Goal: Information Seeking & Learning: Learn about a topic

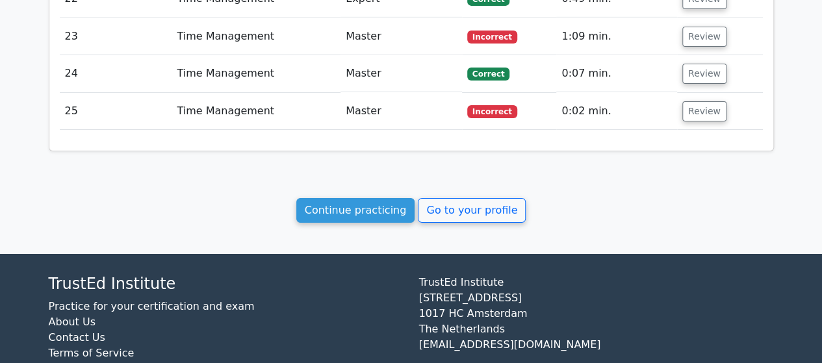
scroll to position [2161, 0]
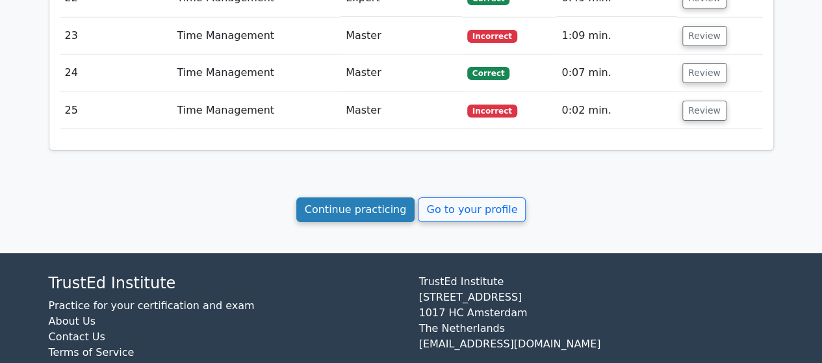
click at [354, 198] on link "Continue practicing" at bounding box center [355, 210] width 119 height 25
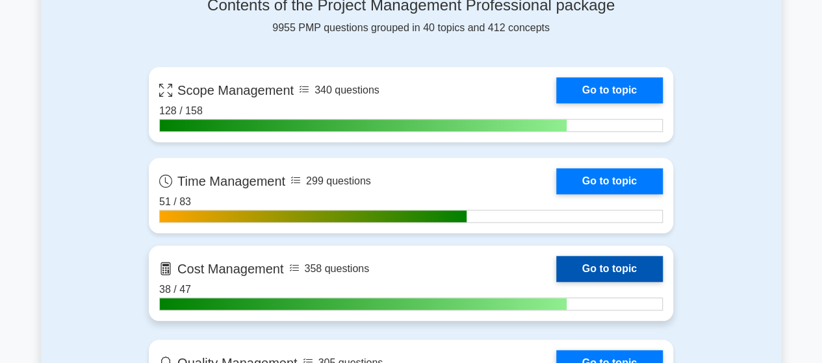
scroll to position [585, 0]
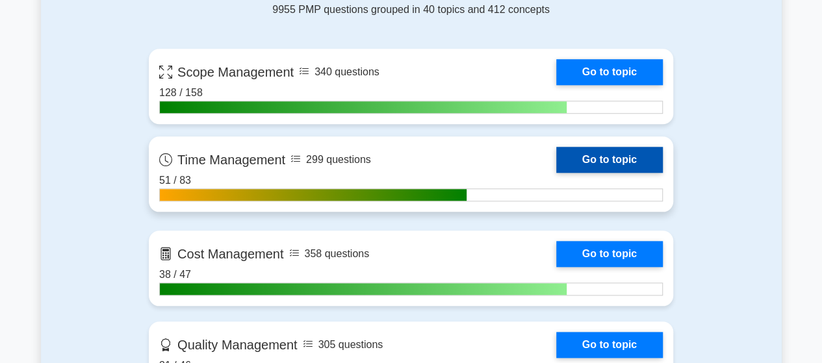
click at [556, 155] on link "Go to topic" at bounding box center [609, 160] width 107 height 26
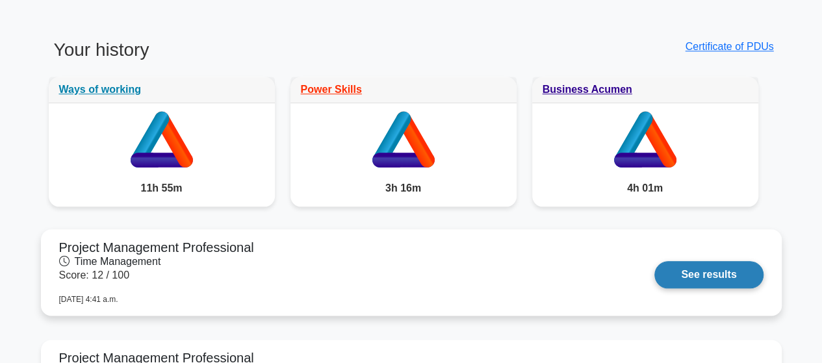
scroll to position [715, 0]
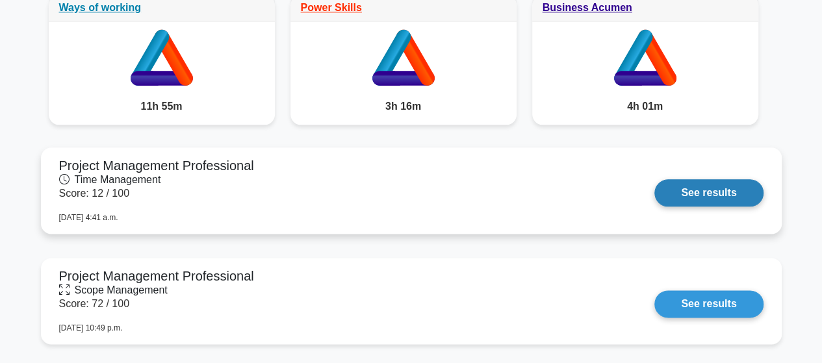
click at [690, 195] on link "See results" at bounding box center [709, 192] width 109 height 27
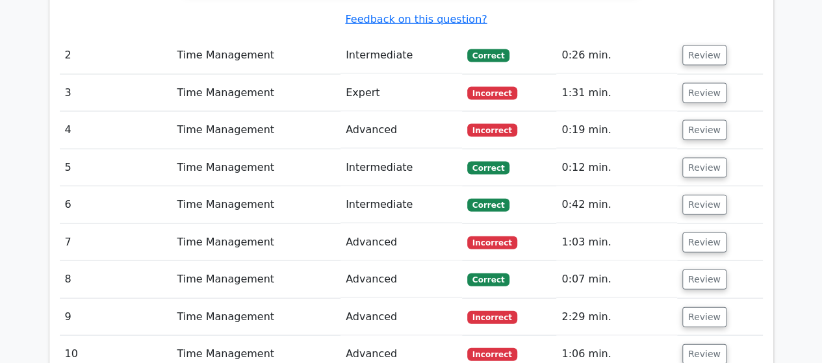
scroll to position [1300, 0]
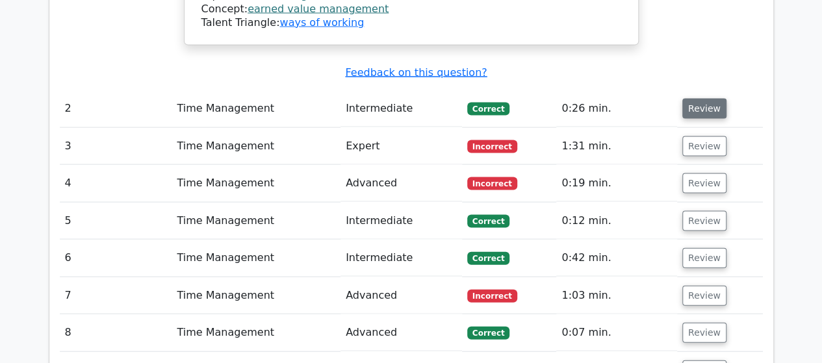
click at [686, 99] on button "Review" at bounding box center [705, 109] width 44 height 20
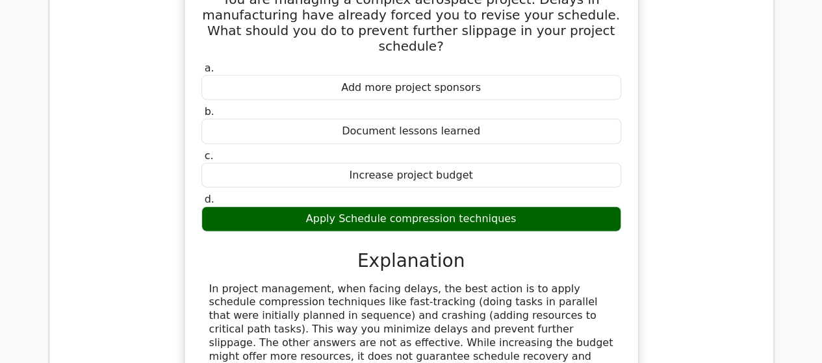
scroll to position [1690, 0]
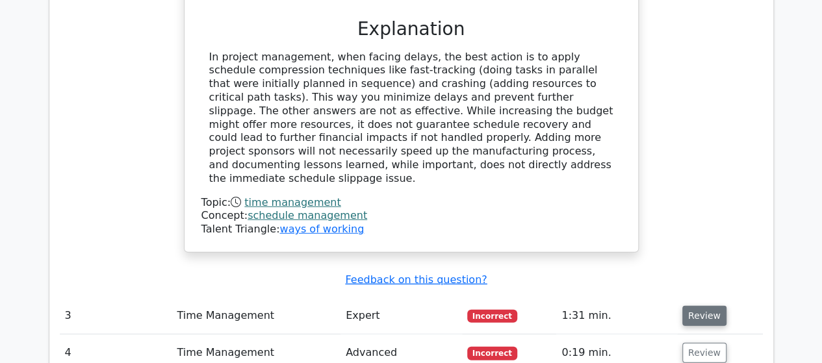
click at [694, 306] on button "Review" at bounding box center [705, 316] width 44 height 20
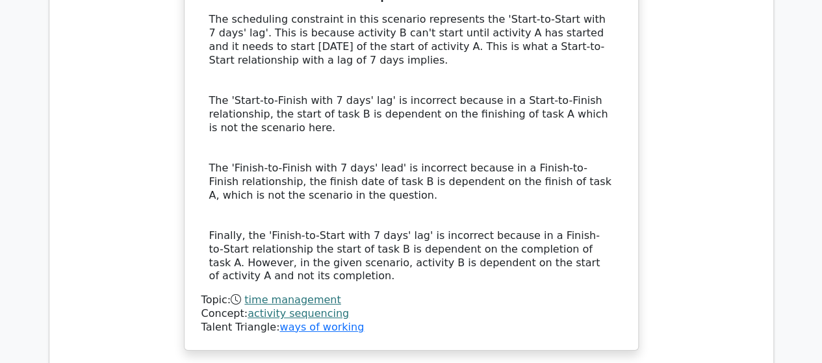
scroll to position [2535, 0]
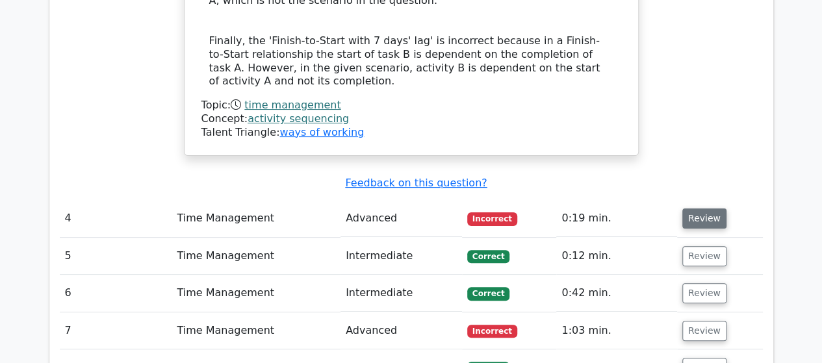
click at [701, 209] on button "Review" at bounding box center [705, 219] width 44 height 20
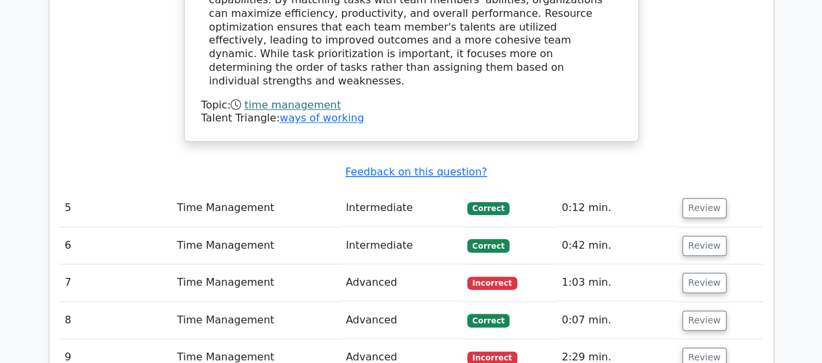
scroll to position [3120, 0]
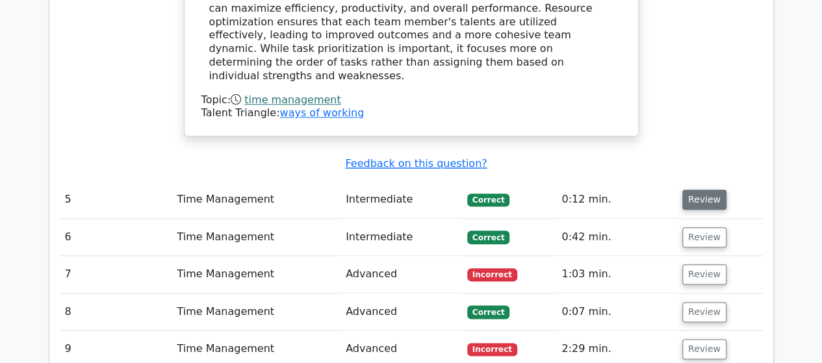
click at [703, 190] on button "Review" at bounding box center [705, 200] width 44 height 20
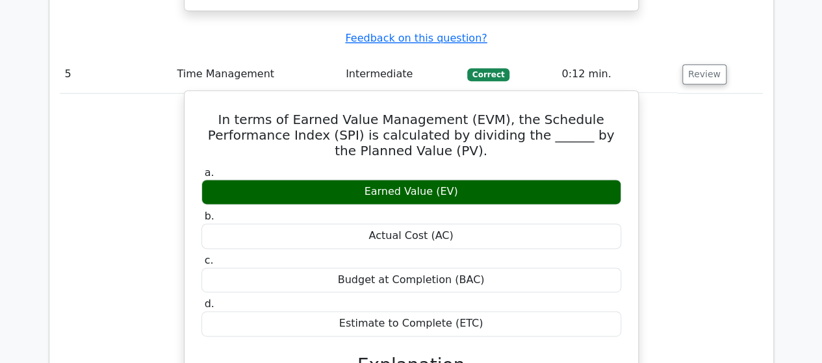
scroll to position [3510, 0]
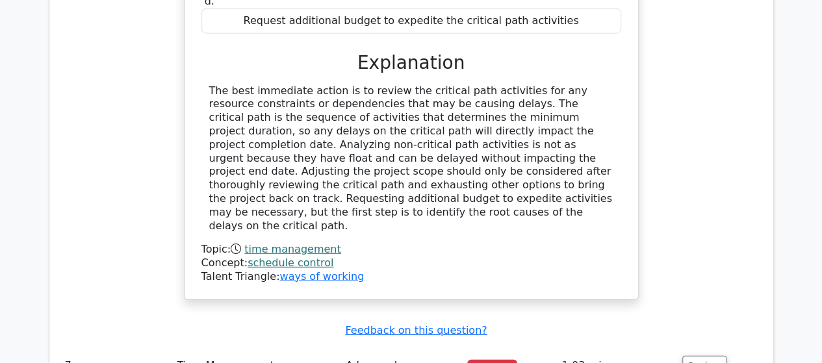
scroll to position [4225, 0]
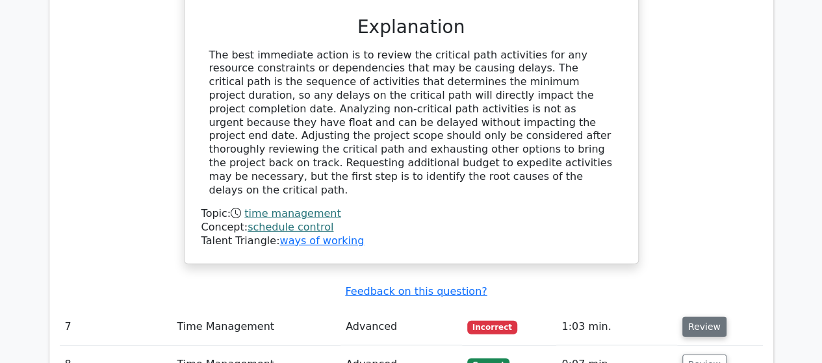
click at [698, 317] on button "Review" at bounding box center [705, 327] width 44 height 20
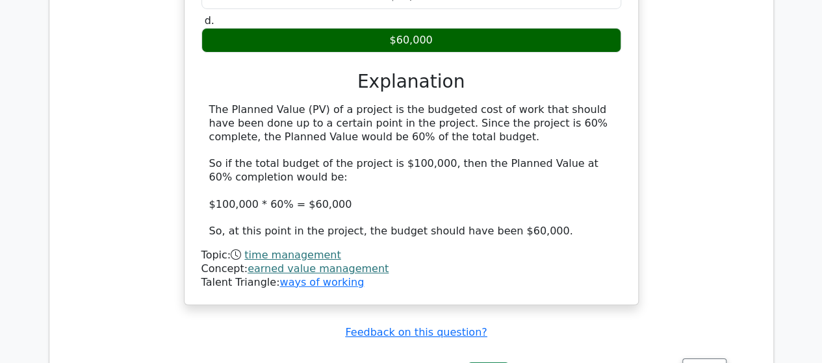
scroll to position [4810, 0]
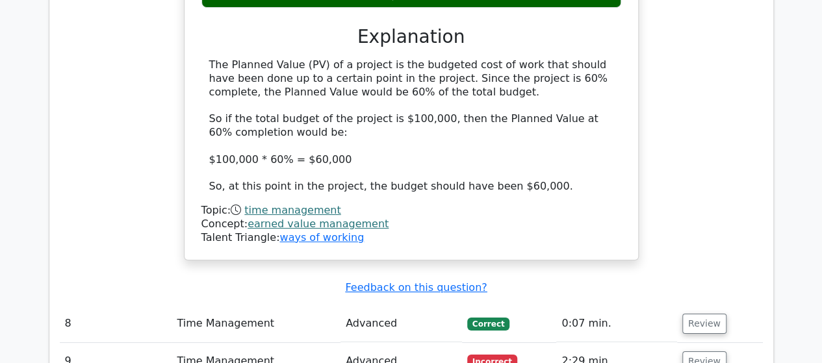
drag, startPoint x: 686, startPoint y: 121, endPoint x: 631, endPoint y: 144, distance: 60.4
click at [685, 314] on button "Review" at bounding box center [705, 324] width 44 height 20
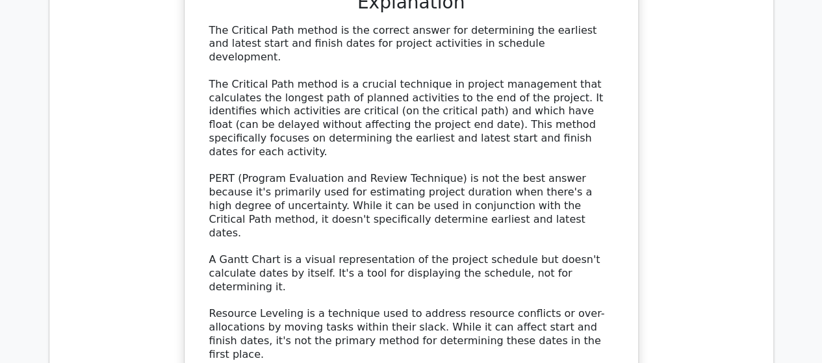
scroll to position [5590, 0]
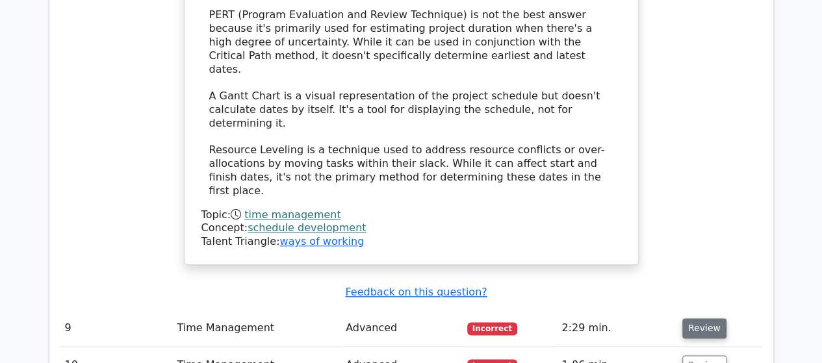
click at [699, 319] on button "Review" at bounding box center [705, 329] width 44 height 20
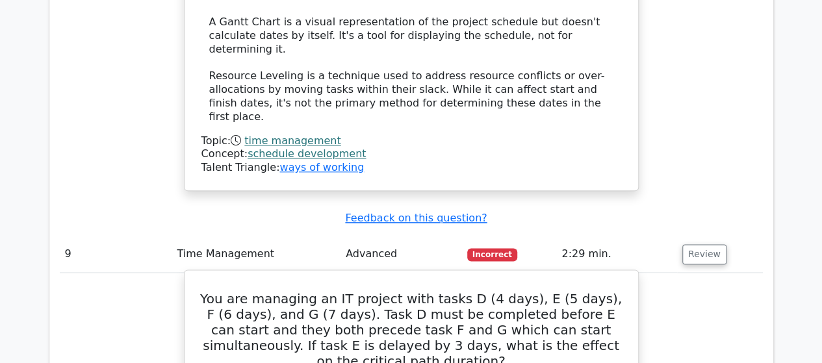
scroll to position [5980, 0]
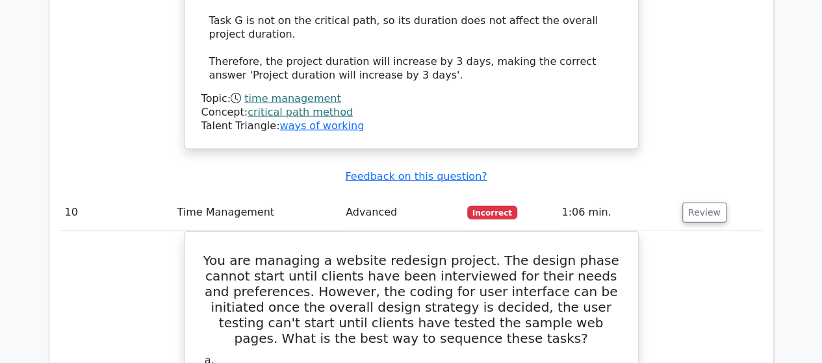
scroll to position [6695, 0]
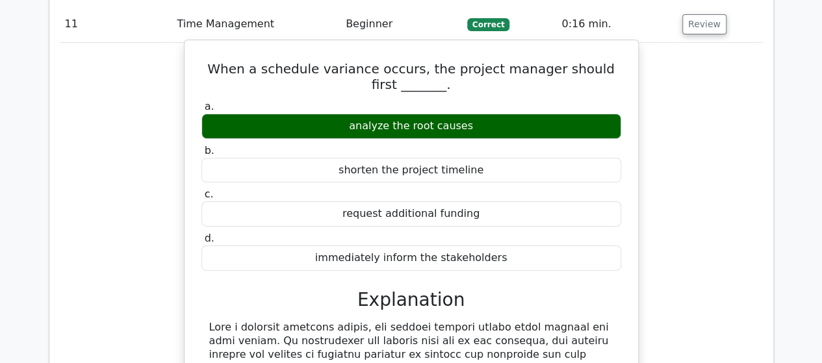
scroll to position [7410, 0]
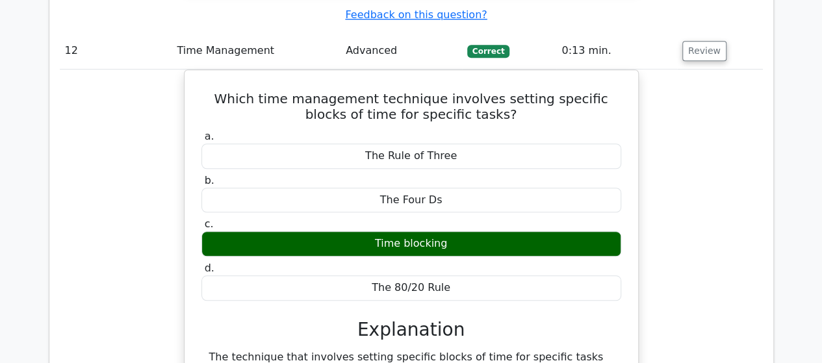
scroll to position [7865, 0]
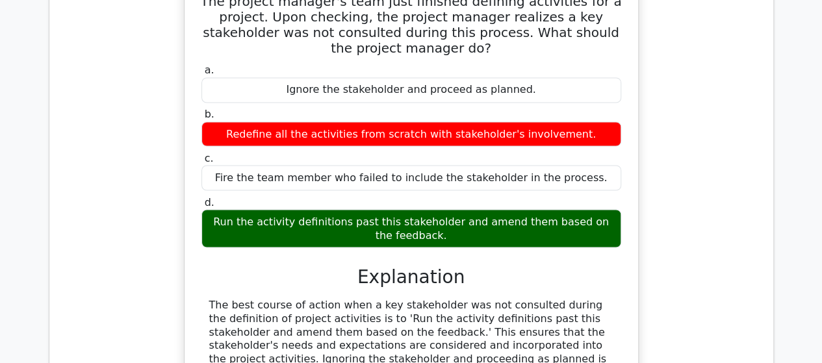
scroll to position [8515, 0]
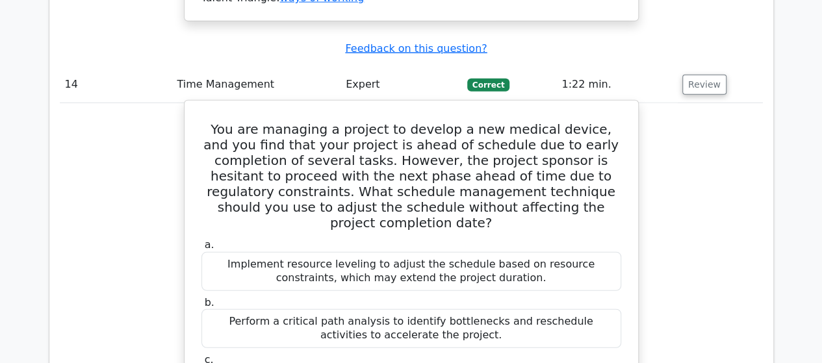
scroll to position [9165, 0]
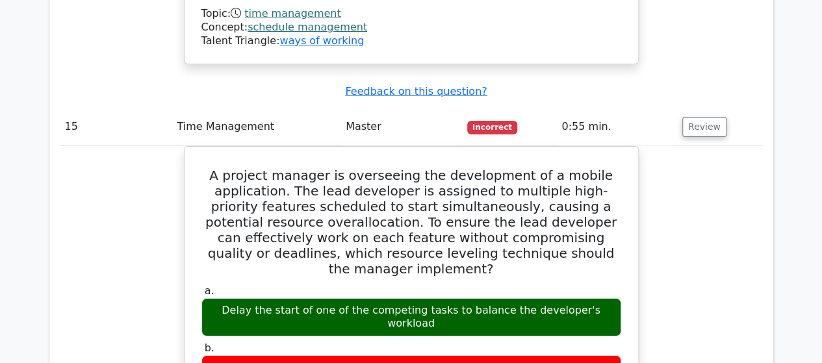
scroll to position [9815, 0]
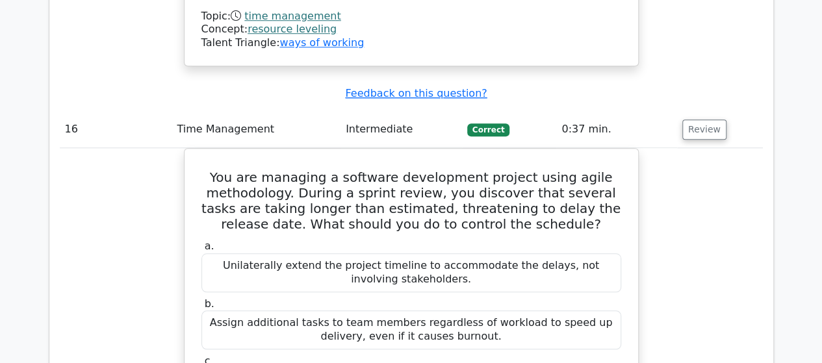
scroll to position [10400, 0]
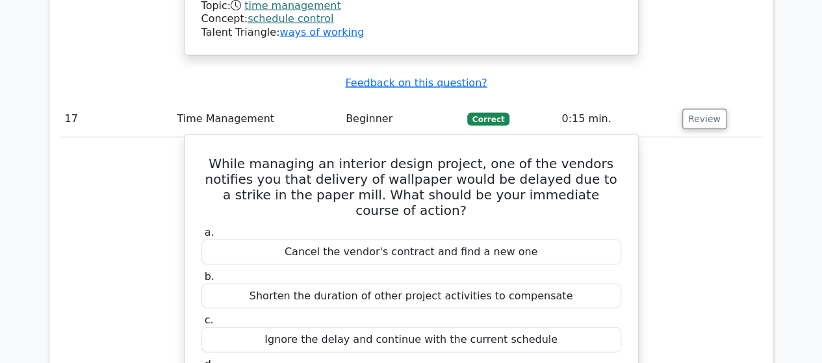
scroll to position [11115, 0]
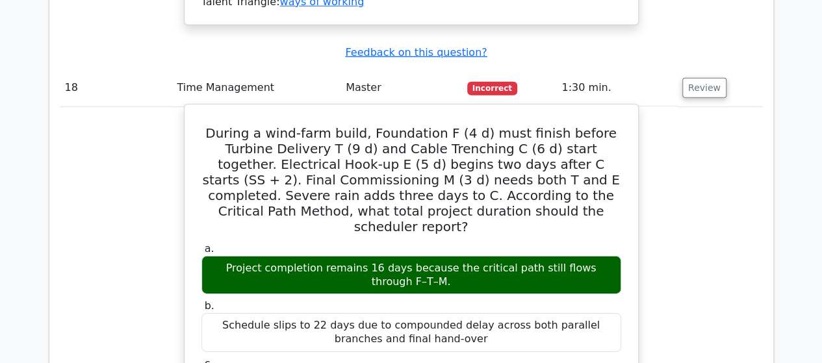
scroll to position [11895, 0]
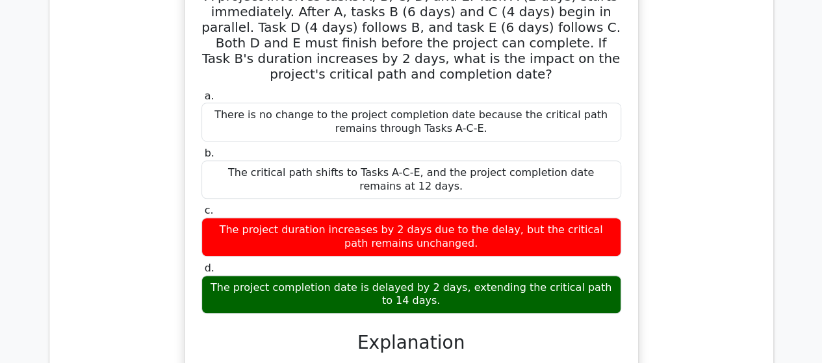
scroll to position [12740, 0]
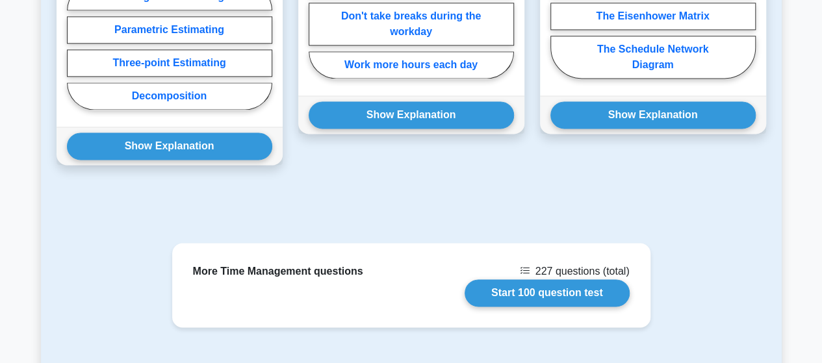
scroll to position [1040, 0]
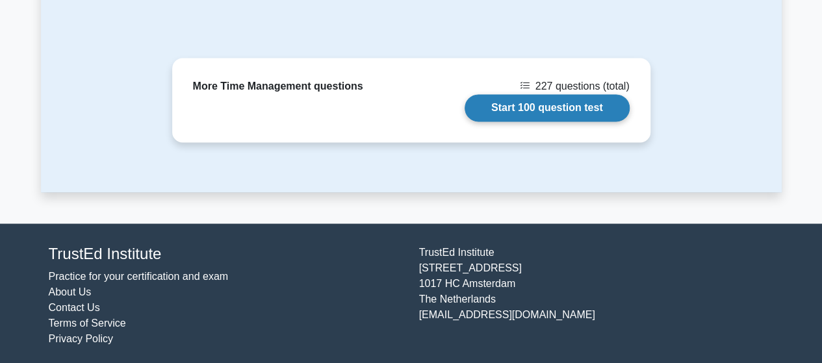
click at [533, 106] on link "Start 100 question test" at bounding box center [547, 107] width 165 height 27
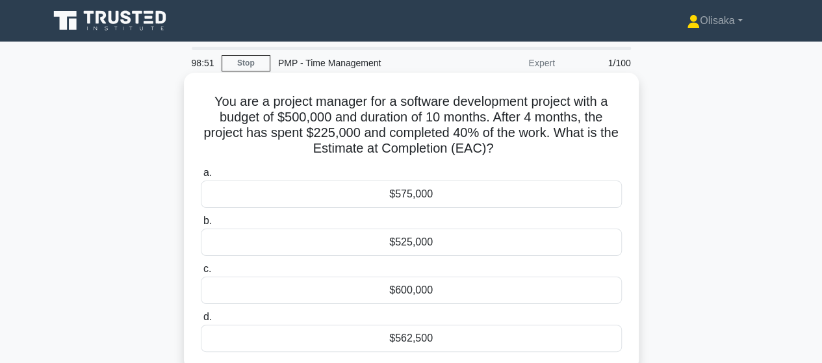
click at [391, 339] on div "$562,500" at bounding box center [411, 338] width 421 height 27
click at [201, 322] on input "d. $562,500" at bounding box center [201, 317] width 0 height 8
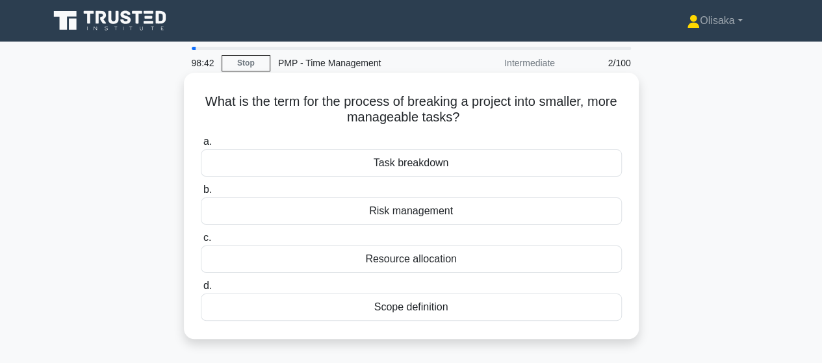
click at [404, 161] on div "Task breakdown" at bounding box center [411, 163] width 421 height 27
click at [201, 146] on input "a. Task breakdown" at bounding box center [201, 142] width 0 height 8
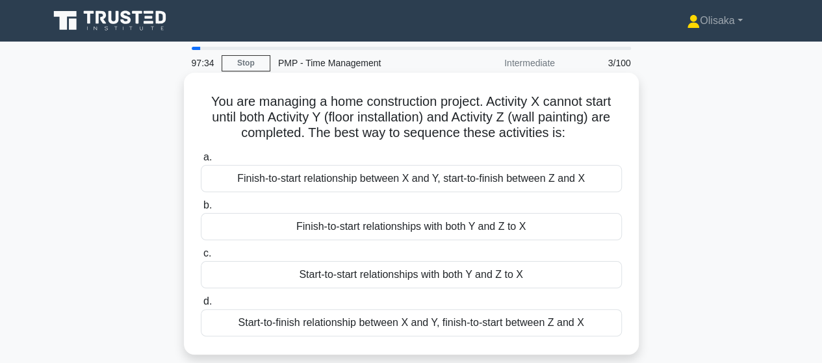
click at [349, 229] on div "Finish-to-start relationships with both Y and Z to X" at bounding box center [411, 226] width 421 height 27
click at [201, 210] on input "b. Finish-to-start relationships with both Y and Z to X" at bounding box center [201, 206] width 0 height 8
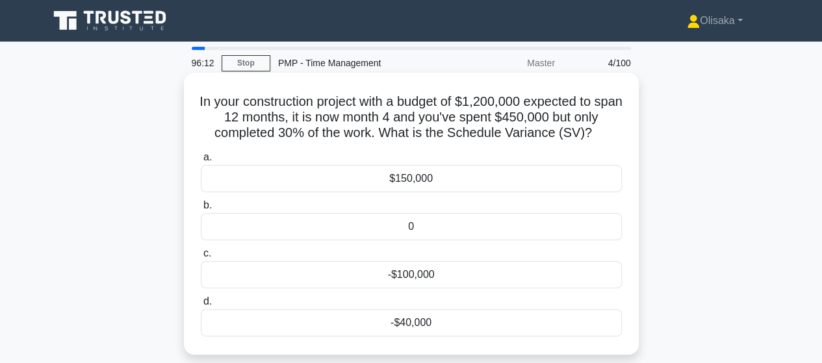
click at [417, 320] on div "-$40,000" at bounding box center [411, 322] width 421 height 27
click at [201, 306] on input "d. -$40,000" at bounding box center [201, 302] width 0 height 8
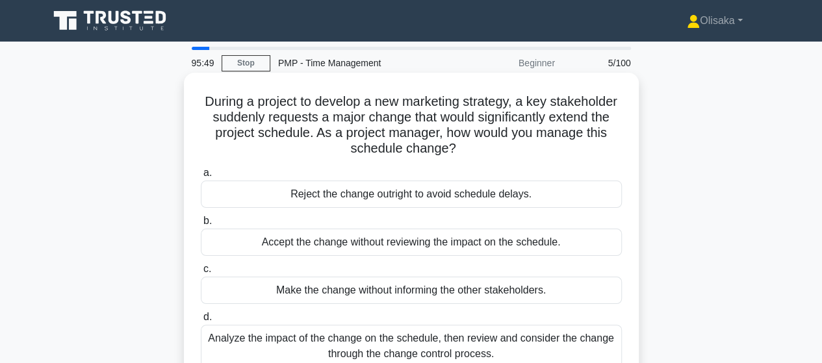
click at [433, 343] on div "Analyze the impact of the change on the schedule, then review and consider the …" at bounding box center [411, 346] width 421 height 43
click at [201, 322] on input "d. Analyze the impact of the change on the schedule, then review and consider t…" at bounding box center [201, 317] width 0 height 8
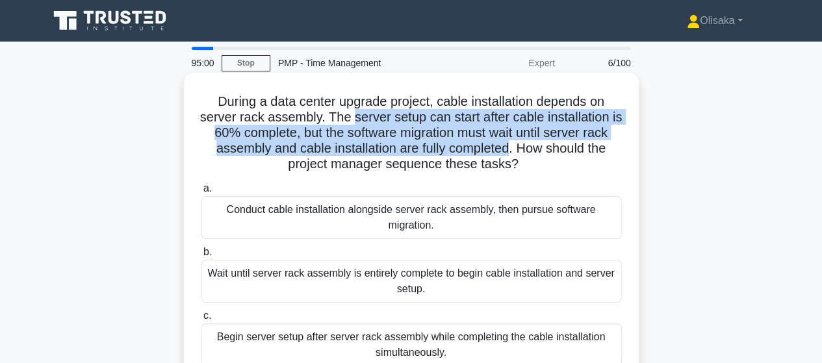
drag, startPoint x: 358, startPoint y: 116, endPoint x: 512, endPoint y: 156, distance: 158.6
click at [512, 156] on h5 "During a data center upgrade project, cable installation depends on server rack…" at bounding box center [412, 133] width 424 height 79
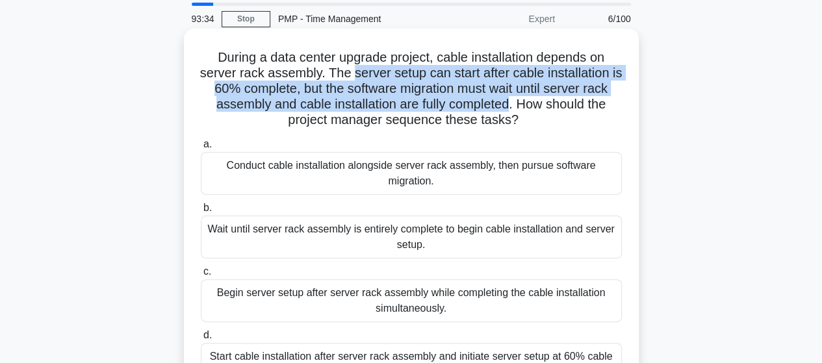
scroll to position [65, 0]
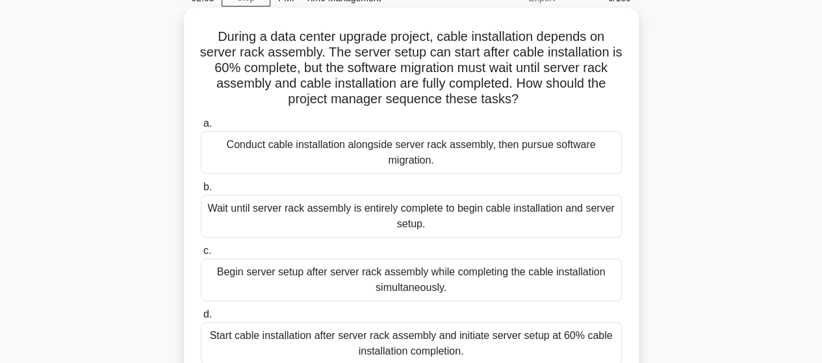
click at [411, 347] on div "Start cable installation after server rack assembly and initiate server setup a…" at bounding box center [411, 343] width 421 height 43
click at [201, 319] on input "d. Start cable installation after server rack assembly and initiate server setu…" at bounding box center [201, 315] width 0 height 8
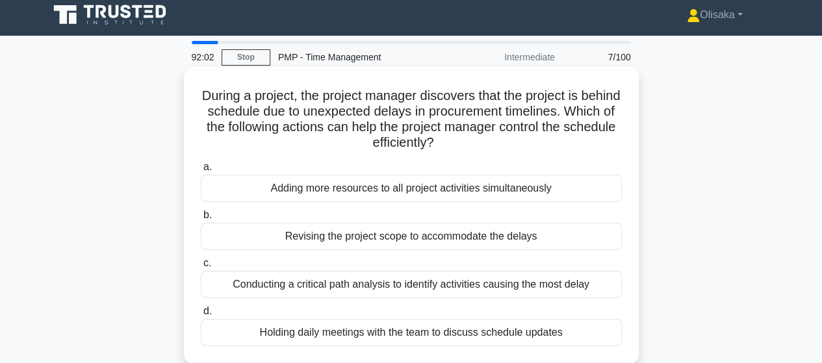
scroll to position [0, 0]
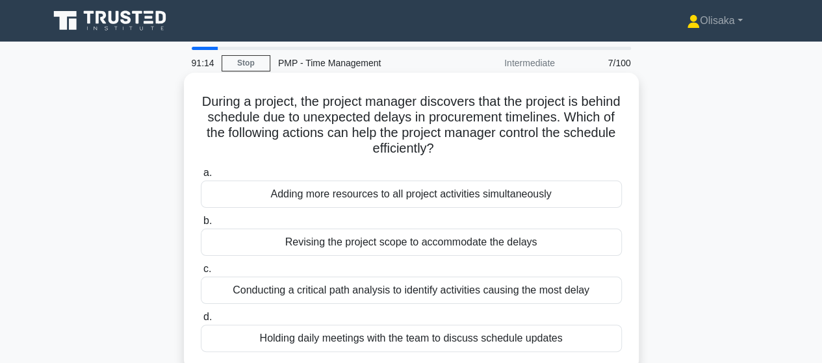
click at [363, 294] on div "Conducting a critical path analysis to identify activities causing the most del…" at bounding box center [411, 290] width 421 height 27
click at [201, 274] on input "c. Conducting a critical path analysis to identify activities causing the most …" at bounding box center [201, 269] width 0 height 8
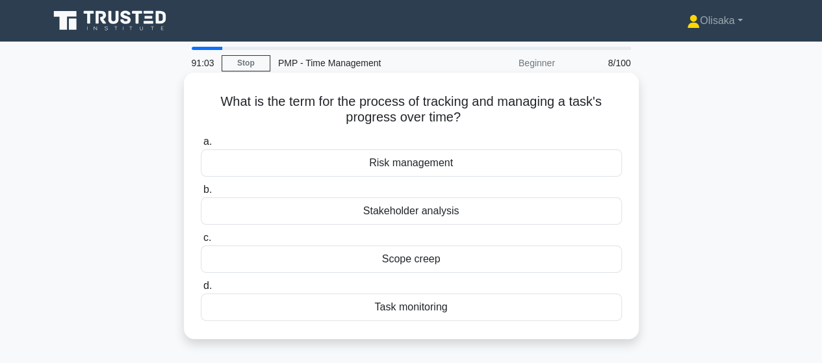
click at [403, 307] on div "Task monitoring" at bounding box center [411, 307] width 421 height 27
click at [201, 291] on input "d. Task monitoring" at bounding box center [201, 286] width 0 height 8
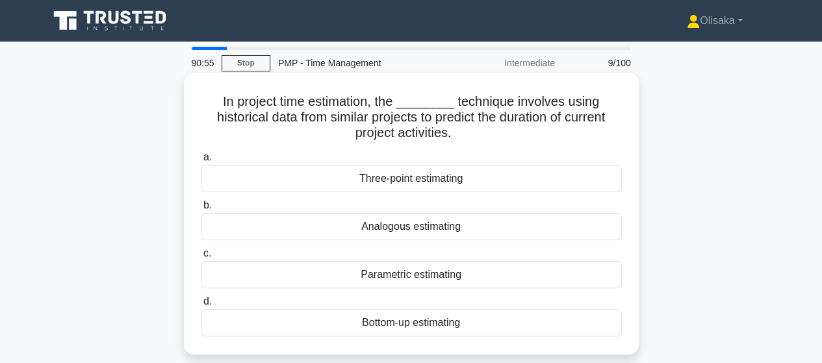
click at [397, 232] on div "Analogous estimating" at bounding box center [411, 226] width 421 height 27
click at [201, 210] on input "b. Analogous estimating" at bounding box center [201, 206] width 0 height 8
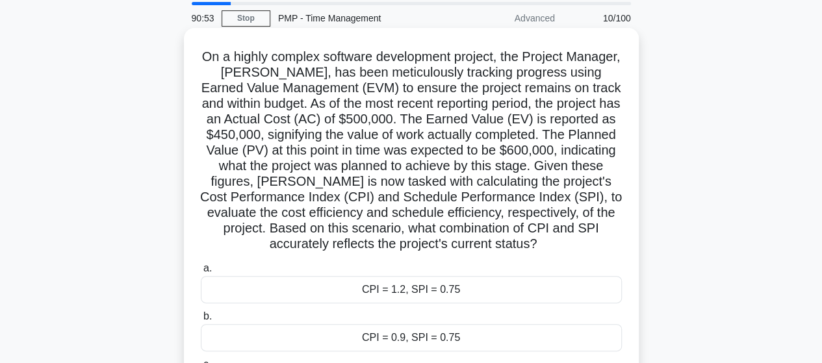
scroll to position [65, 0]
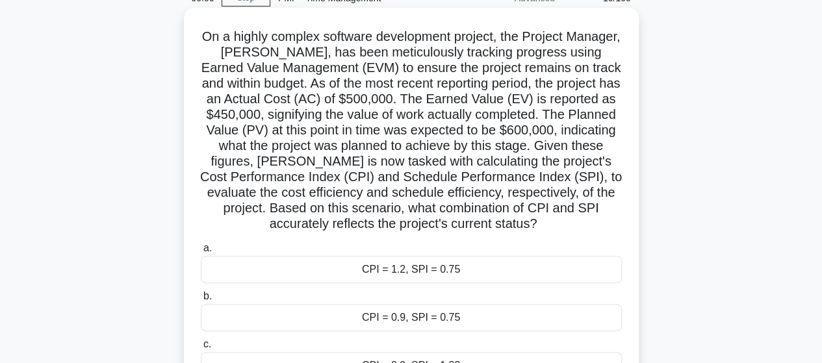
click at [434, 318] on div "CPI = 0.9, SPI = 0.75" at bounding box center [411, 317] width 421 height 27
click at [201, 301] on input "b. CPI = 0.9, SPI = 0.75" at bounding box center [201, 297] width 0 height 8
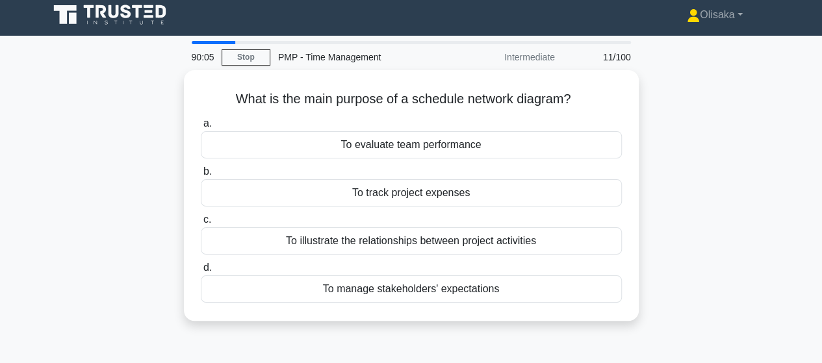
scroll to position [0, 0]
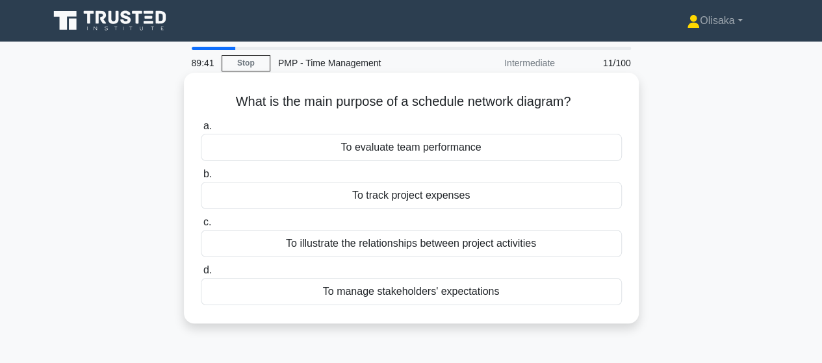
click at [380, 248] on div "To illustrate the relationships between project activities" at bounding box center [411, 243] width 421 height 27
click at [201, 227] on input "c. To illustrate the relationships between project activities" at bounding box center [201, 222] width 0 height 8
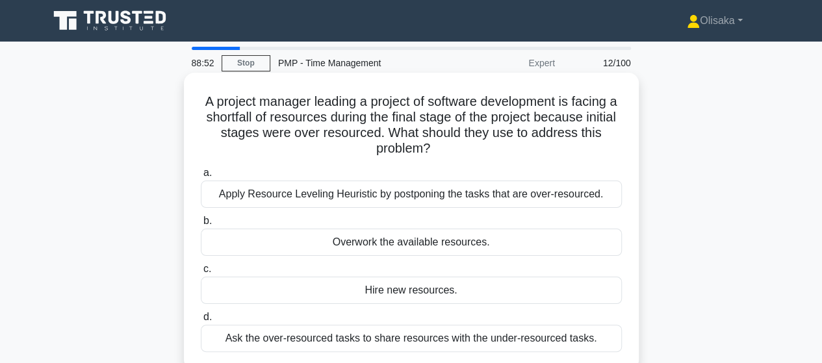
click at [394, 339] on div "Ask the over-resourced tasks to share resources with the under-resourced tasks." at bounding box center [411, 338] width 421 height 27
click at [201, 322] on input "d. Ask the over-resourced tasks to share resources with the under-resourced tas…" at bounding box center [201, 317] width 0 height 8
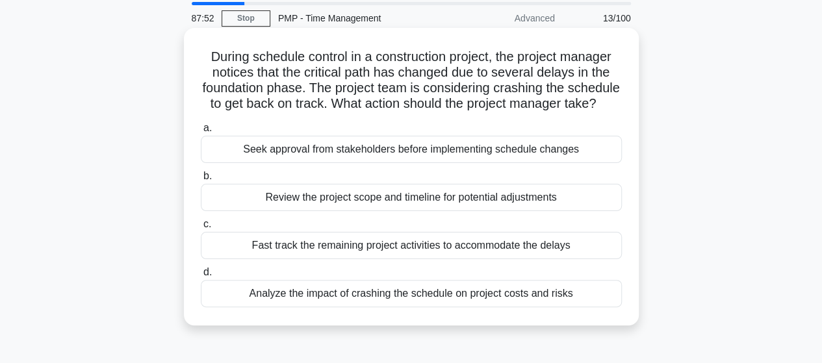
scroll to position [65, 0]
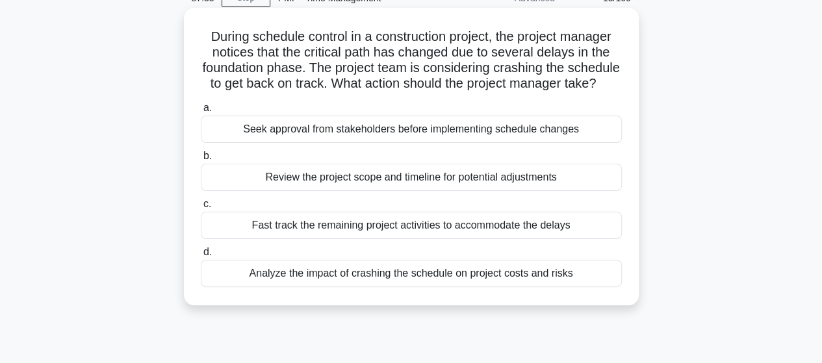
click at [414, 191] on div "Review the project scope and timeline for potential adjustments" at bounding box center [411, 177] width 421 height 27
click at [201, 161] on input "b. Review the project scope and timeline for potential adjustments" at bounding box center [201, 156] width 0 height 8
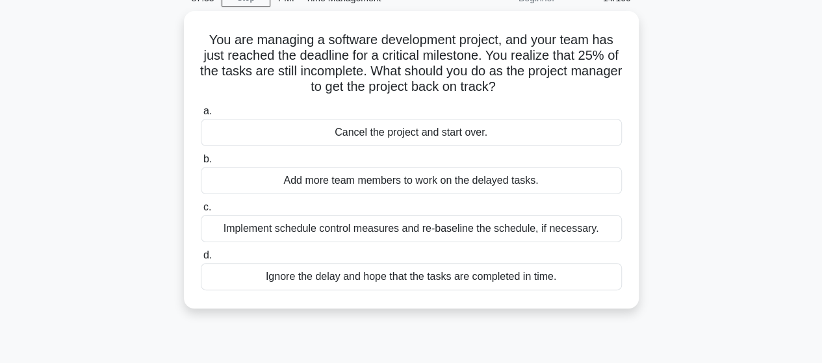
scroll to position [0, 0]
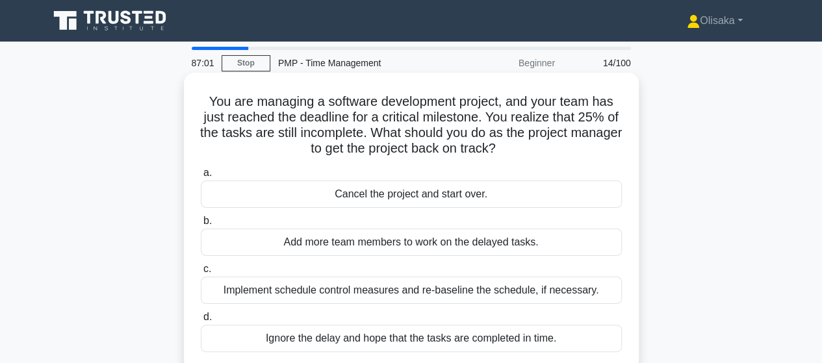
click at [399, 294] on div "Implement schedule control measures and re-baseline the schedule, if necessary." at bounding box center [411, 290] width 421 height 27
click at [201, 274] on input "c. Implement schedule control measures and re-baseline the schedule, if necessa…" at bounding box center [201, 269] width 0 height 8
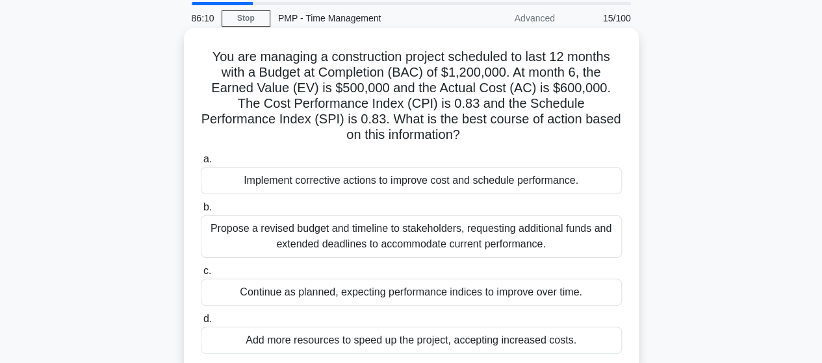
scroll to position [65, 0]
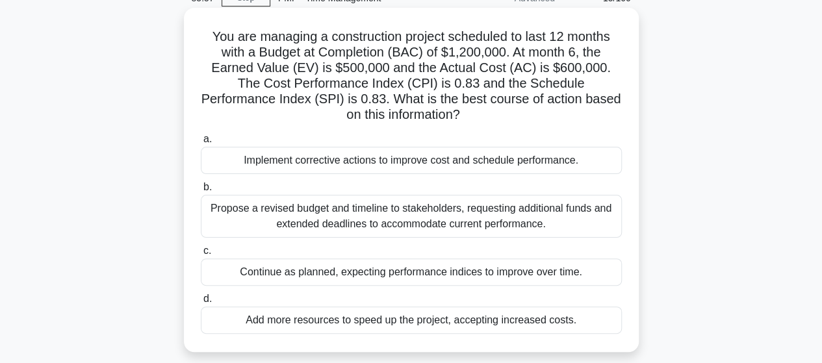
click at [387, 159] on div "Implement corrective actions to improve cost and schedule performance." at bounding box center [411, 160] width 421 height 27
click at [201, 144] on input "a. Implement corrective actions to improve cost and schedule performance." at bounding box center [201, 139] width 0 height 8
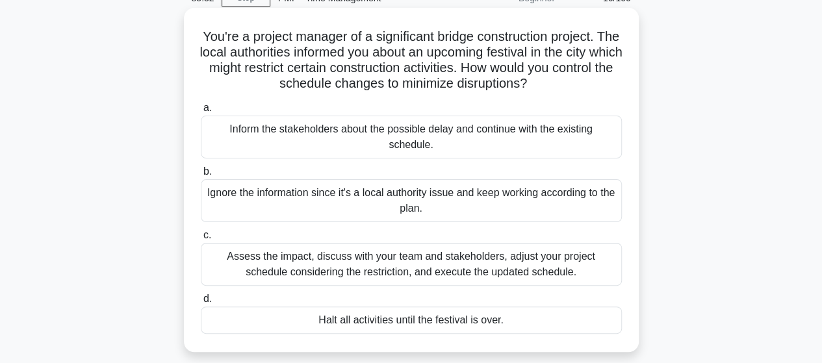
click at [418, 264] on div "Assess the impact, discuss with your team and stakeholders, adjust your project…" at bounding box center [411, 264] width 421 height 43
click at [201, 240] on input "c. Assess the impact, discuss with your team and stakeholders, adjust your proj…" at bounding box center [201, 235] width 0 height 8
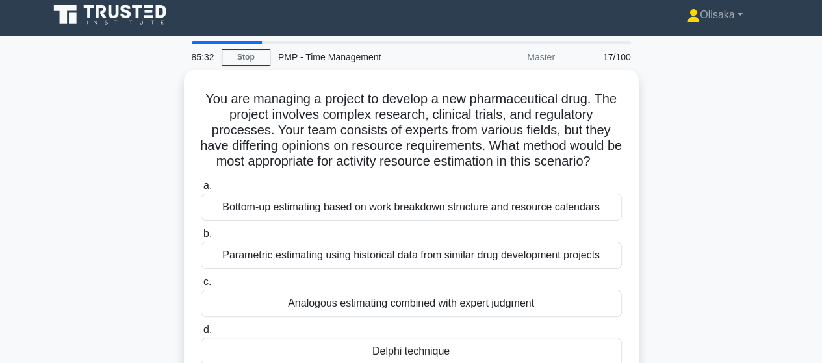
scroll to position [0, 0]
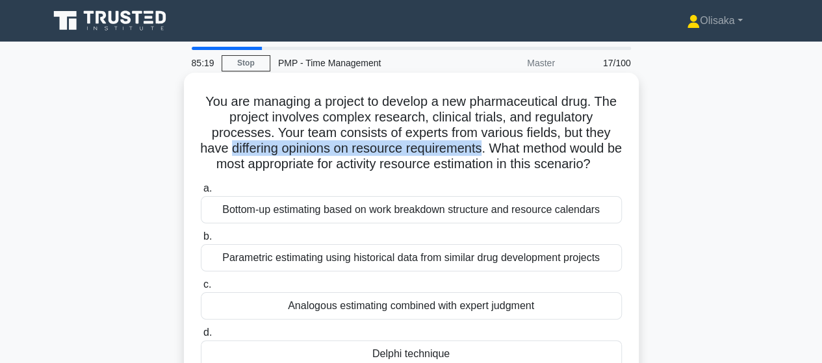
drag, startPoint x: 231, startPoint y: 149, endPoint x: 494, endPoint y: 150, distance: 262.6
click at [494, 150] on h5 "You are managing a project to develop a new pharmaceutical drug. The project in…" at bounding box center [412, 133] width 424 height 79
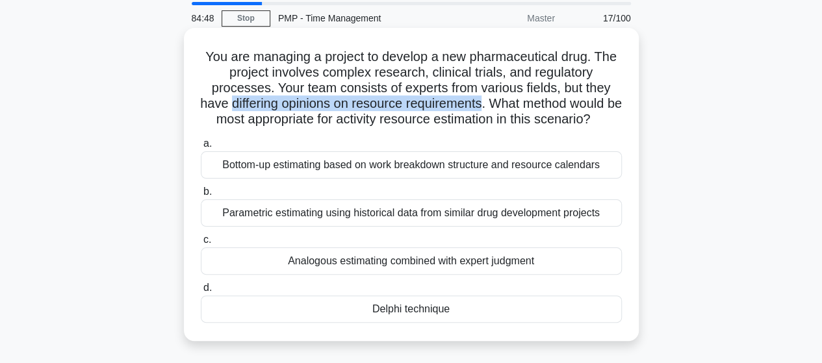
scroll to position [65, 0]
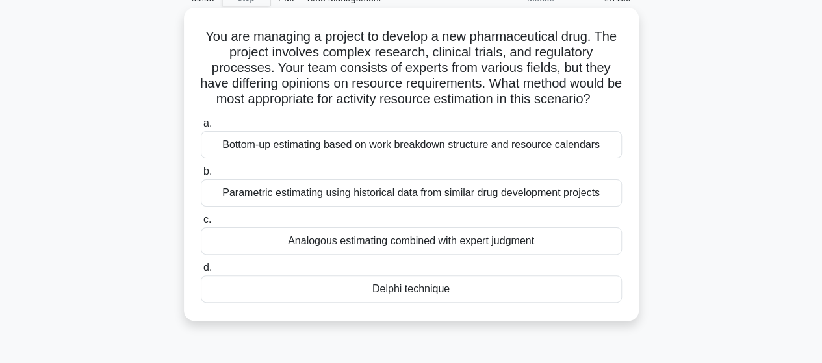
click at [382, 303] on div "Delphi technique" at bounding box center [411, 289] width 421 height 27
click at [201, 272] on input "d. Delphi technique" at bounding box center [201, 268] width 0 height 8
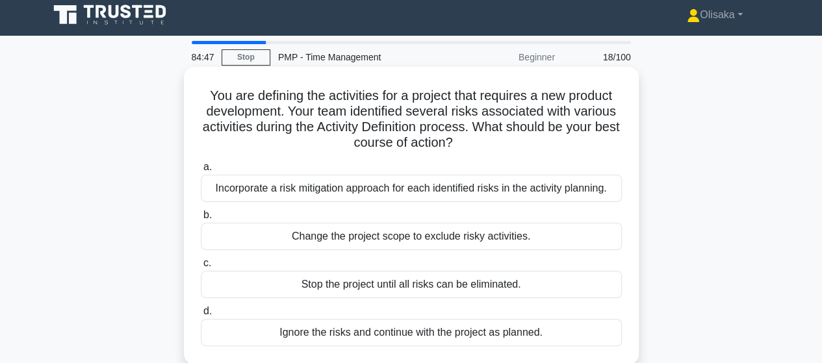
scroll to position [0, 0]
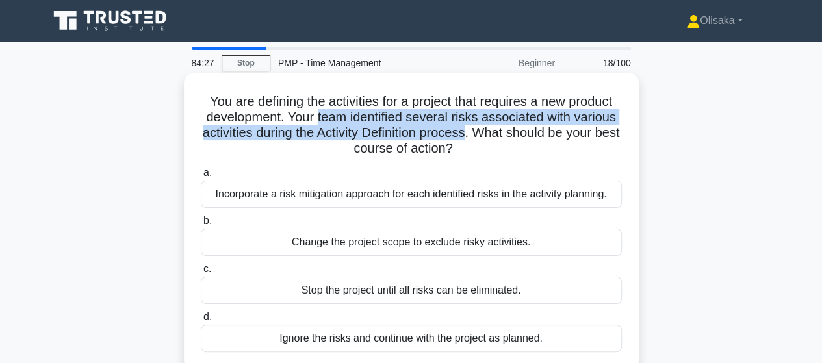
drag, startPoint x: 315, startPoint y: 118, endPoint x: 481, endPoint y: 146, distance: 168.8
click at [482, 131] on h5 "You are defining the activities for a project that requires a new product devel…" at bounding box center [412, 126] width 424 height 64
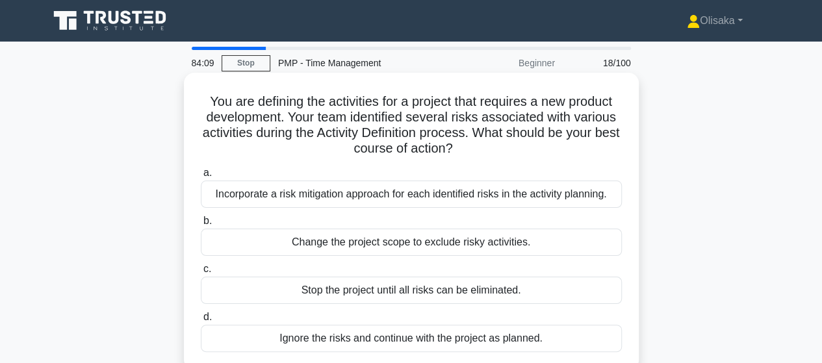
click at [473, 196] on div "Incorporate a risk mitigation approach for each identified risks in the activit…" at bounding box center [411, 194] width 421 height 27
click at [201, 177] on input "a. Incorporate a risk mitigation approach for each identified risks in the acti…" at bounding box center [201, 173] width 0 height 8
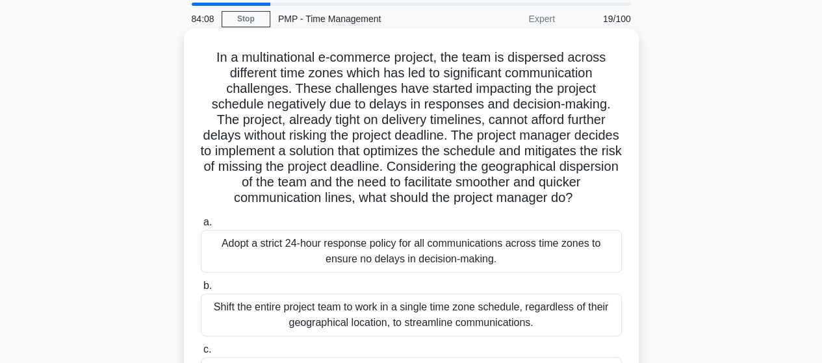
scroll to position [65, 0]
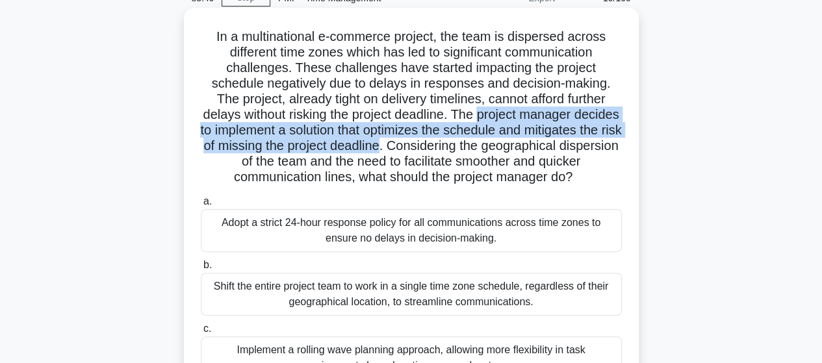
drag, startPoint x: 505, startPoint y: 116, endPoint x: 506, endPoint y: 148, distance: 31.2
click at [506, 148] on h5 "In a multinational e-commerce project, the team is dispersed across different t…" at bounding box center [412, 107] width 424 height 157
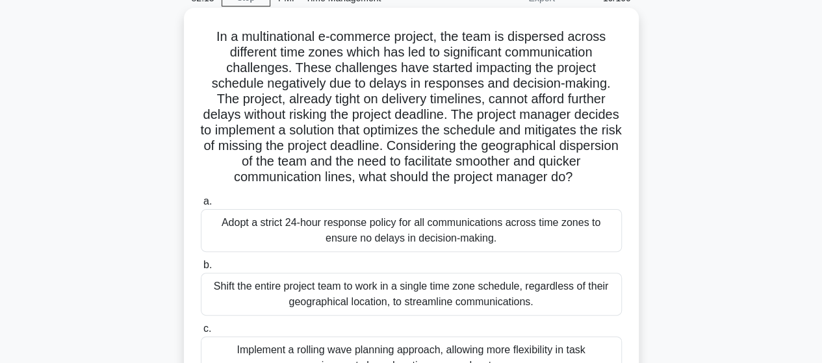
click at [369, 316] on div "Shift the entire project team to work in a single time zone schedule, regardles…" at bounding box center [411, 294] width 421 height 43
click at [201, 270] on input "b. Shift the entire project team to work in a single time zone schedule, regard…" at bounding box center [201, 265] width 0 height 8
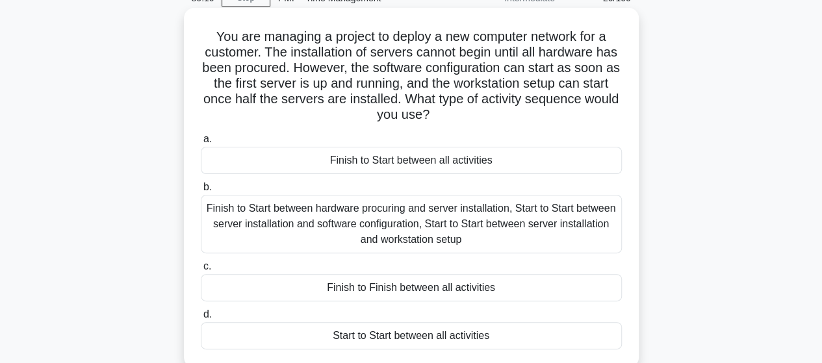
click at [352, 224] on div "Finish to Start between hardware procuring and server installation, Start to St…" at bounding box center [411, 224] width 421 height 59
click at [201, 192] on input "b. Finish to Start between hardware procuring and server installation, Start to…" at bounding box center [201, 187] width 0 height 8
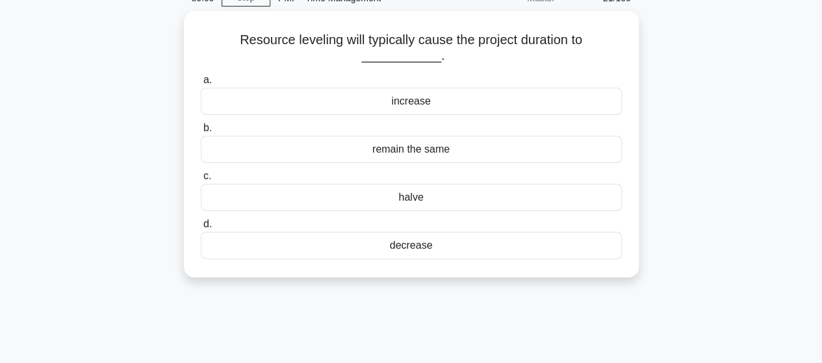
scroll to position [0, 0]
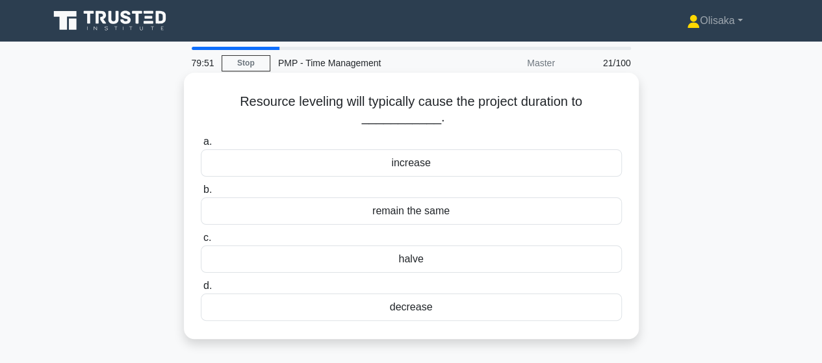
click at [389, 168] on div "increase" at bounding box center [411, 163] width 421 height 27
click at [201, 146] on input "a. increase" at bounding box center [201, 142] width 0 height 8
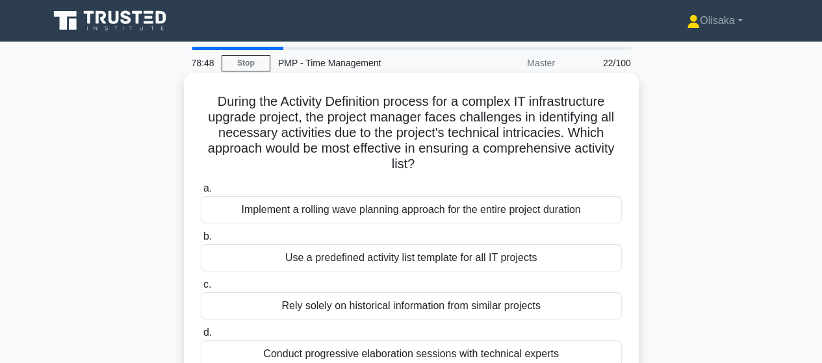
click at [430, 353] on div "Conduct progressive elaboration sessions with technical experts" at bounding box center [411, 354] width 421 height 27
click at [201, 337] on input "d. Conduct progressive elaboration sessions with technical experts" at bounding box center [201, 333] width 0 height 8
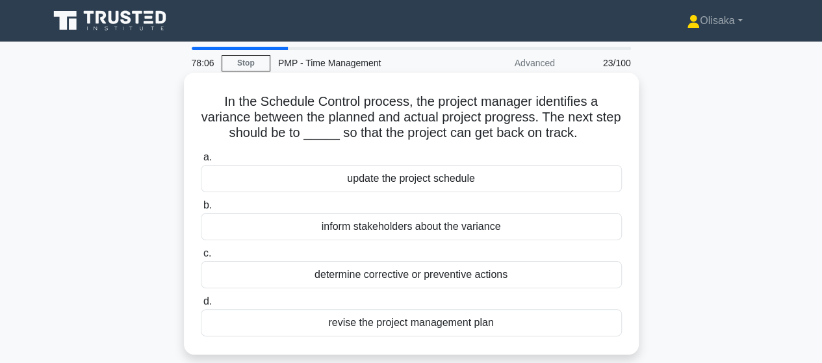
click at [432, 187] on div "update the project schedule" at bounding box center [411, 178] width 421 height 27
click at [201, 162] on input "a. update the project schedule" at bounding box center [201, 157] width 0 height 8
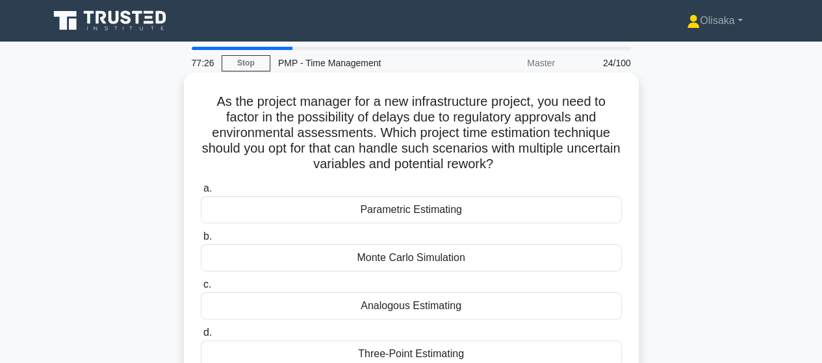
click at [408, 261] on div "Monte Carlo Simulation" at bounding box center [411, 257] width 421 height 27
click at [201, 241] on input "b. Monte Carlo Simulation" at bounding box center [201, 237] width 0 height 8
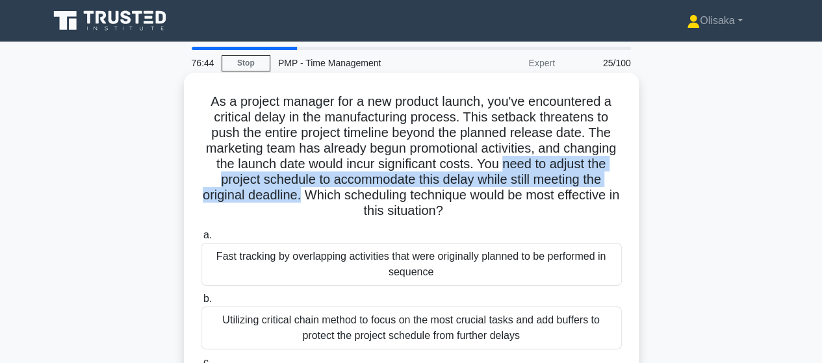
drag, startPoint x: 565, startPoint y: 164, endPoint x: 387, endPoint y: 194, distance: 180.5
click at [387, 194] on h5 "As a project manager for a new product launch, you've encountered a critical de…" at bounding box center [412, 157] width 424 height 126
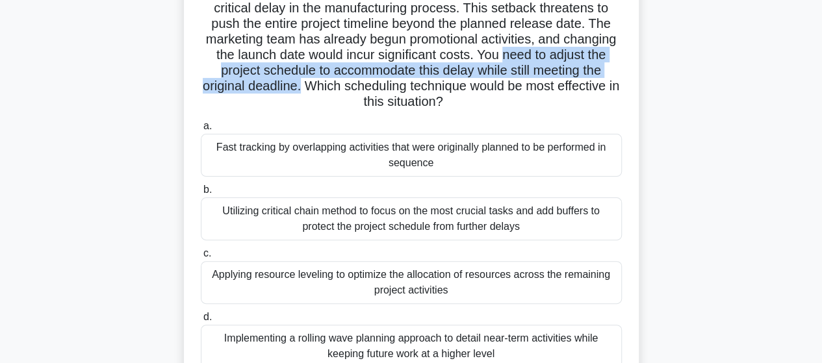
scroll to position [130, 0]
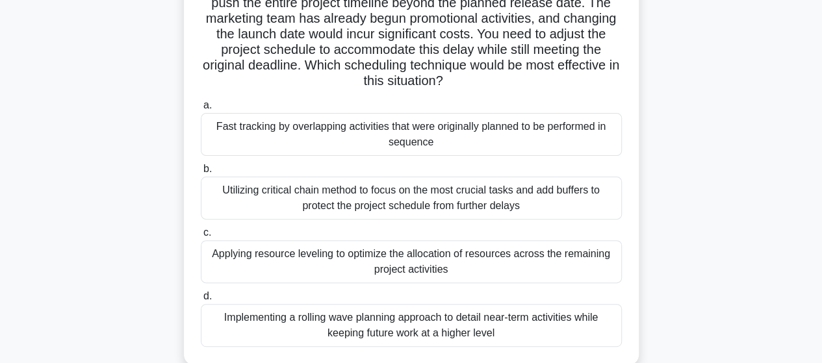
click at [365, 138] on div "Fast tracking by overlapping activities that were originally planned to be perf…" at bounding box center [411, 134] width 421 height 43
click at [201, 110] on input "a. Fast tracking by overlapping activities that were originally planned to be p…" at bounding box center [201, 105] width 0 height 8
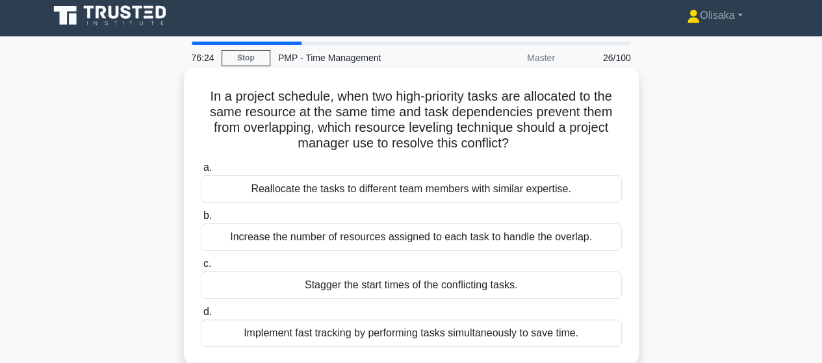
scroll to position [0, 0]
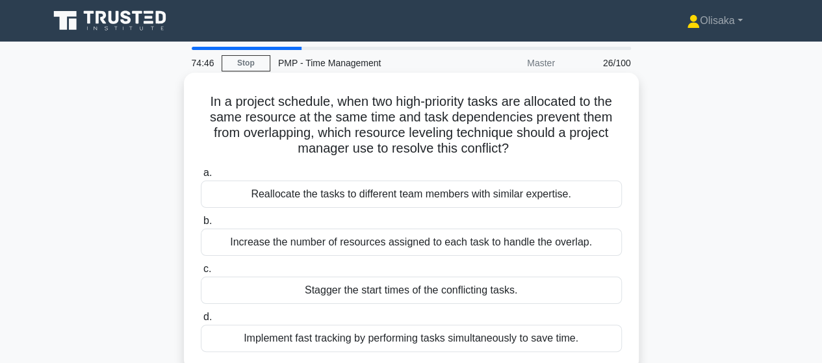
click at [368, 341] on div "Implement fast tracking by performing tasks simultaneously to save time." at bounding box center [411, 338] width 421 height 27
click at [201, 322] on input "d. Implement fast tracking by performing tasks simultaneously to save time." at bounding box center [201, 317] width 0 height 8
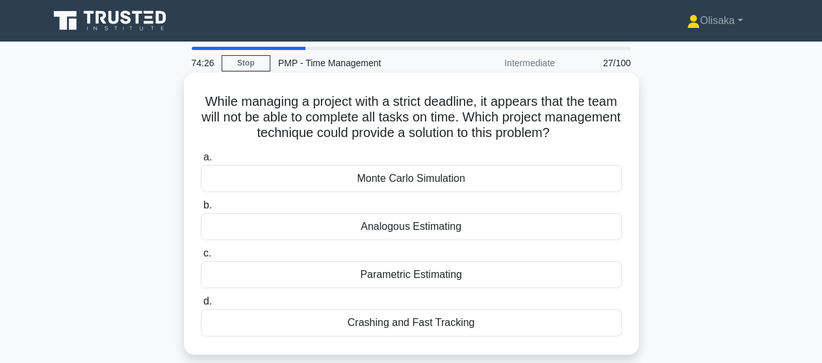
click at [402, 321] on div "Crashing and Fast Tracking" at bounding box center [411, 322] width 421 height 27
click at [201, 306] on input "d. Crashing and Fast Tracking" at bounding box center [201, 302] width 0 height 8
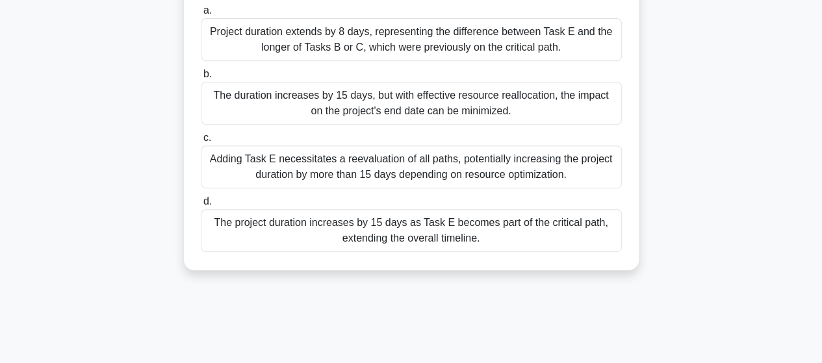
scroll to position [260, 0]
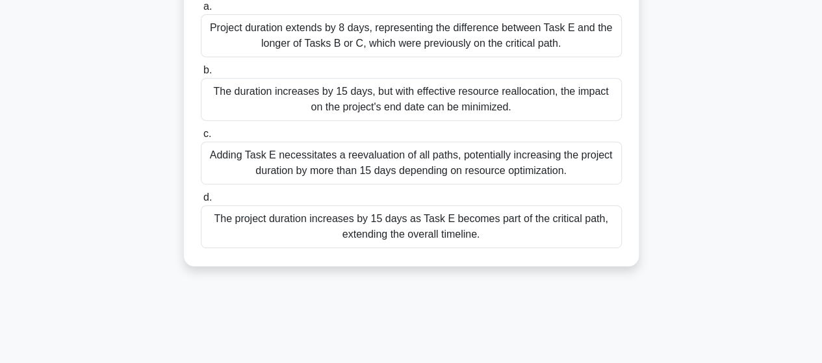
click at [414, 214] on div "The project duration increases by 15 days as Task E becomes part of the critica…" at bounding box center [411, 226] width 421 height 43
click at [201, 202] on input "d. The project duration increases by 15 days as Task E becomes part of the crit…" at bounding box center [201, 198] width 0 height 8
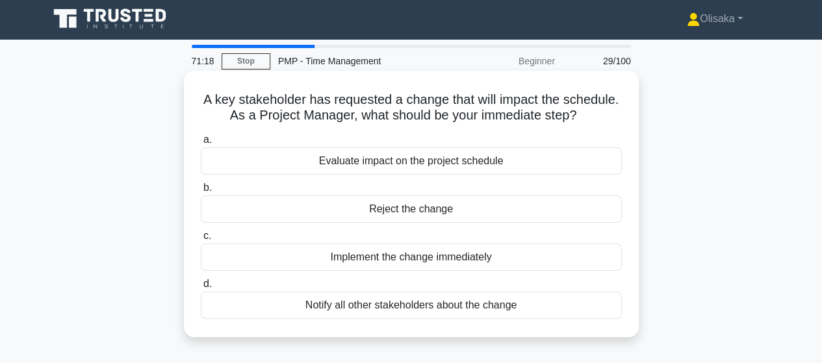
scroll to position [0, 0]
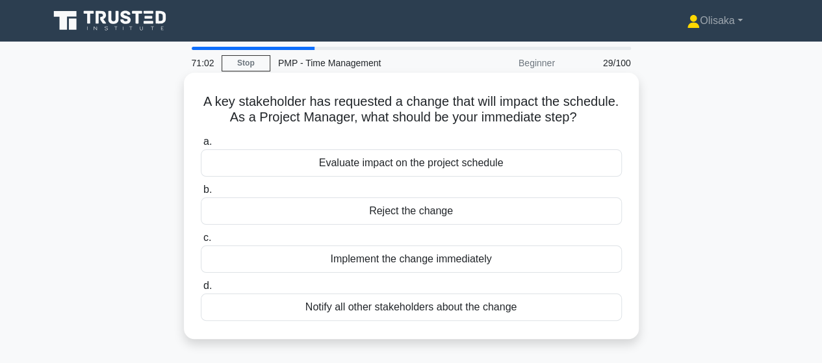
click at [438, 155] on div "Evaluate impact on the project schedule" at bounding box center [411, 163] width 421 height 27
click at [201, 146] on input "a. Evaluate impact on the project schedule" at bounding box center [201, 142] width 0 height 8
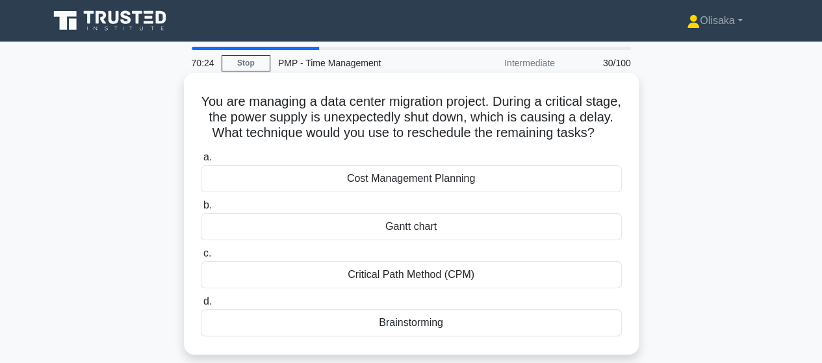
click at [424, 241] on div "Gantt chart" at bounding box center [411, 226] width 421 height 27
click at [201, 210] on input "b. Gantt chart" at bounding box center [201, 206] width 0 height 8
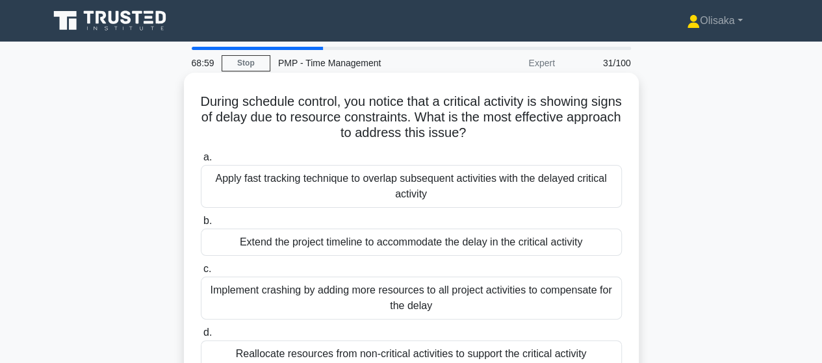
click at [380, 189] on div "Apply fast tracking technique to overlap subsequent activities with the delayed…" at bounding box center [411, 186] width 421 height 43
click at [201, 162] on input "a. Apply fast tracking technique to overlap subsequent activities with the dela…" at bounding box center [201, 157] width 0 height 8
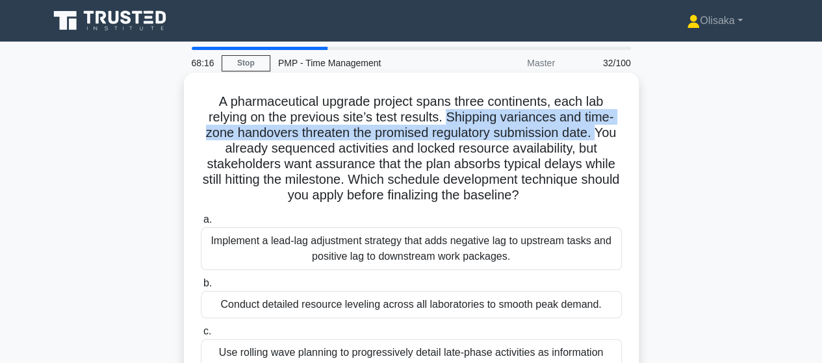
drag, startPoint x: 447, startPoint y: 118, endPoint x: 600, endPoint y: 138, distance: 154.2
click at [600, 138] on h5 "A pharmaceutical upgrade project spans three continents, each lab relying on th…" at bounding box center [412, 149] width 424 height 111
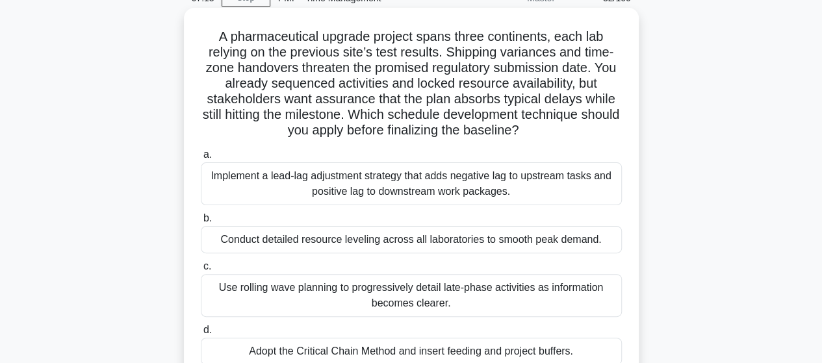
click at [422, 195] on div "Implement a lead-lag adjustment strategy that adds negative lag to upstream tas…" at bounding box center [411, 184] width 421 height 43
click at [201, 159] on input "a. Implement a lead-lag adjustment strategy that adds negative lag to upstream …" at bounding box center [201, 155] width 0 height 8
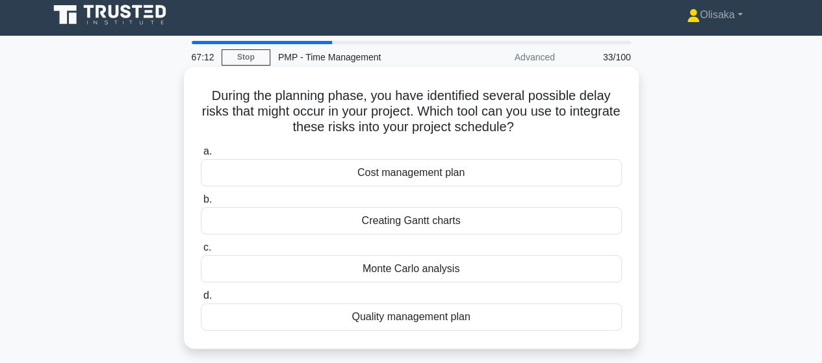
scroll to position [0, 0]
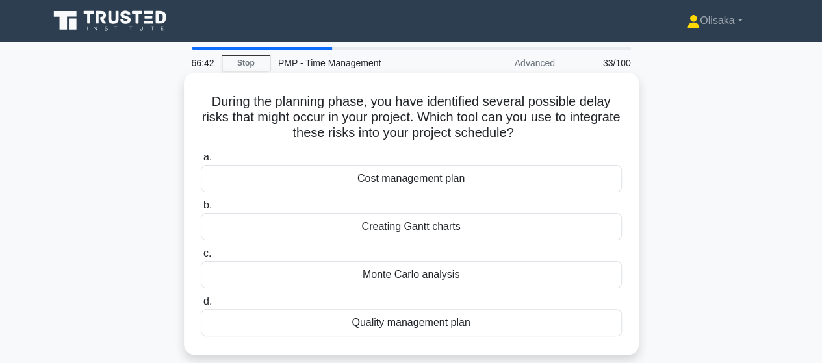
click at [415, 235] on div "Creating Gantt charts" at bounding box center [411, 226] width 421 height 27
click at [201, 210] on input "b. Creating Gantt charts" at bounding box center [201, 206] width 0 height 8
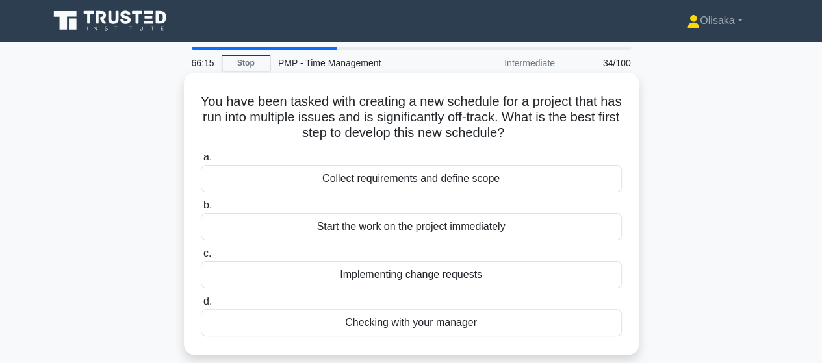
click at [432, 186] on div "Collect requirements and define scope" at bounding box center [411, 178] width 421 height 27
click at [201, 162] on input "a. Collect requirements and define scope" at bounding box center [201, 157] width 0 height 8
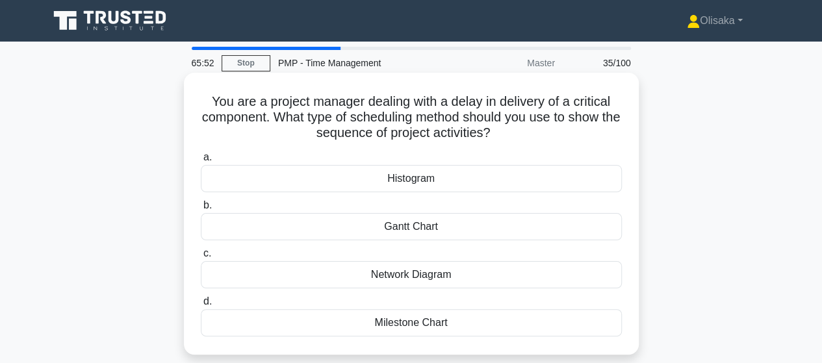
click at [425, 322] on div "Milestone Chart" at bounding box center [411, 322] width 421 height 27
click at [201, 306] on input "d. Milestone Chart" at bounding box center [201, 302] width 0 height 8
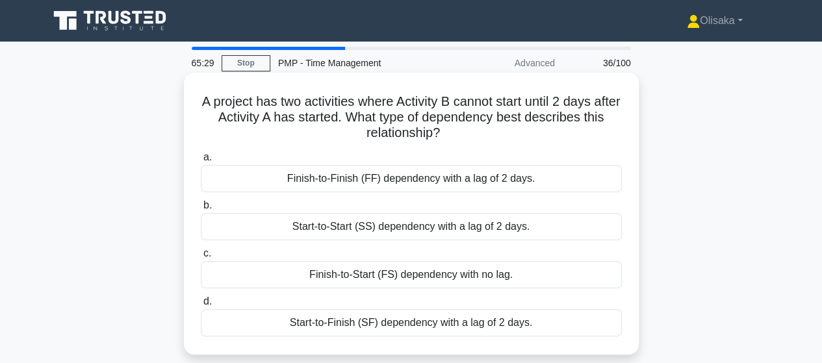
click at [433, 226] on div "Start-to-Start (SS) dependency with a lag of 2 days." at bounding box center [411, 226] width 421 height 27
click at [201, 210] on input "b. Start-to-Start (SS) dependency with a lag of 2 days." at bounding box center [201, 206] width 0 height 8
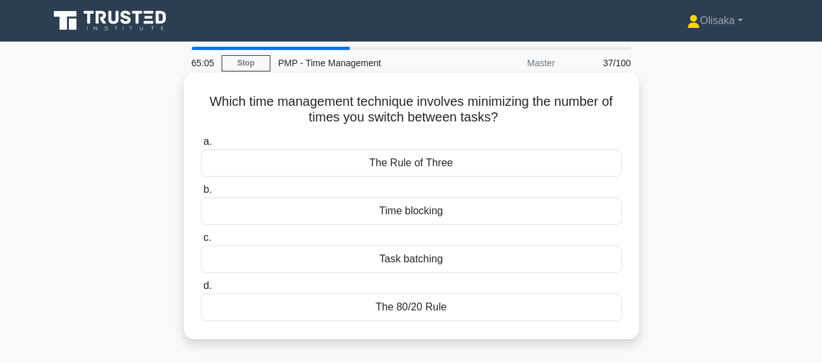
click at [424, 261] on div "Task batching" at bounding box center [411, 259] width 421 height 27
click at [201, 242] on input "c. Task batching" at bounding box center [201, 238] width 0 height 8
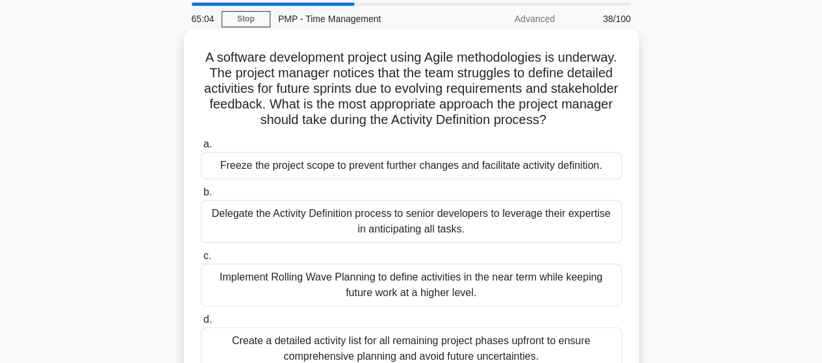
scroll to position [65, 0]
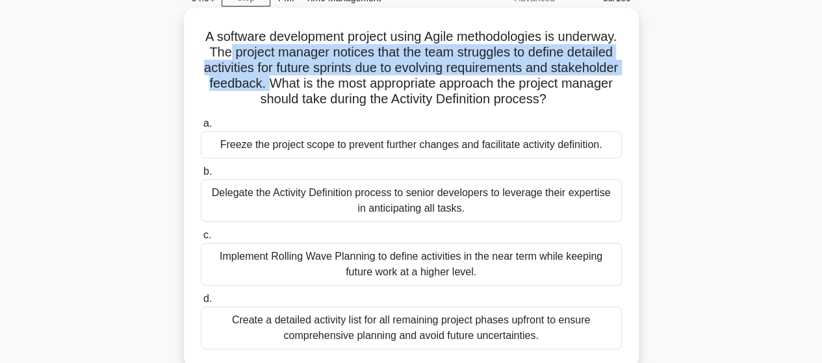
drag, startPoint x: 304, startPoint y: 54, endPoint x: 444, endPoint y: 86, distance: 144.1
click at [444, 86] on h5 "A software development project using Agile methodologies is underway. The proje…" at bounding box center [412, 68] width 424 height 79
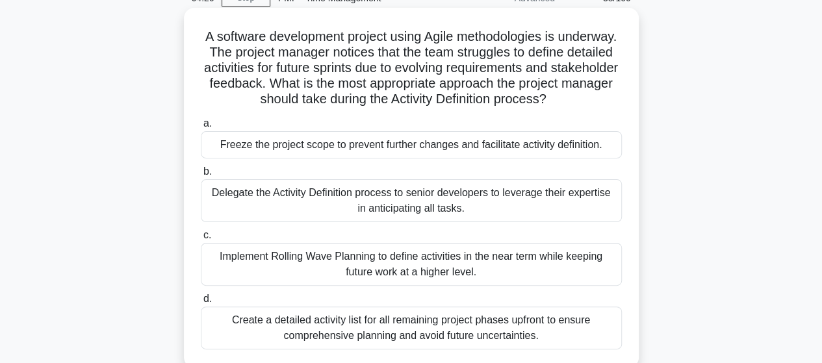
click at [442, 274] on div "Implement Rolling Wave Planning to define activities in the near term while kee…" at bounding box center [411, 264] width 421 height 43
click at [201, 240] on input "c. Implement Rolling Wave Planning to define activities in the near term while …" at bounding box center [201, 235] width 0 height 8
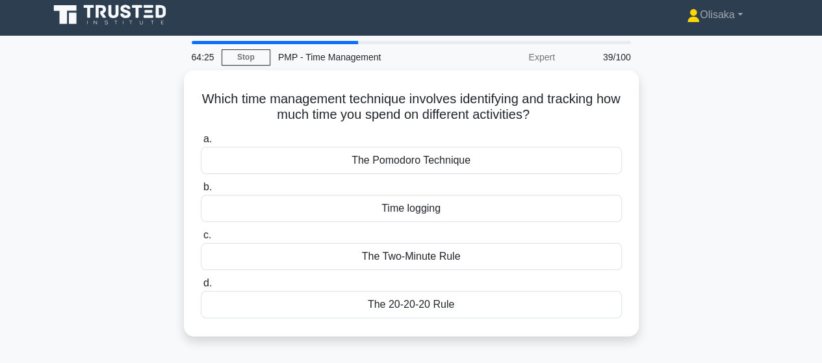
scroll to position [0, 0]
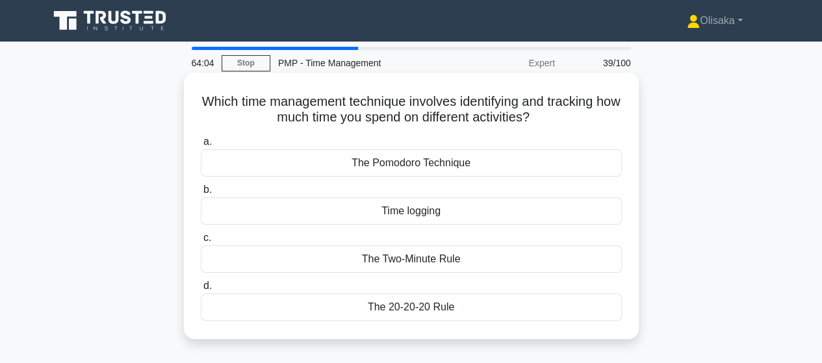
click at [430, 167] on div "The Pomodoro Technique" at bounding box center [411, 163] width 421 height 27
click at [201, 146] on input "a. The Pomodoro Technique" at bounding box center [201, 142] width 0 height 8
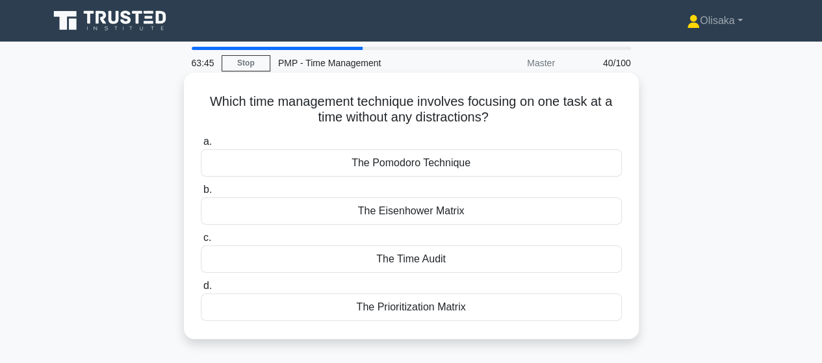
click at [409, 214] on div "The Eisenhower Matrix" at bounding box center [411, 211] width 421 height 27
click at [201, 194] on input "b. The Eisenhower Matrix" at bounding box center [201, 190] width 0 height 8
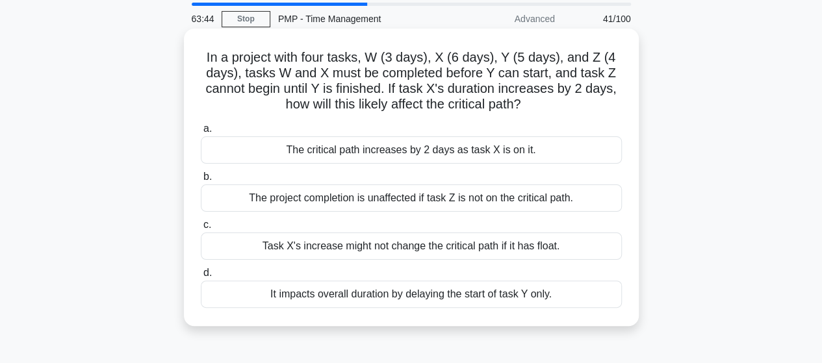
scroll to position [65, 0]
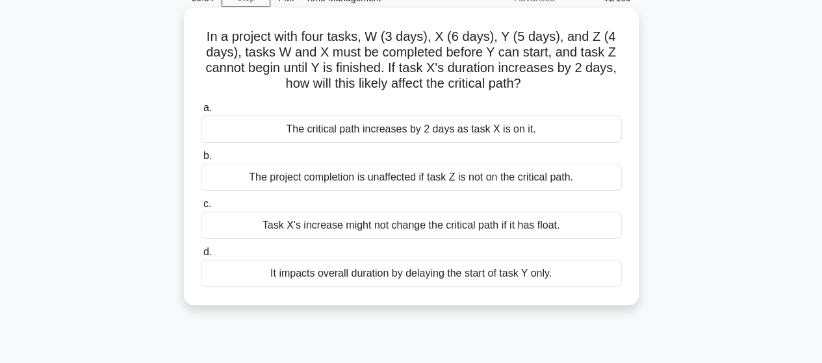
click at [430, 184] on div "The project completion is unaffected if task Z is not on the critical path." at bounding box center [411, 177] width 421 height 27
click at [201, 161] on input "b. The project completion is unaffected if task Z is not on the critical path." at bounding box center [201, 156] width 0 height 8
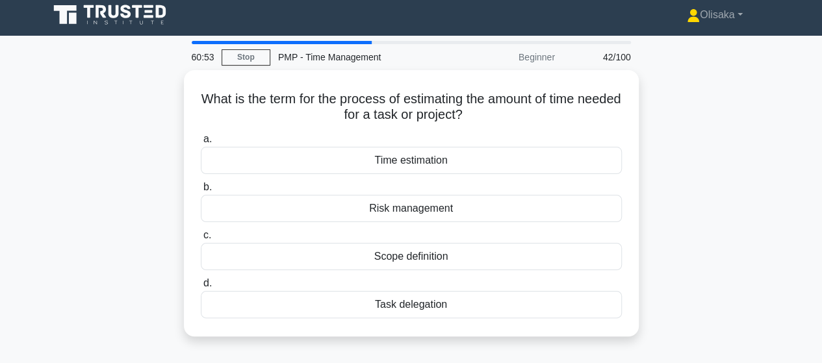
scroll to position [0, 0]
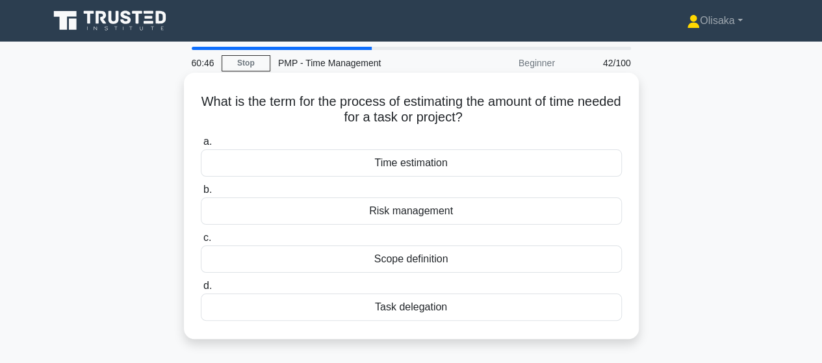
click at [431, 168] on div "Time estimation" at bounding box center [411, 163] width 421 height 27
click at [201, 146] on input "a. Time estimation" at bounding box center [201, 142] width 0 height 8
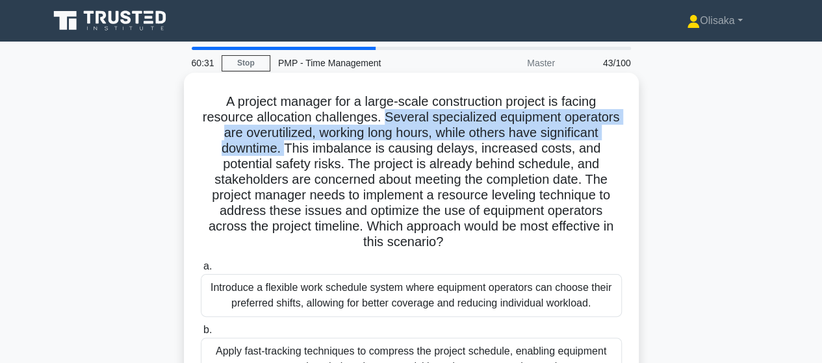
drag, startPoint x: 384, startPoint y: 119, endPoint x: 301, endPoint y: 161, distance: 93.3
click at [287, 151] on h5 "A project manager for a large-scale construction project is facing resource all…" at bounding box center [412, 172] width 424 height 157
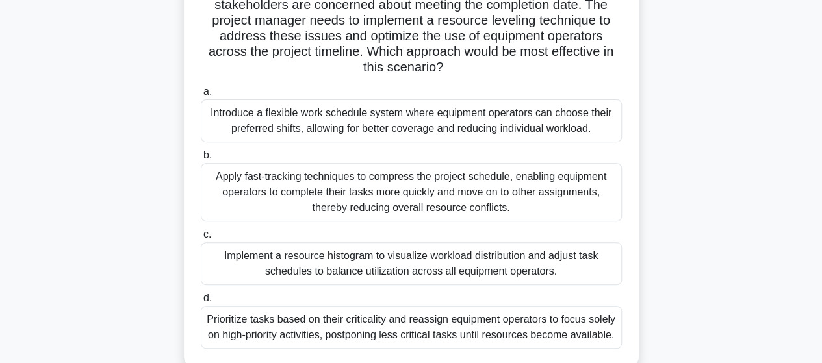
scroll to position [195, 0]
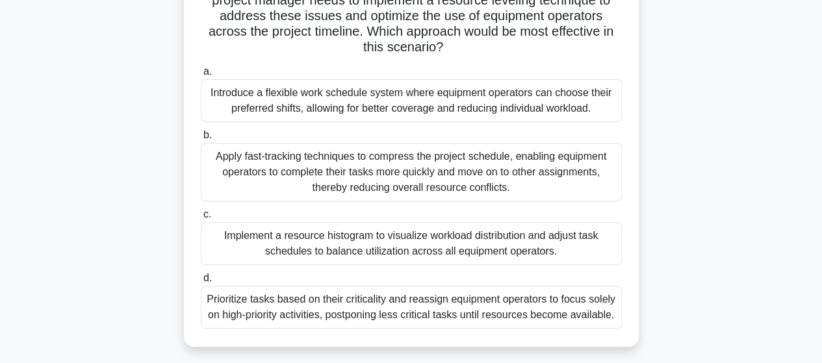
click at [372, 253] on div "Implement a resource histogram to visualize workload distribution and adjust ta…" at bounding box center [411, 243] width 421 height 43
click at [201, 219] on input "c. Implement a resource histogram to visualize workload distribution and adjust…" at bounding box center [201, 215] width 0 height 8
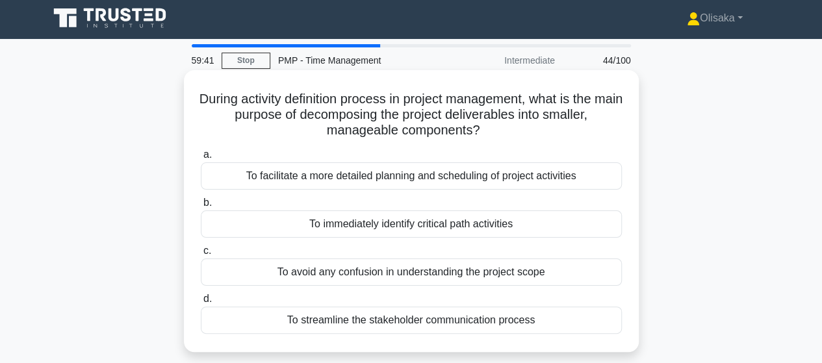
scroll to position [0, 0]
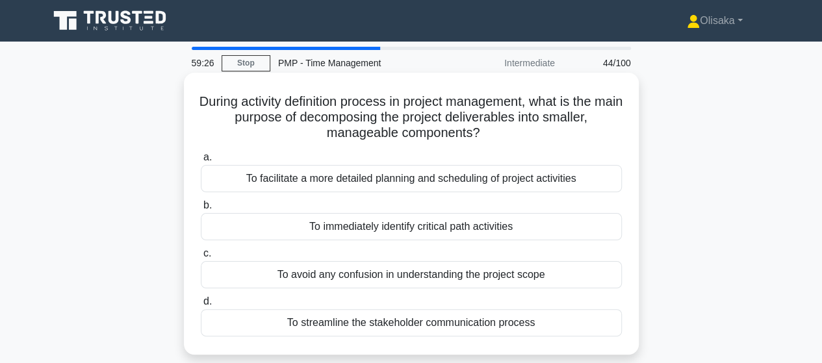
click at [410, 187] on div "To facilitate a more detailed planning and scheduling of project activities" at bounding box center [411, 178] width 421 height 27
click at [201, 162] on input "a. To facilitate a more detailed planning and scheduling of project activities" at bounding box center [201, 157] width 0 height 8
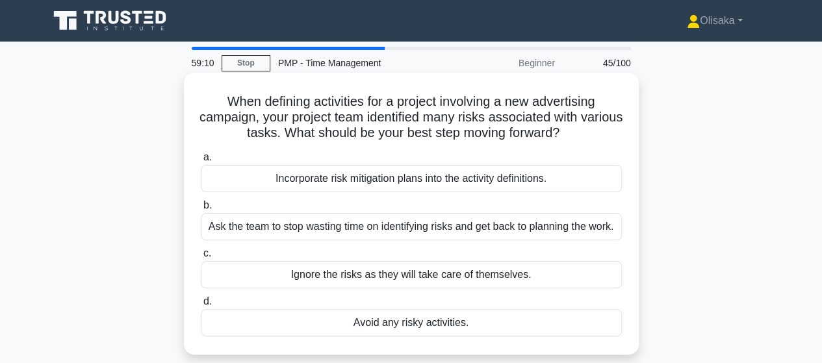
click at [454, 185] on div "Incorporate risk mitigation plans into the activity definitions." at bounding box center [411, 178] width 421 height 27
click at [201, 162] on input "a. Incorporate risk mitigation plans into the activity definitions." at bounding box center [201, 157] width 0 height 8
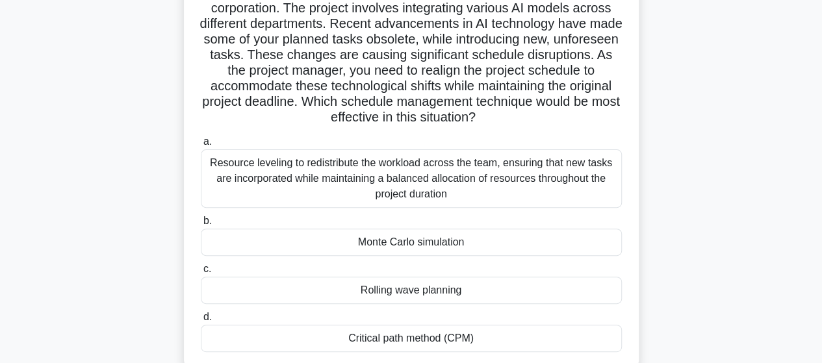
scroll to position [130, 0]
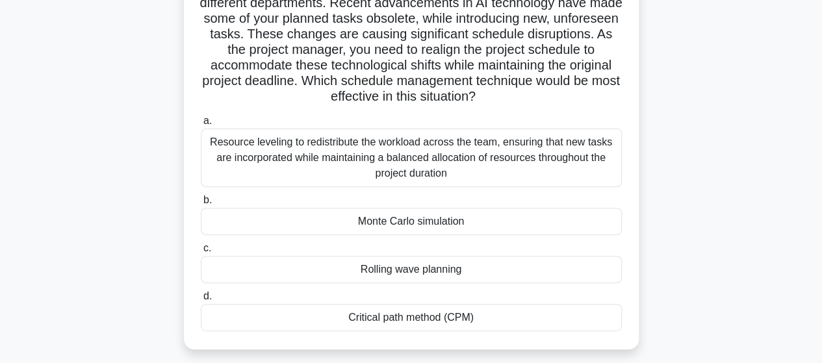
click at [399, 226] on div "Monte Carlo simulation" at bounding box center [411, 221] width 421 height 27
click at [201, 205] on input "b. Monte Carlo simulation" at bounding box center [201, 200] width 0 height 8
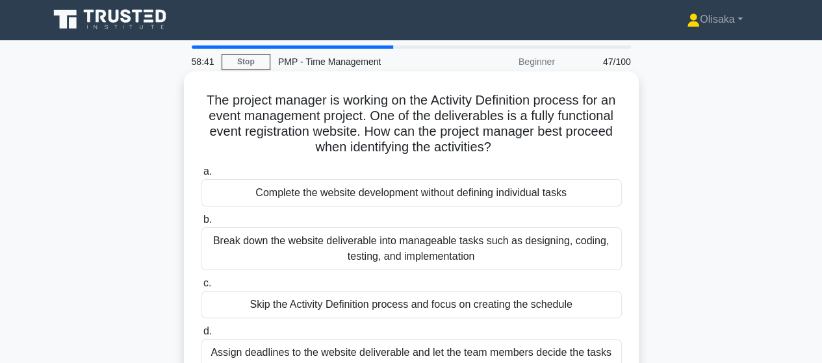
scroll to position [0, 0]
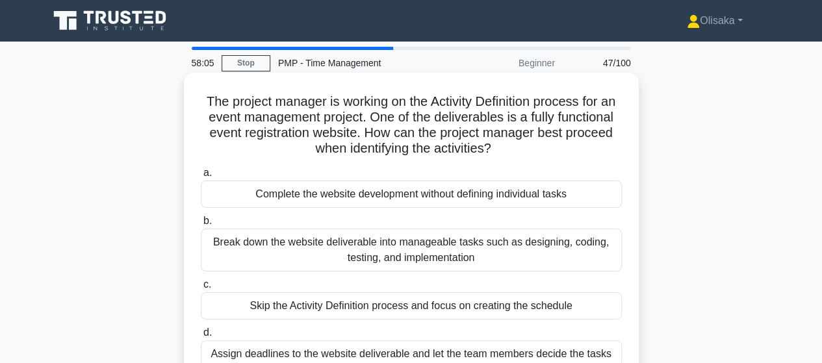
click at [447, 257] on div "Break down the website deliverable into manageable tasks such as designing, cod…" at bounding box center [411, 250] width 421 height 43
click at [201, 226] on input "b. Break down the website deliverable into manageable tasks such as designing, …" at bounding box center [201, 221] width 0 height 8
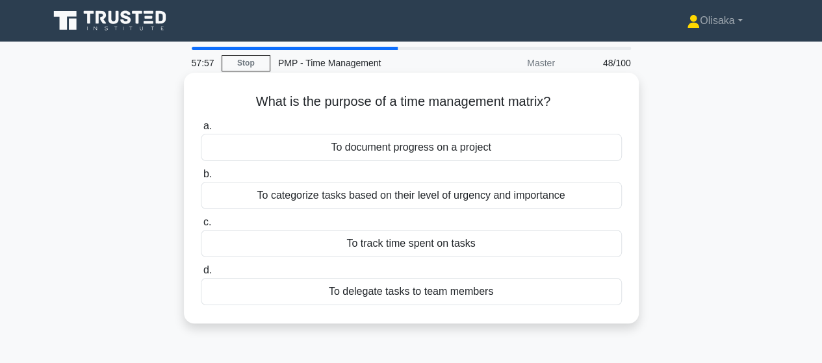
click at [470, 202] on div "To categorize tasks based on their level of urgency and importance" at bounding box center [411, 195] width 421 height 27
click at [201, 179] on input "b. To categorize tasks based on their level of urgency and importance" at bounding box center [201, 174] width 0 height 8
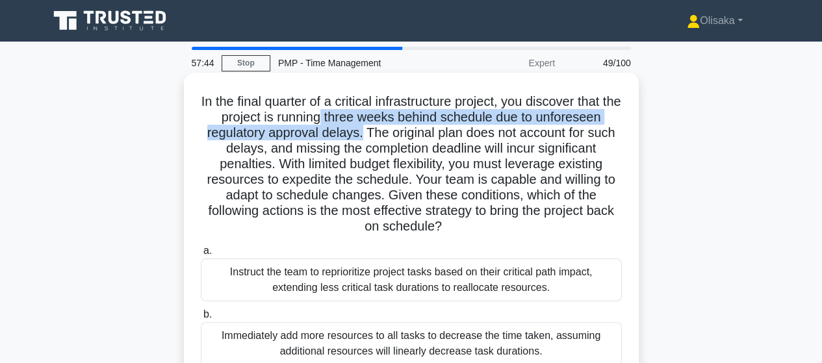
drag, startPoint x: 333, startPoint y: 118, endPoint x: 365, endPoint y: 159, distance: 52.8
click at [361, 132] on h5 "In the final quarter of a critical infrastructure project, you discover that th…" at bounding box center [412, 165] width 424 height 142
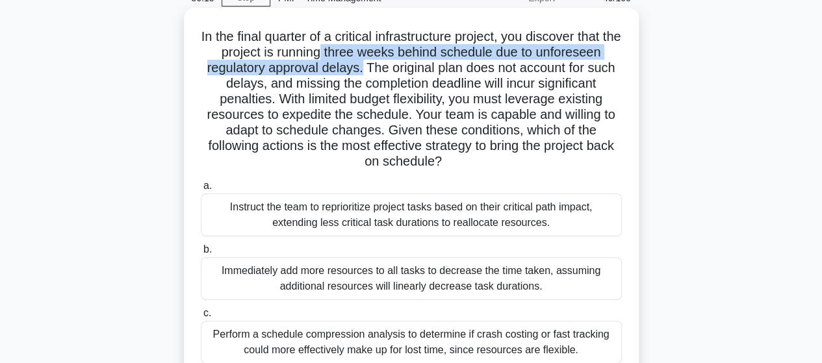
scroll to position [130, 0]
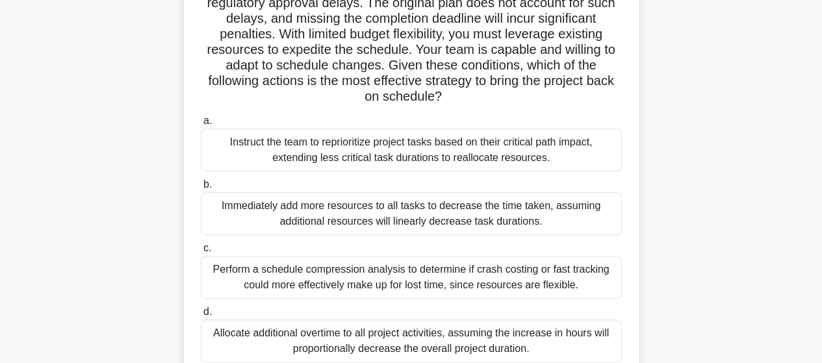
click at [355, 153] on div "Instruct the team to reprioritize project tasks based on their critical path im…" at bounding box center [411, 150] width 421 height 43
click at [201, 125] on input "a. Instruct the team to reprioritize project tasks based on their critical path…" at bounding box center [201, 121] width 0 height 8
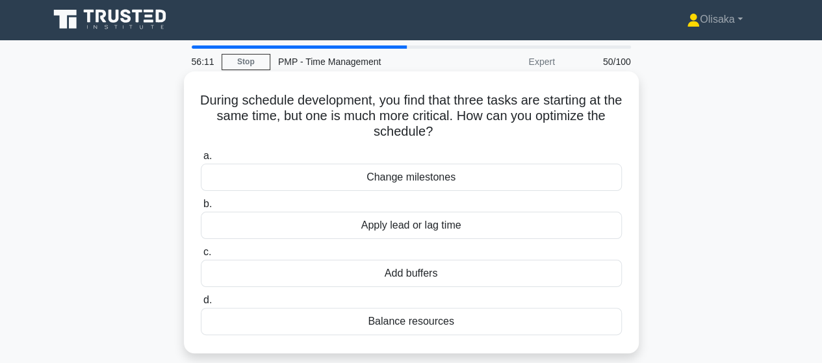
scroll to position [0, 0]
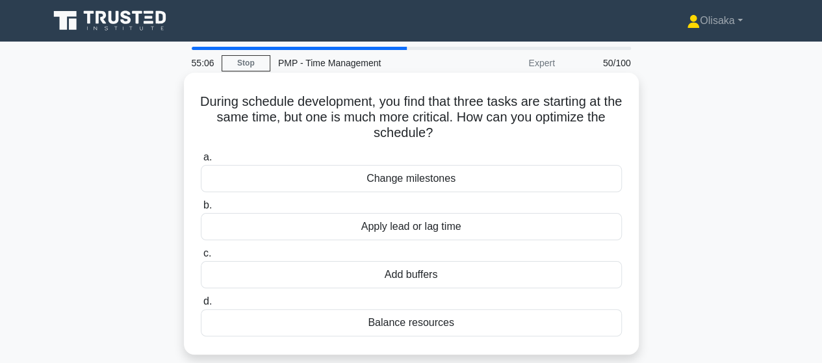
click at [409, 276] on div "Add buffers" at bounding box center [411, 274] width 421 height 27
click at [201, 258] on input "c. Add buffers" at bounding box center [201, 254] width 0 height 8
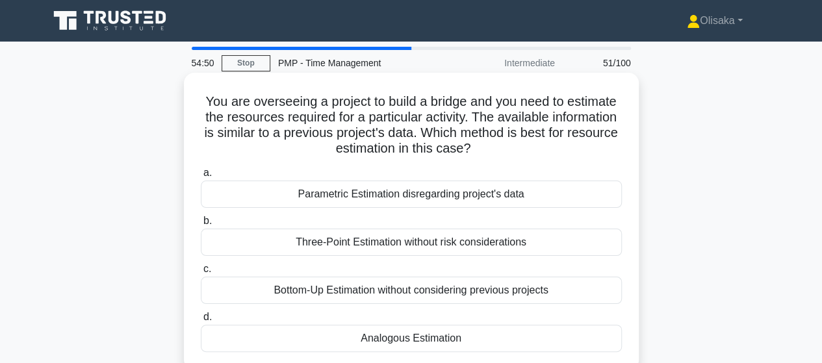
click at [381, 337] on div "Analogous Estimation" at bounding box center [411, 338] width 421 height 27
click at [201, 322] on input "d. Analogous Estimation" at bounding box center [201, 317] width 0 height 8
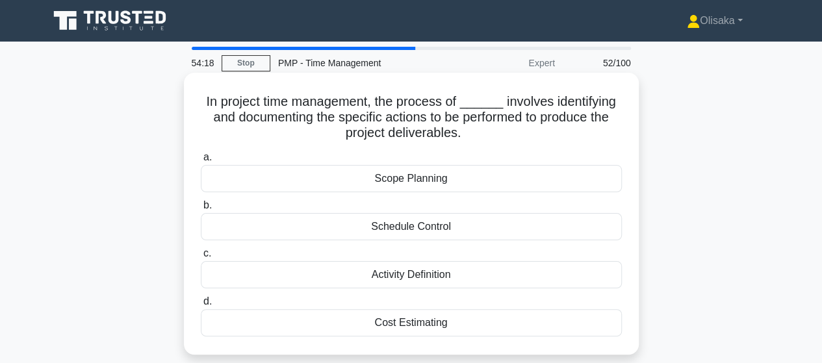
click at [436, 276] on div "Activity Definition" at bounding box center [411, 274] width 421 height 27
click at [201, 258] on input "c. Activity Definition" at bounding box center [201, 254] width 0 height 8
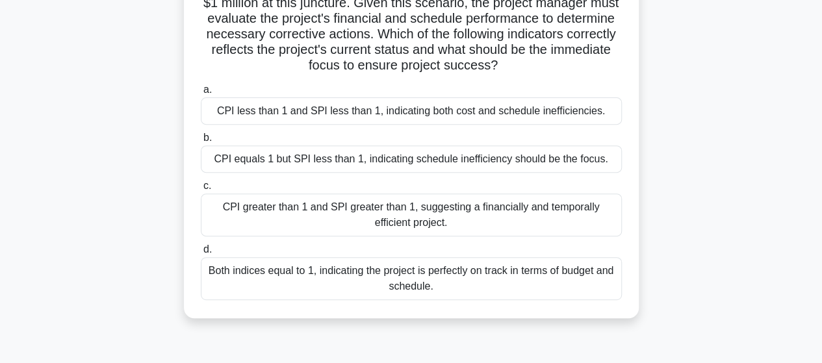
scroll to position [195, 0]
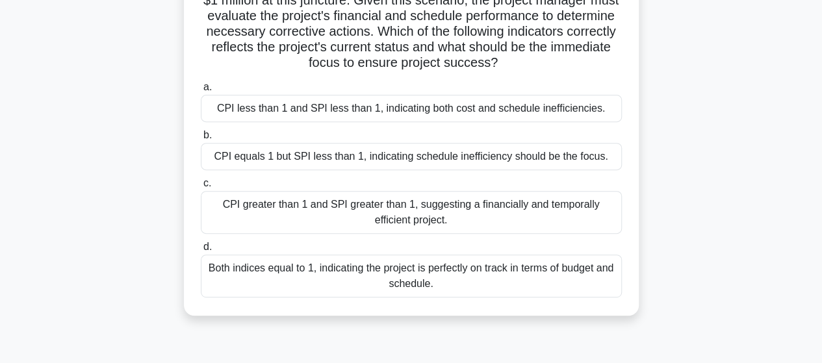
click at [307, 118] on div "CPI less than 1 and SPI less than 1, indicating both cost and schedule ineffici…" at bounding box center [411, 108] width 421 height 27
click at [201, 92] on input "a. CPI less than 1 and SPI less than 1, indicating both cost and schedule ineff…" at bounding box center [201, 87] width 0 height 8
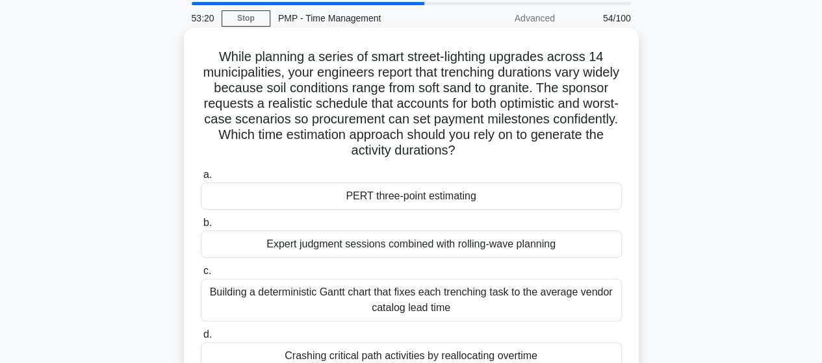
scroll to position [65, 0]
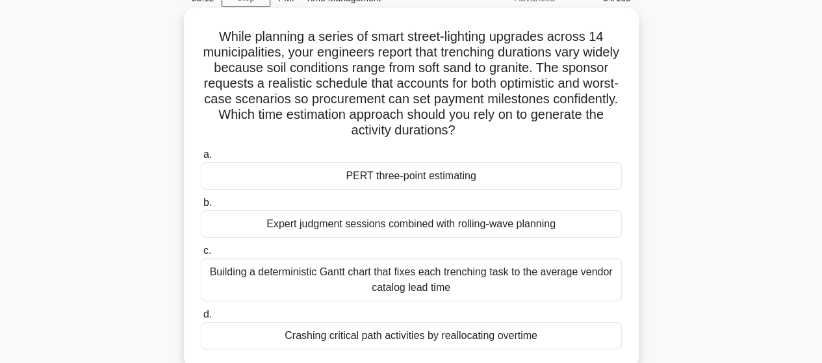
click at [430, 182] on div "PERT three-point estimating" at bounding box center [411, 176] width 421 height 27
click at [201, 159] on input "a. PERT three-point estimating" at bounding box center [201, 155] width 0 height 8
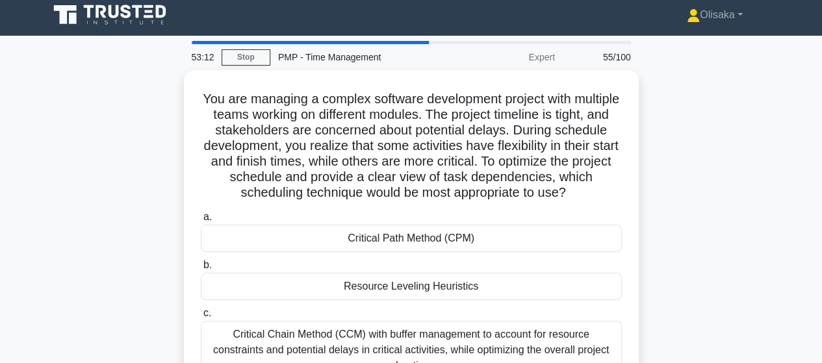
scroll to position [0, 0]
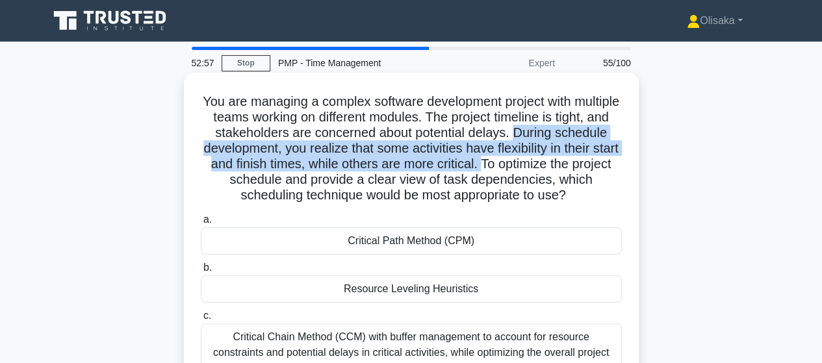
drag, startPoint x: 573, startPoint y: 133, endPoint x: 552, endPoint y: 166, distance: 38.9
click at [552, 166] on h5 "You are managing a complex software development project with multiple teams wor…" at bounding box center [412, 149] width 424 height 111
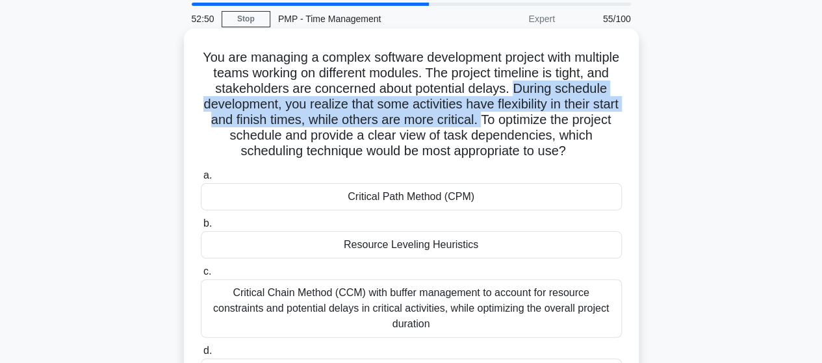
scroll to position [65, 0]
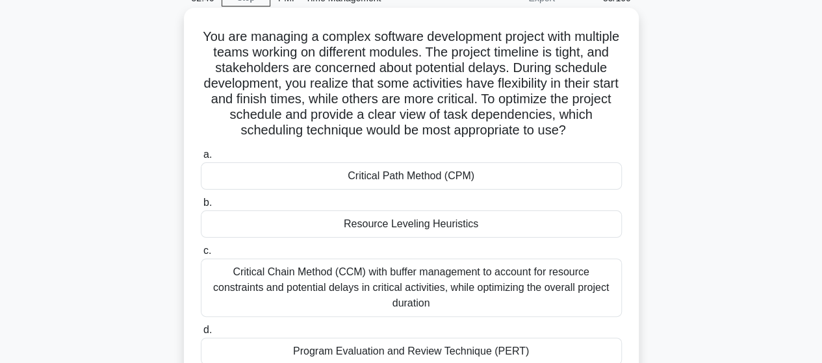
click at [477, 176] on div "Critical Path Method (CPM)" at bounding box center [411, 176] width 421 height 27
click at [201, 159] on input "a. Critical Path Method (CPM)" at bounding box center [201, 155] width 0 height 8
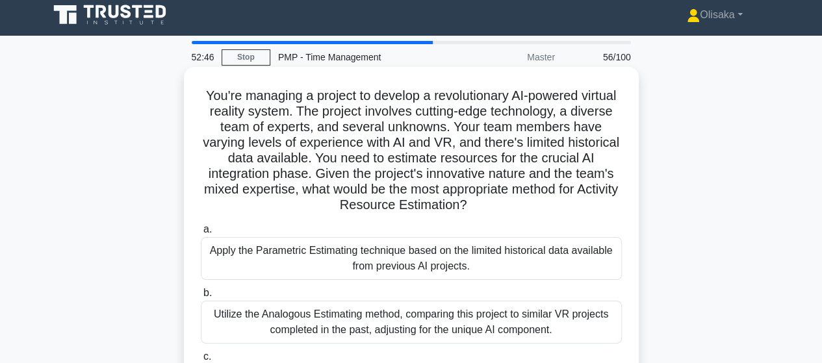
scroll to position [0, 0]
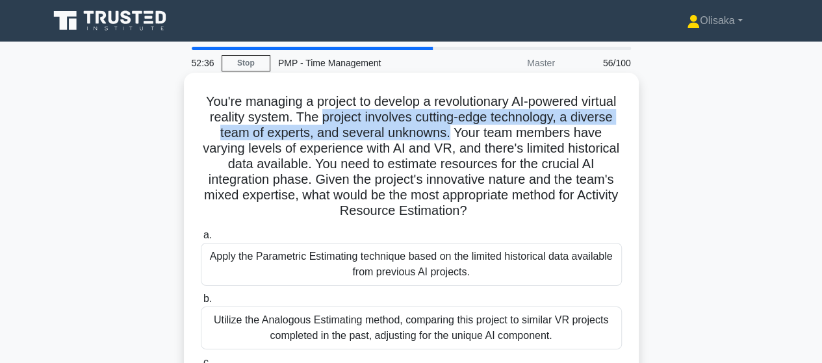
drag, startPoint x: 361, startPoint y: 118, endPoint x: 489, endPoint y: 132, distance: 129.5
click at [489, 132] on h5 "You're managing a project to develop a revolutionary AI-powered virtual reality…" at bounding box center [412, 157] width 424 height 126
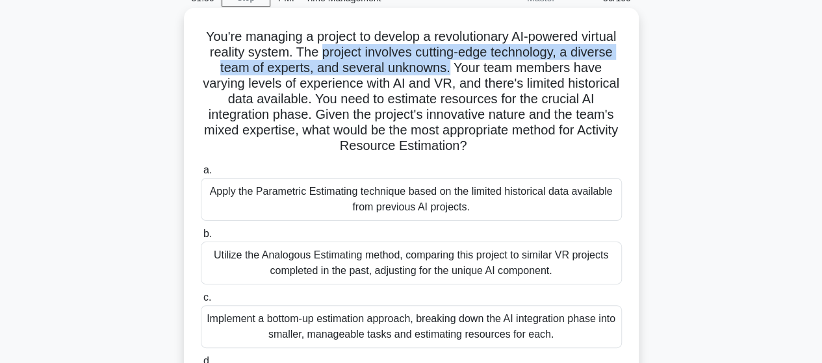
scroll to position [130, 0]
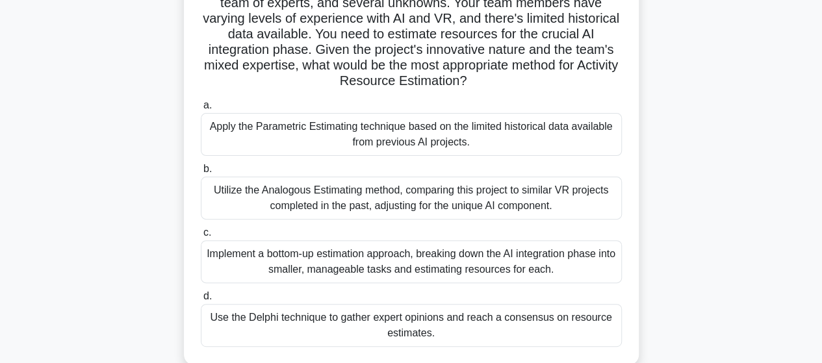
click at [442, 335] on div "Use the Delphi technique to gather expert opinions and reach a consensus on res…" at bounding box center [411, 325] width 421 height 43
click at [201, 301] on input "d. Use the Delphi technique to gather expert opinions and reach a consensus on …" at bounding box center [201, 297] width 0 height 8
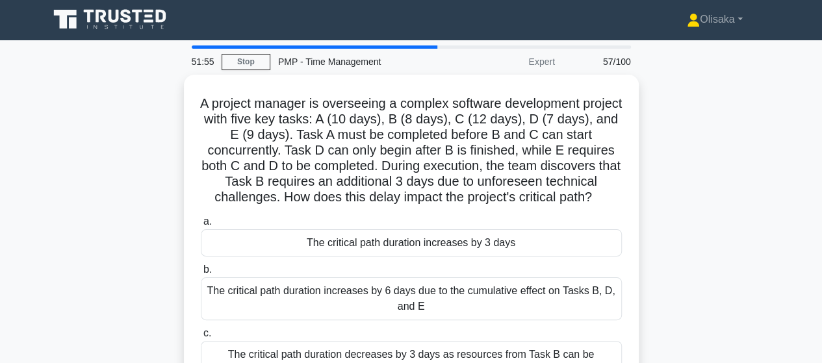
scroll to position [0, 0]
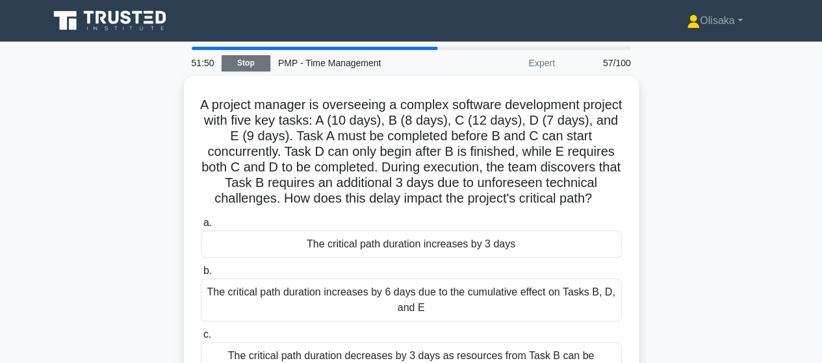
click at [237, 60] on link "Stop" at bounding box center [246, 63] width 49 height 16
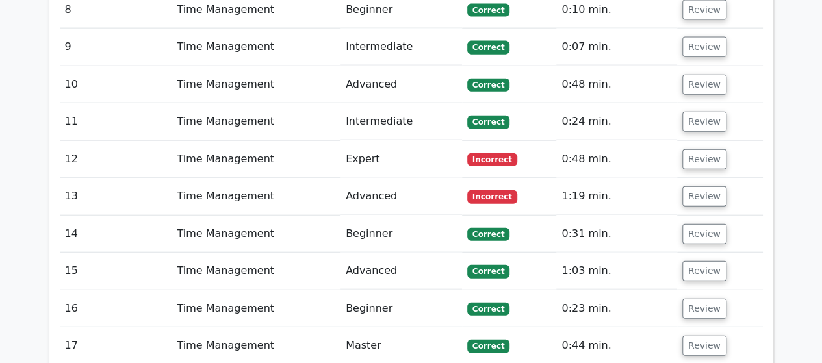
scroll to position [1495, 0]
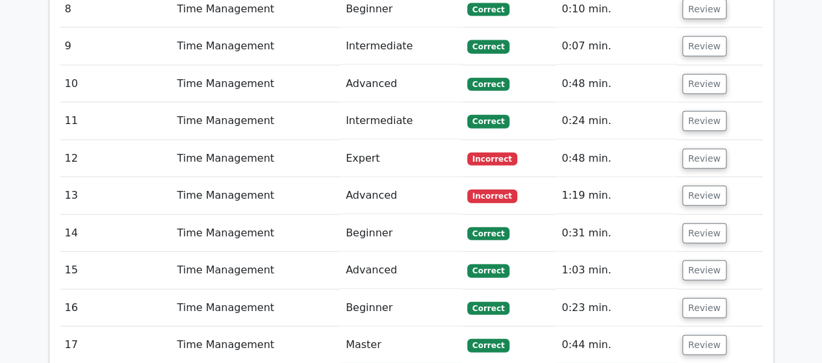
drag, startPoint x: 696, startPoint y: 135, endPoint x: 675, endPoint y: 147, distance: 24.2
click at [694, 149] on button "Review" at bounding box center [705, 159] width 44 height 20
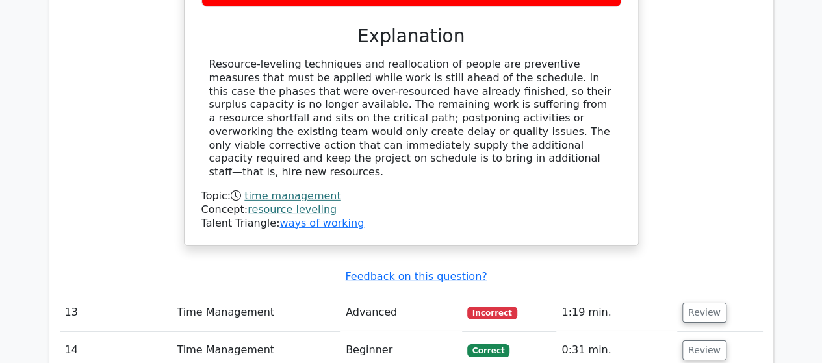
scroll to position [2080, 0]
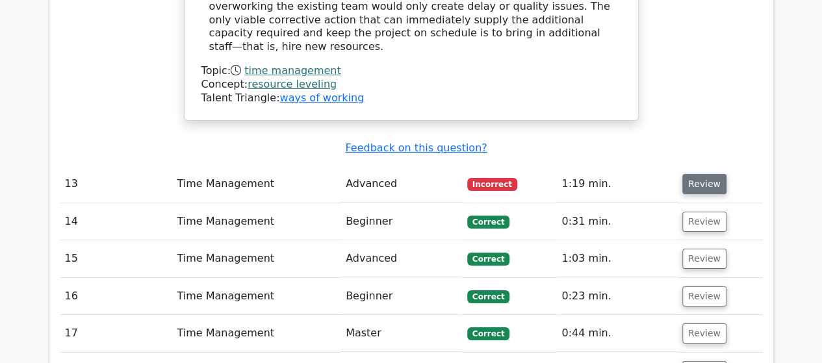
click at [685, 174] on button "Review" at bounding box center [705, 184] width 44 height 20
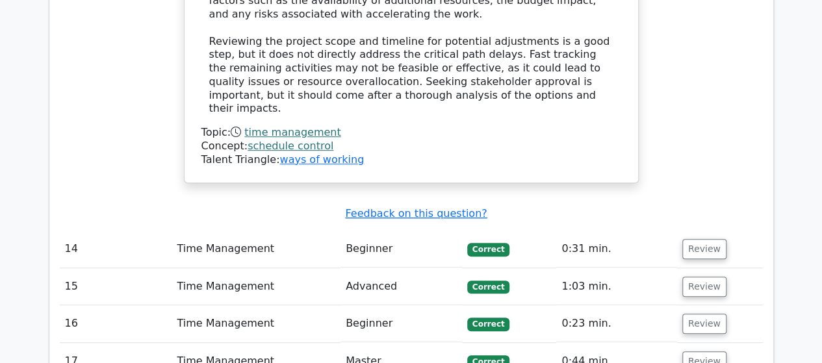
scroll to position [2730, 0]
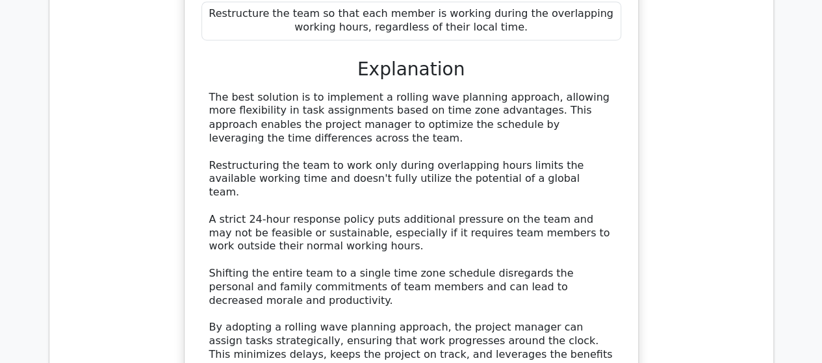
scroll to position [3835, 0]
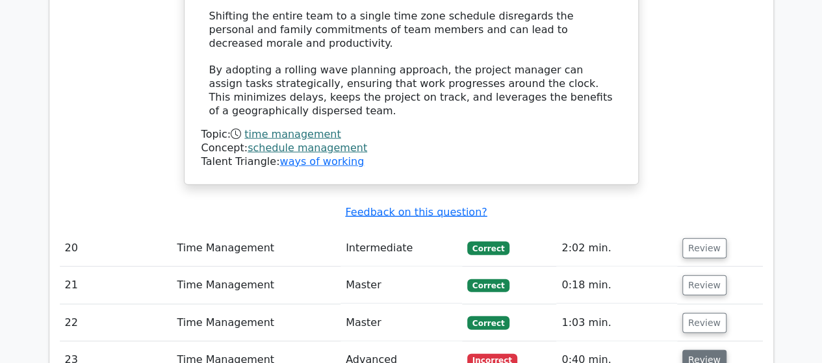
click at [684, 350] on button "Review" at bounding box center [705, 360] width 44 height 20
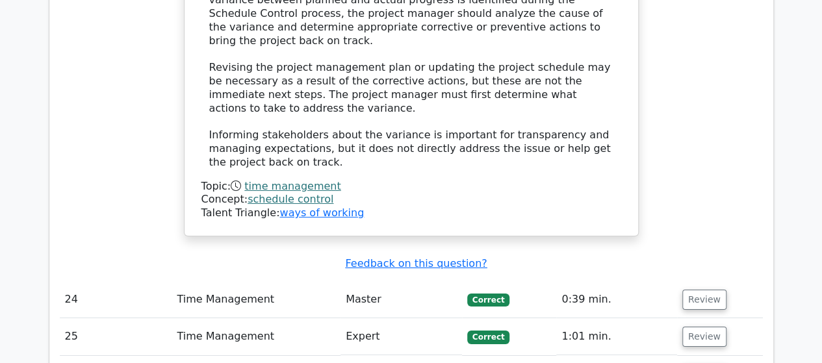
scroll to position [4550, 0]
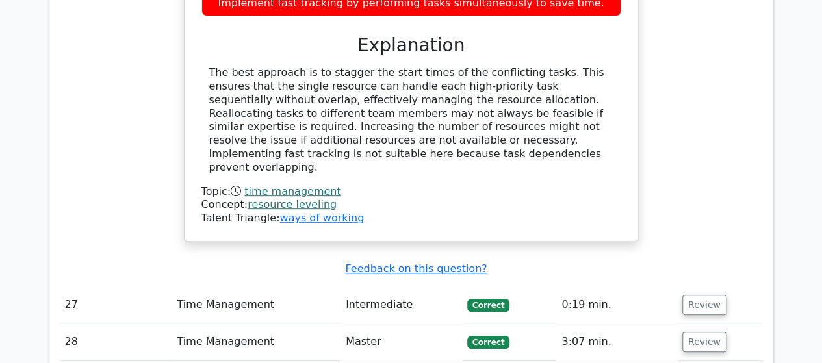
scroll to position [5265, 0]
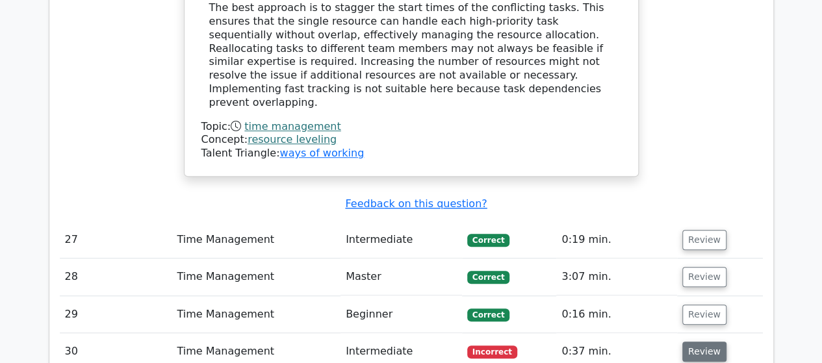
click at [705, 342] on button "Review" at bounding box center [705, 352] width 44 height 20
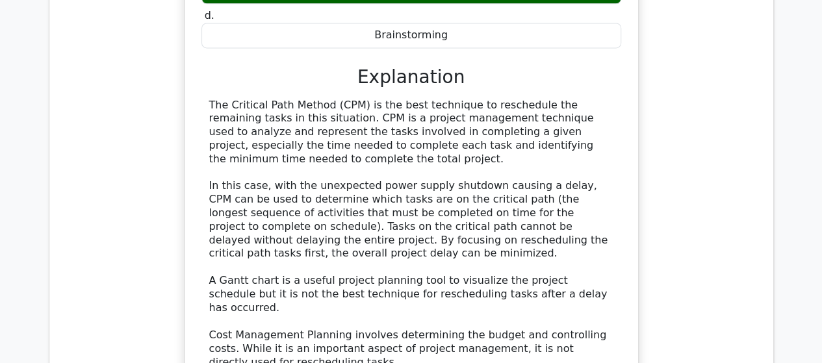
scroll to position [6045, 0]
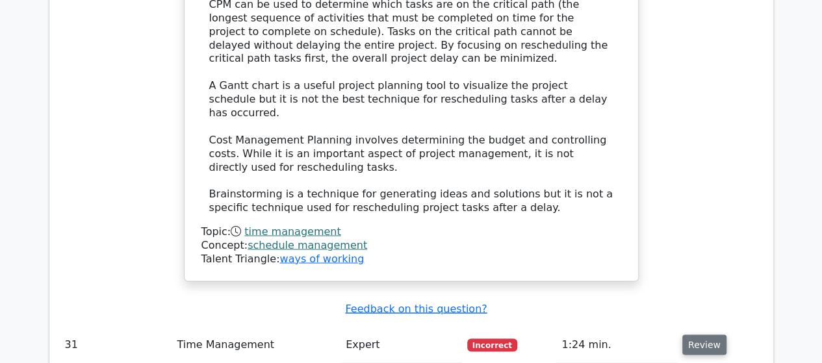
click at [694, 335] on button "Review" at bounding box center [705, 345] width 44 height 20
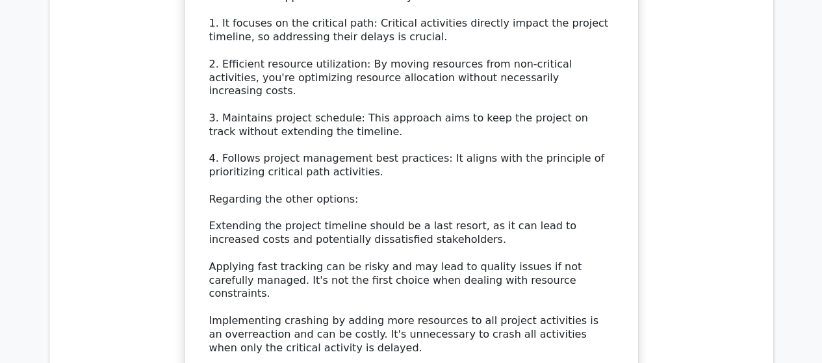
scroll to position [6825, 0]
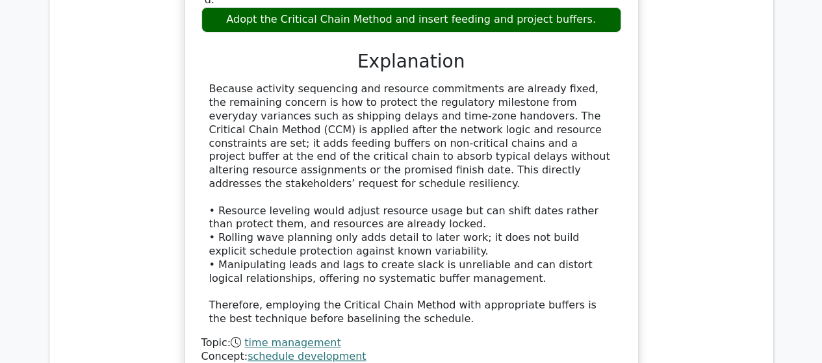
scroll to position [7605, 0]
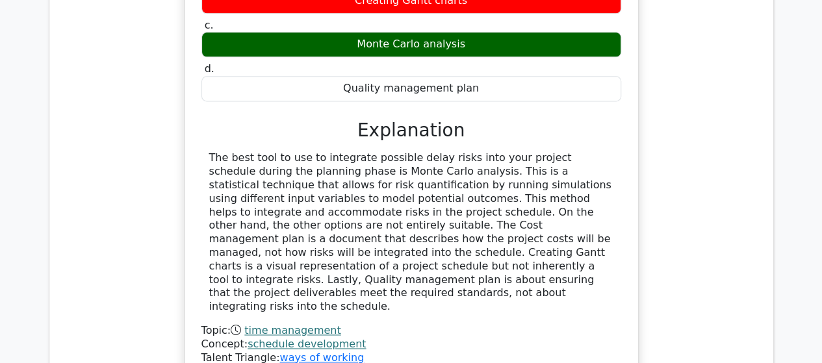
scroll to position [8125, 0]
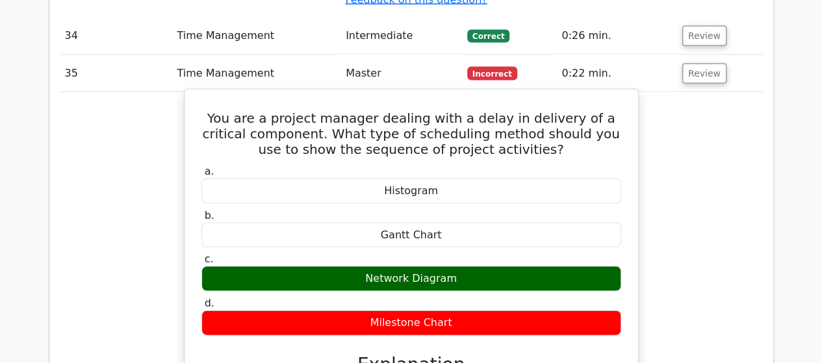
scroll to position [8775, 0]
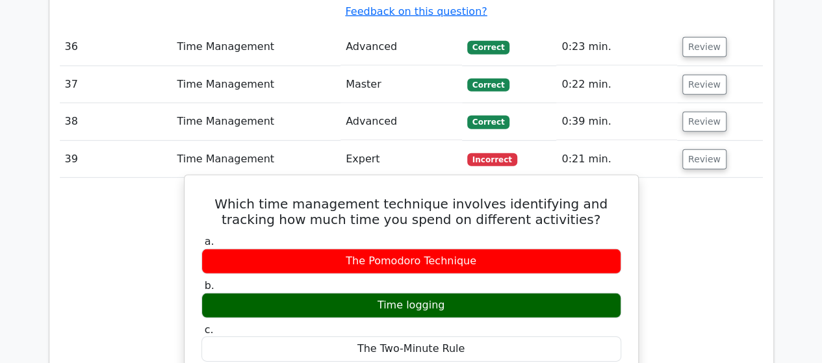
scroll to position [9425, 0]
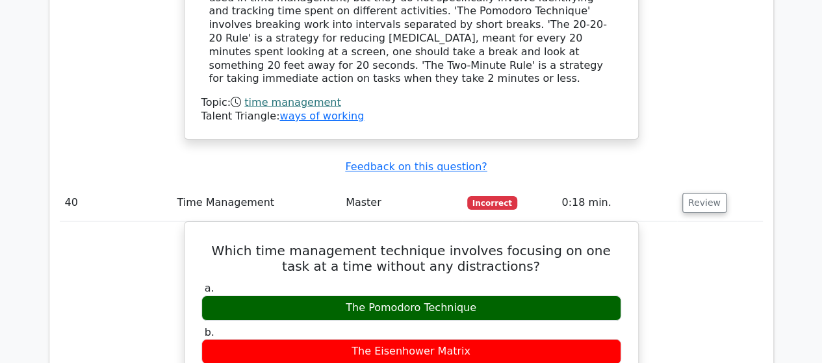
scroll to position [9945, 0]
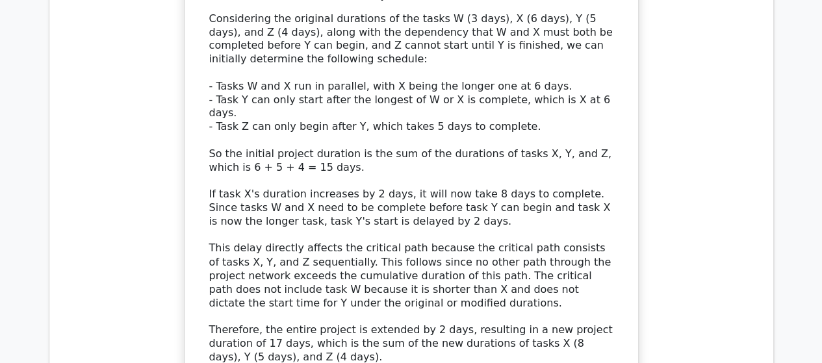
scroll to position [10985, 0]
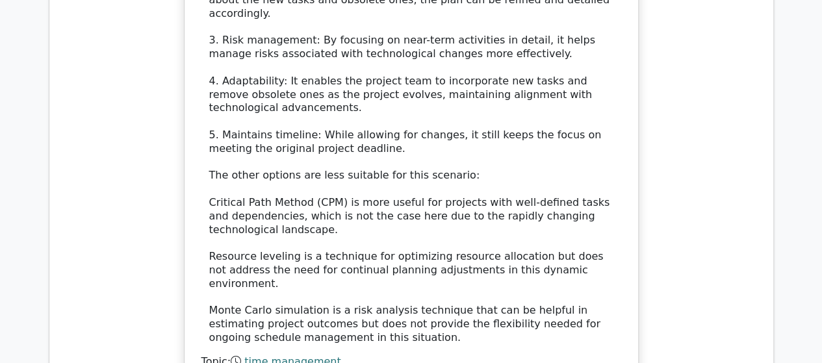
scroll to position [12220, 0]
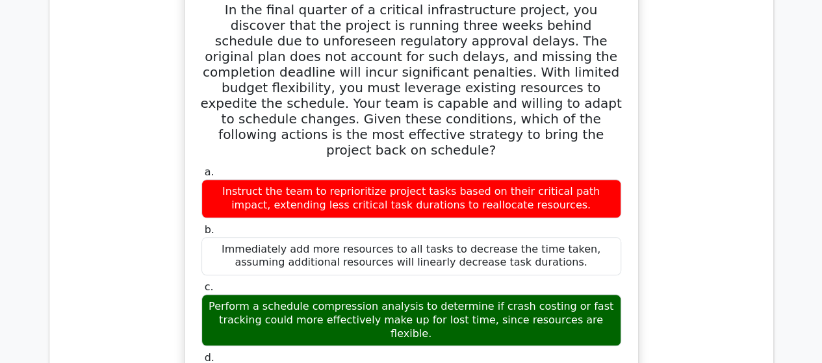
scroll to position [13000, 0]
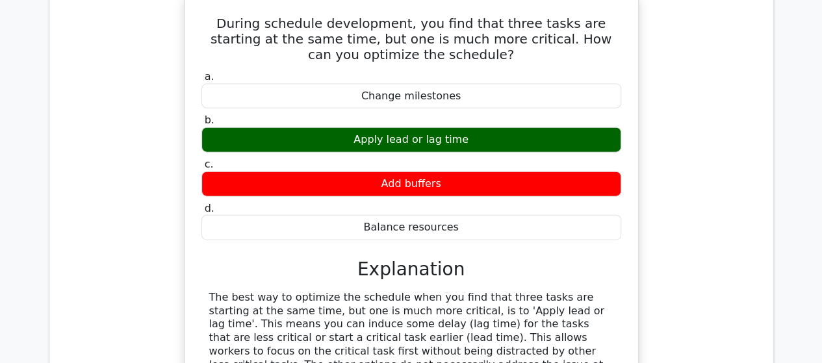
scroll to position [13910, 0]
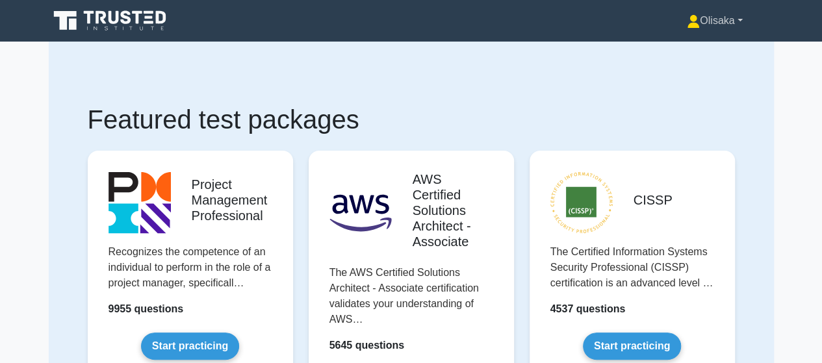
click at [735, 23] on link "Olisaka" at bounding box center [715, 21] width 118 height 26
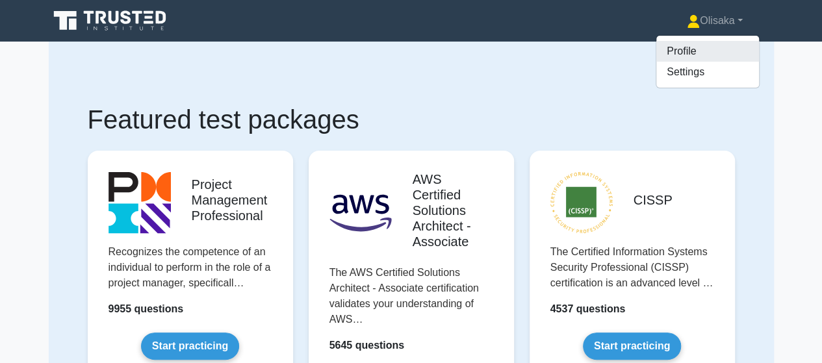
click at [681, 49] on link "Profile" at bounding box center [708, 51] width 103 height 21
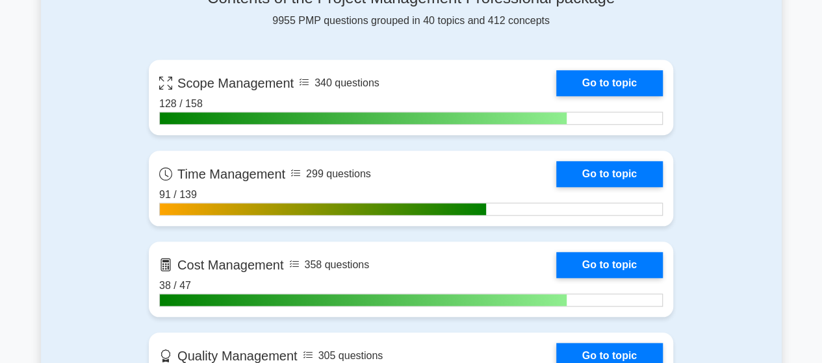
scroll to position [585, 0]
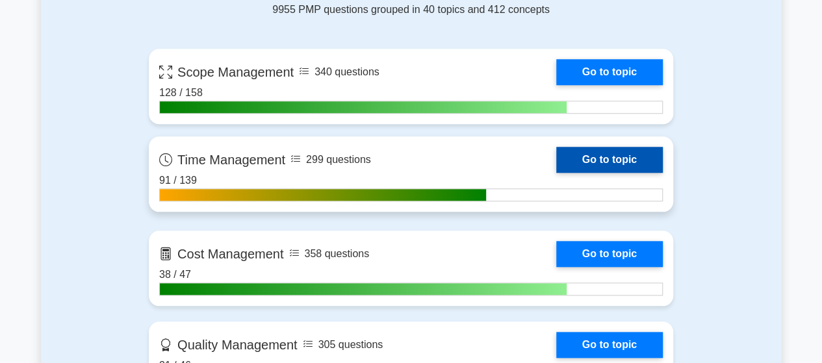
click at [556, 162] on link "Go to topic" at bounding box center [609, 160] width 107 height 26
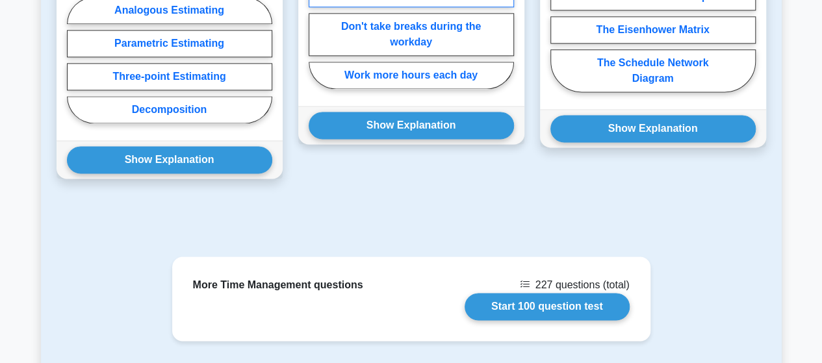
scroll to position [845, 0]
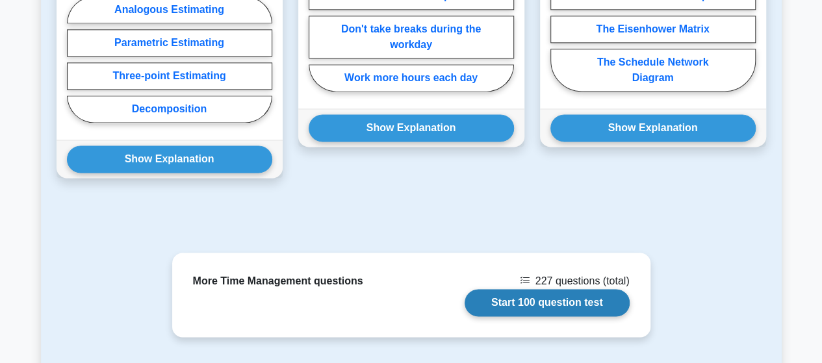
click at [531, 298] on link "Start 100 question test" at bounding box center [547, 302] width 165 height 27
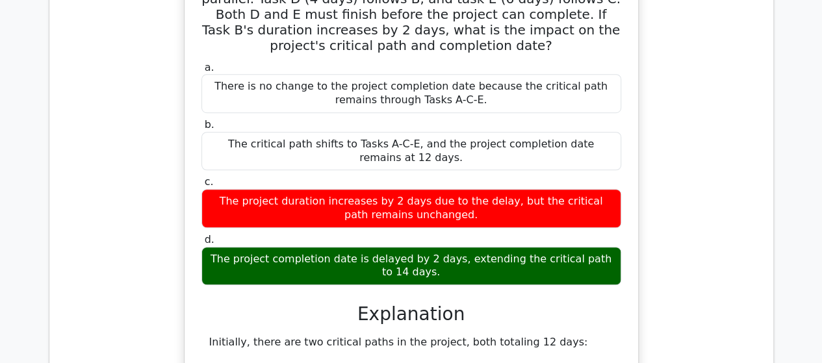
scroll to position [12740, 0]
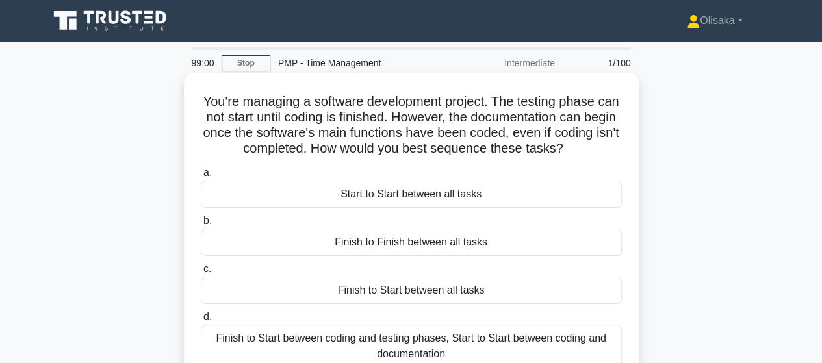
click at [400, 339] on div "Finish to Start between coding and testing phases, Start to Start between codin…" at bounding box center [411, 346] width 421 height 43
click at [201, 322] on input "d. Finish to Start between coding and testing phases, Start to Start between co…" at bounding box center [201, 317] width 0 height 8
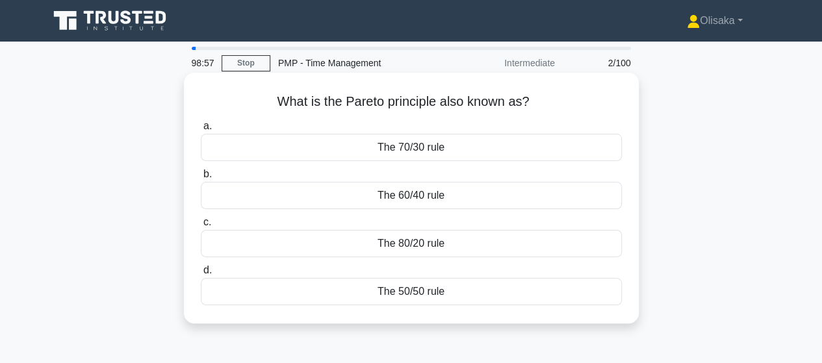
click at [416, 242] on div "The 80/20 rule" at bounding box center [411, 243] width 421 height 27
click at [201, 227] on input "c. The 80/20 rule" at bounding box center [201, 222] width 0 height 8
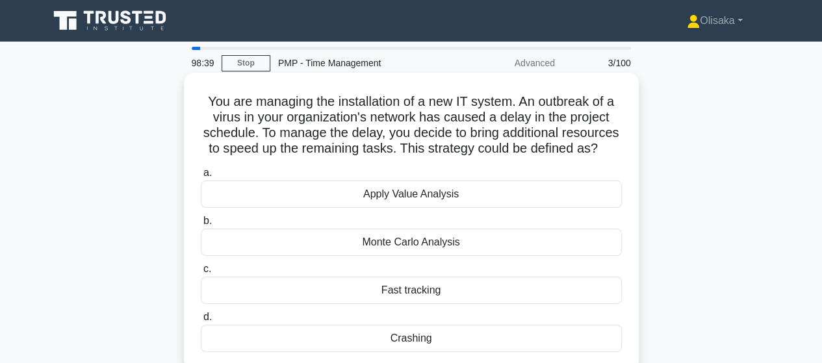
click at [417, 352] on div "Crashing" at bounding box center [411, 338] width 421 height 27
click at [201, 322] on input "d. Crashing" at bounding box center [201, 317] width 0 height 8
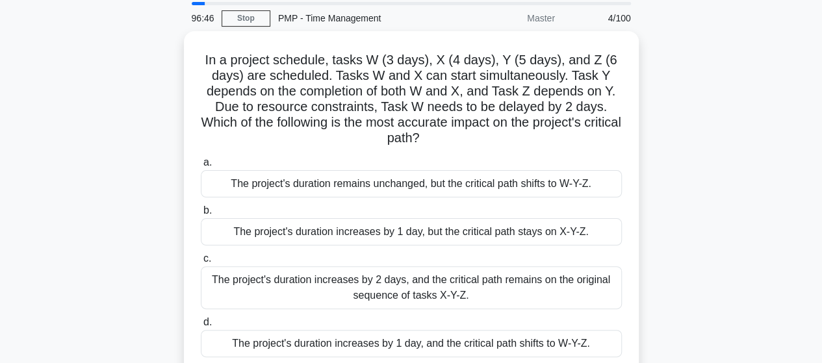
scroll to position [65, 0]
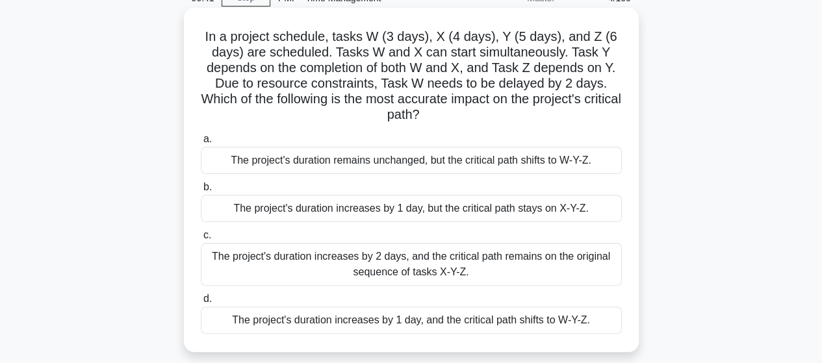
click at [346, 272] on div "The project's duration increases by 2 days, and the critical path remains on th…" at bounding box center [411, 264] width 421 height 43
click at [201, 240] on input "c. The project's duration increases by 2 days, and the critical path remains on…" at bounding box center [201, 235] width 0 height 8
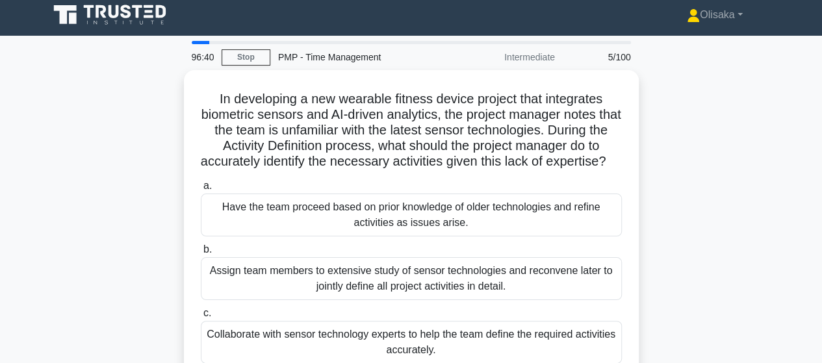
scroll to position [0, 0]
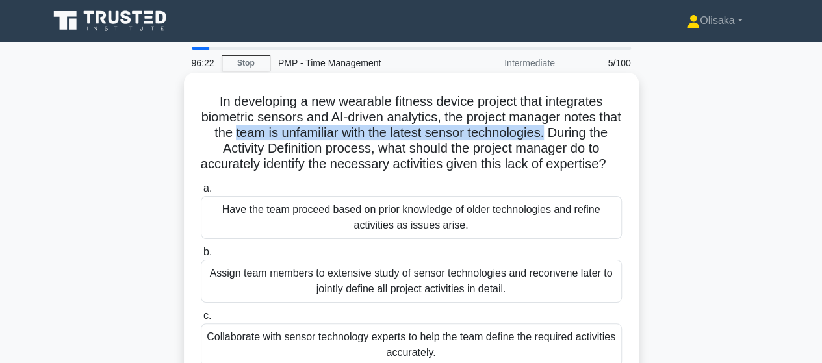
drag, startPoint x: 256, startPoint y: 134, endPoint x: 574, endPoint y: 129, distance: 317.9
click at [574, 129] on h5 "In developing a new wearable fitness device project that integrates biometric s…" at bounding box center [412, 133] width 424 height 79
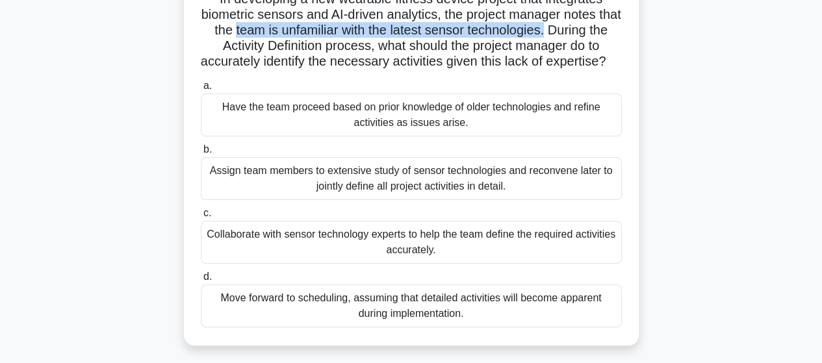
scroll to position [130, 0]
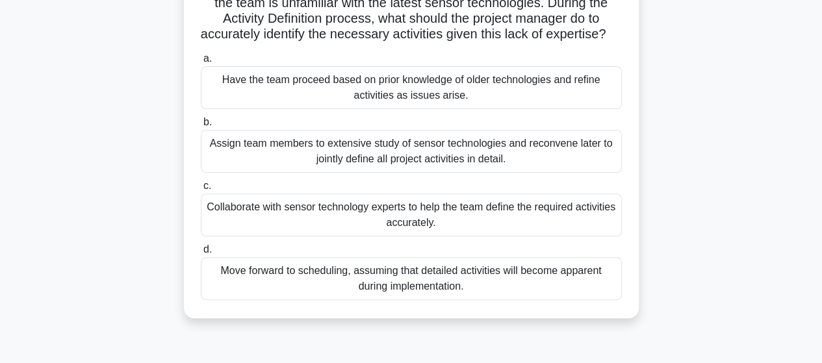
click at [408, 237] on div "Collaborate with sensor technology experts to help the team define the required…" at bounding box center [411, 215] width 421 height 43
click at [201, 190] on input "c. Collaborate with sensor technology experts to help the team define the requi…" at bounding box center [201, 186] width 0 height 8
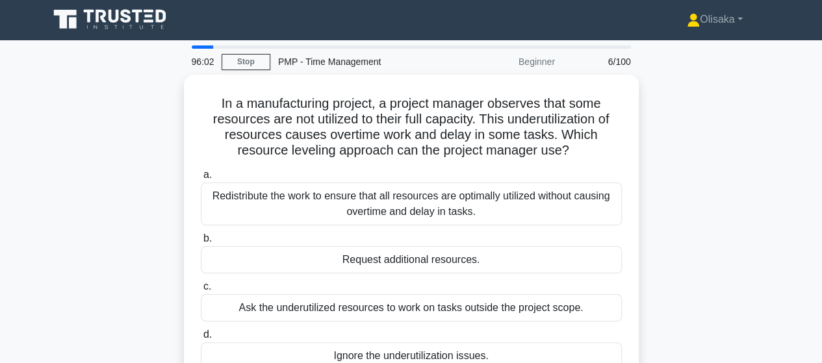
scroll to position [0, 0]
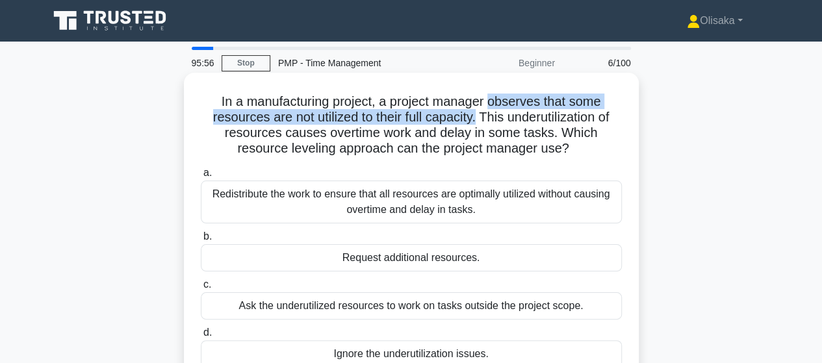
drag, startPoint x: 492, startPoint y: 100, endPoint x: 475, endPoint y: 111, distance: 19.8
click at [475, 111] on h5 "In a manufacturing project, a project manager observes that some resources are …" at bounding box center [412, 126] width 424 height 64
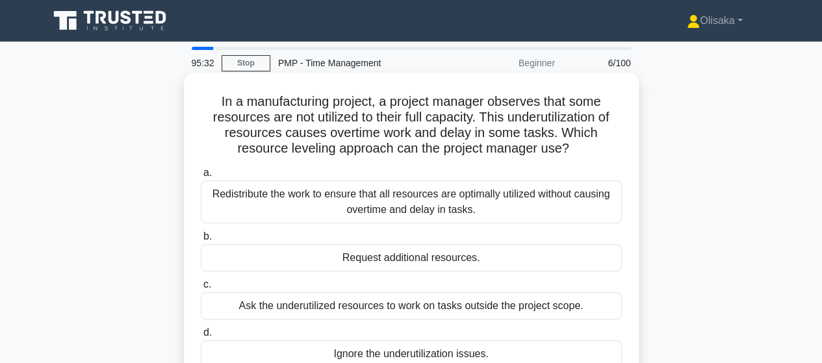
click at [329, 190] on div "Redistribute the work to ensure that all resources are optimally utilized witho…" at bounding box center [411, 202] width 421 height 43
click at [201, 177] on input "a. Redistribute the work to ensure that all resources are optimally utilized wi…" at bounding box center [201, 173] width 0 height 8
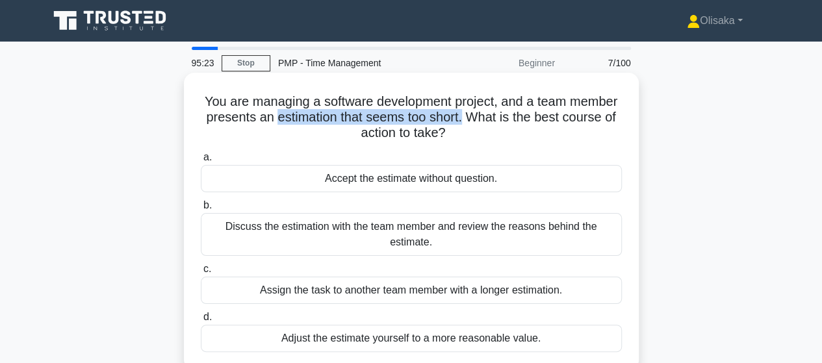
drag, startPoint x: 273, startPoint y: 119, endPoint x: 465, endPoint y: 119, distance: 192.4
click at [465, 119] on h5 "You are managing a software development project, and a team member presents an …" at bounding box center [412, 118] width 424 height 48
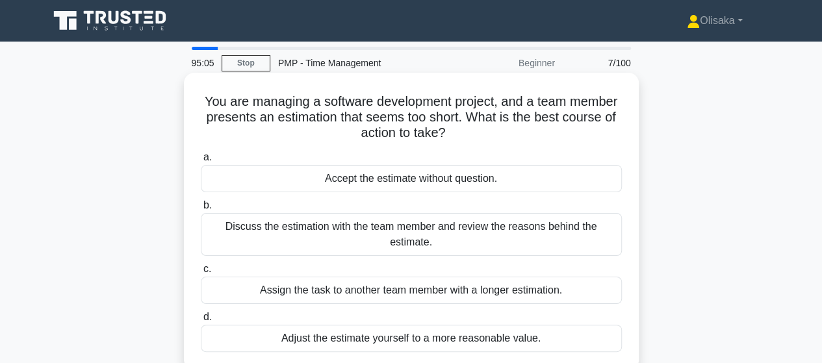
click at [431, 237] on div "Discuss the estimation with the team member and review the reasons behind the e…" at bounding box center [411, 234] width 421 height 43
click at [201, 210] on input "b. Discuss the estimation with the team member and review the reasons behind th…" at bounding box center [201, 206] width 0 height 8
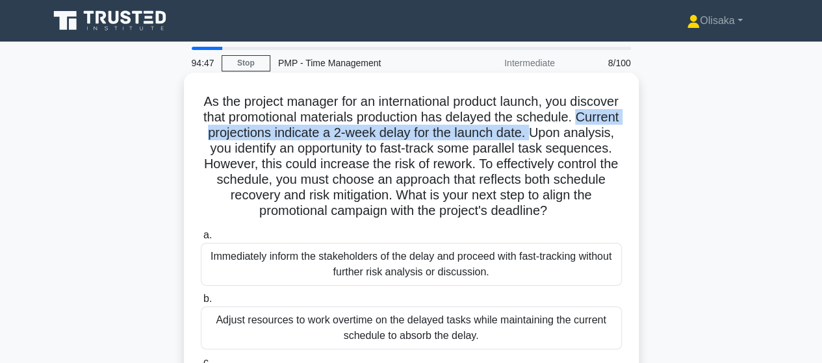
drag, startPoint x: 269, startPoint y: 131, endPoint x: 246, endPoint y: 153, distance: 31.7
click at [245, 150] on h5 "As the project manager for an international product launch, you discover that p…" at bounding box center [412, 157] width 424 height 126
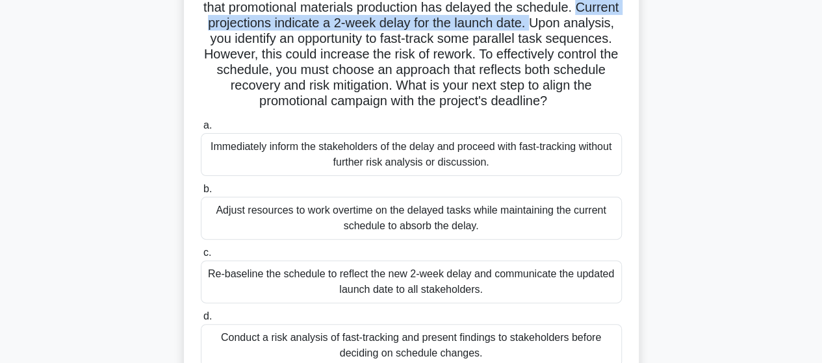
scroll to position [130, 0]
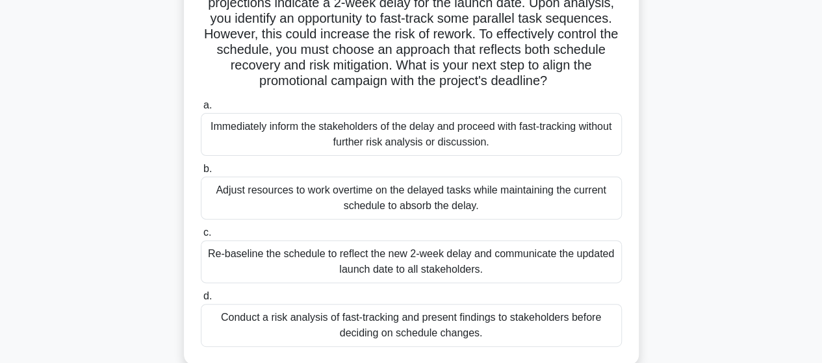
click at [412, 326] on div "Conduct a risk analysis of fast-tracking and present findings to stakeholders b…" at bounding box center [411, 325] width 421 height 43
click at [201, 301] on input "d. Conduct a risk analysis of fast-tracking and present findings to stakeholder…" at bounding box center [201, 297] width 0 height 8
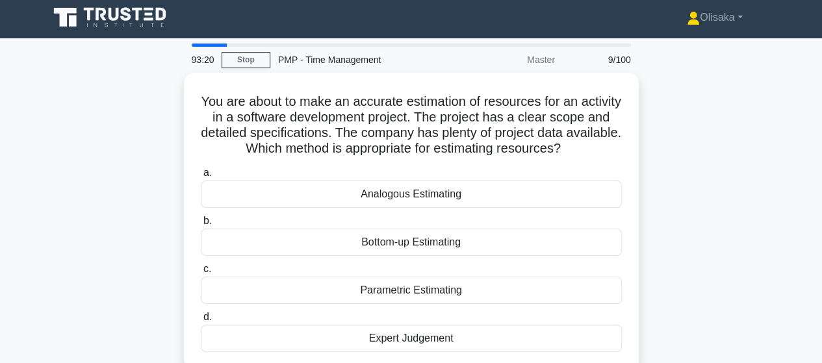
scroll to position [0, 0]
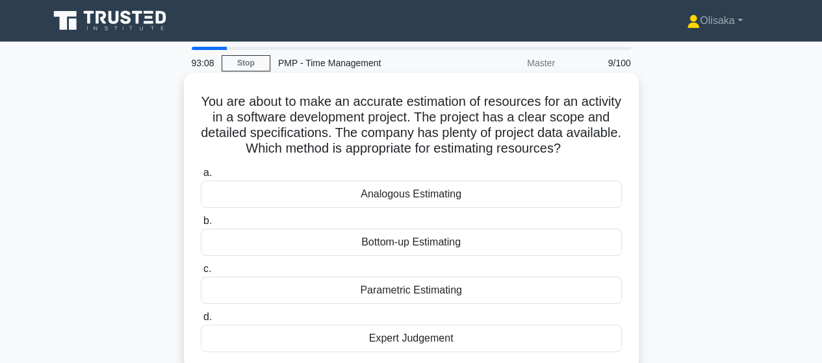
click at [439, 256] on div "Bottom-up Estimating" at bounding box center [411, 242] width 421 height 27
click at [201, 226] on input "b. Bottom-up Estimating" at bounding box center [201, 221] width 0 height 8
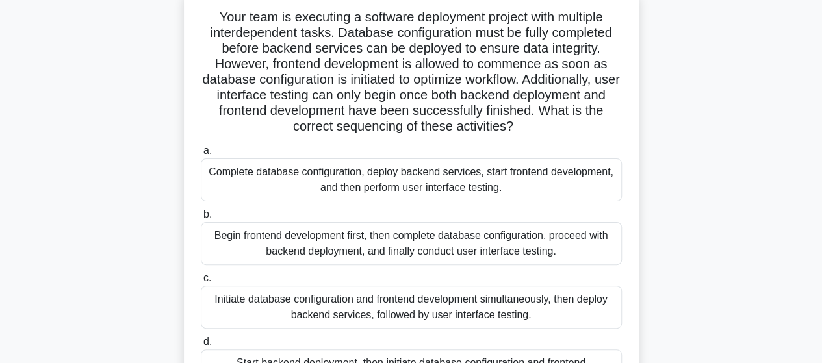
scroll to position [65, 0]
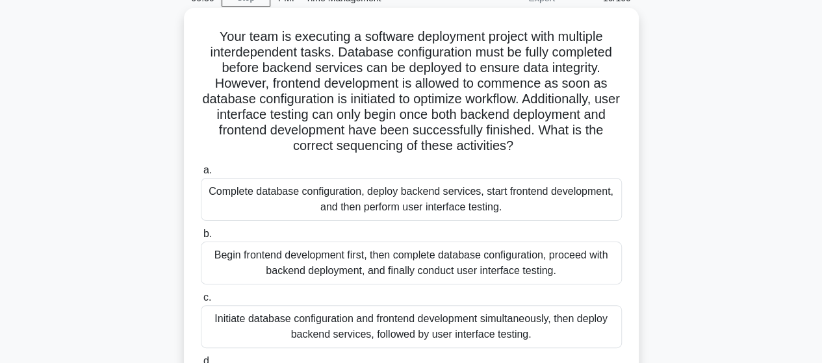
click at [350, 333] on div "Initiate database configuration and frontend development simultaneously, then d…" at bounding box center [411, 327] width 421 height 43
click at [201, 302] on input "c. Initiate database configuration and frontend development simultaneously, the…" at bounding box center [201, 298] width 0 height 8
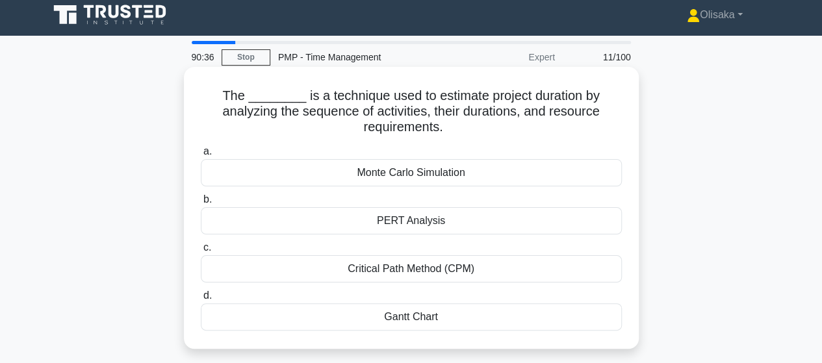
scroll to position [0, 0]
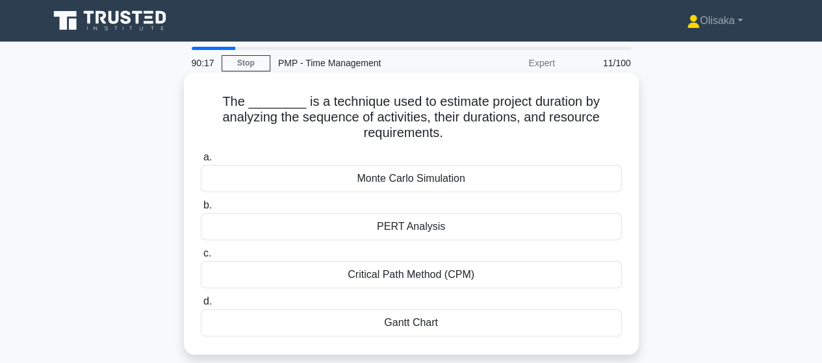
click at [408, 279] on div "Critical Path Method (CPM)" at bounding box center [411, 274] width 421 height 27
click at [201, 258] on input "c. Critical Path Method (CPM)" at bounding box center [201, 254] width 0 height 8
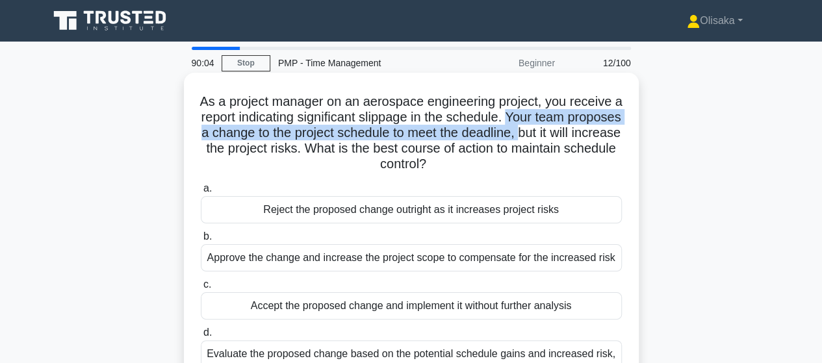
drag, startPoint x: 545, startPoint y: 116, endPoint x: 587, endPoint y: 135, distance: 45.7
click at [587, 135] on h5 "As a project manager on an aerospace engineering project, you receive a report …" at bounding box center [412, 133] width 424 height 79
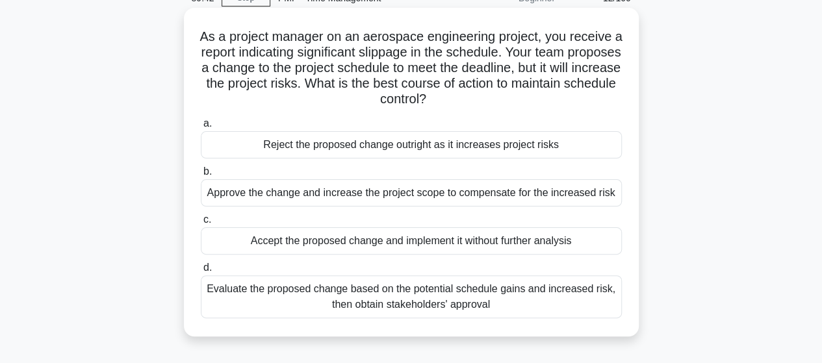
click at [367, 297] on div "Evaluate the proposed change based on the potential schedule gains and increase…" at bounding box center [411, 297] width 421 height 43
click at [201, 272] on input "d. Evaluate the proposed change based on the potential schedule gains and incre…" at bounding box center [201, 268] width 0 height 8
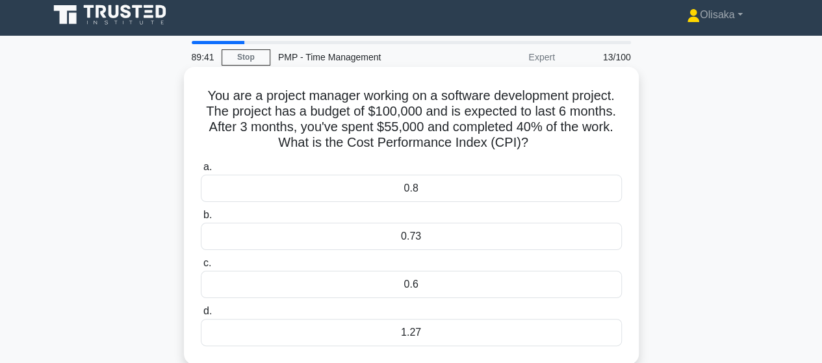
scroll to position [0, 0]
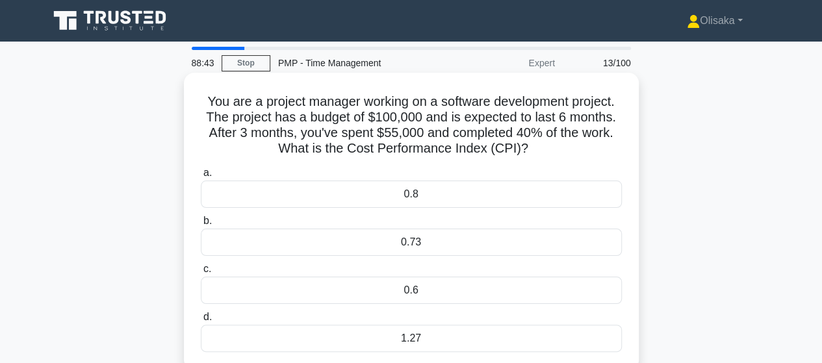
click at [415, 240] on div "0.73" at bounding box center [411, 242] width 421 height 27
click at [201, 226] on input "b. 0.73" at bounding box center [201, 221] width 0 height 8
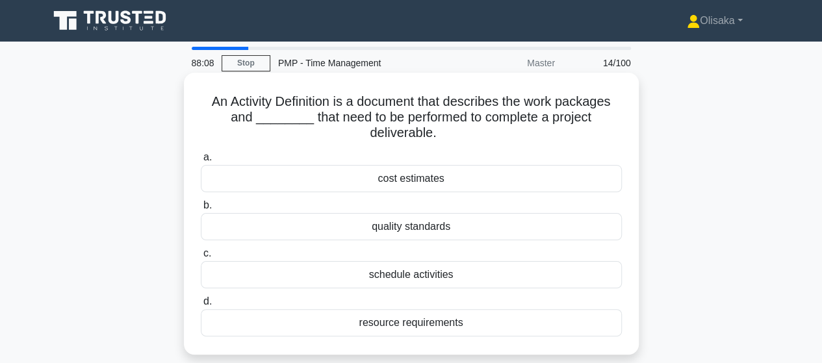
click at [400, 328] on div "resource requirements" at bounding box center [411, 322] width 421 height 27
click at [201, 306] on input "d. resource requirements" at bounding box center [201, 302] width 0 height 8
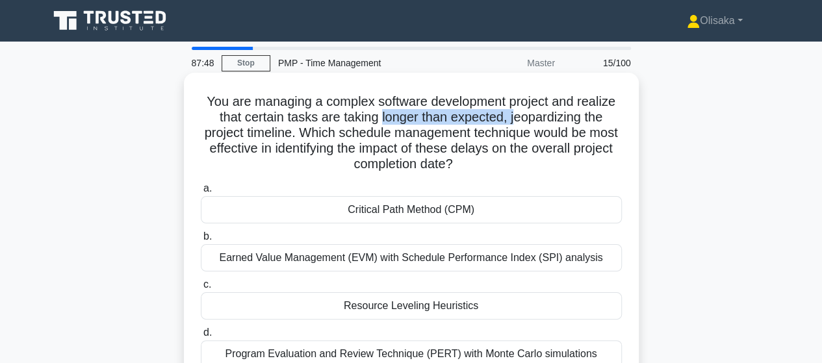
drag, startPoint x: 380, startPoint y: 116, endPoint x: 518, endPoint y: 114, distance: 137.8
click at [518, 114] on h5 "You are managing a complex software development project and realize that certai…" at bounding box center [412, 133] width 424 height 79
click at [430, 261] on div "Earned Value Management (EVM) with Schedule Performance Index (SPI) analysis" at bounding box center [411, 257] width 421 height 27
click at [201, 241] on input "b. Earned Value Management (EVM) with Schedule Performance Index (SPI) analysis" at bounding box center [201, 237] width 0 height 8
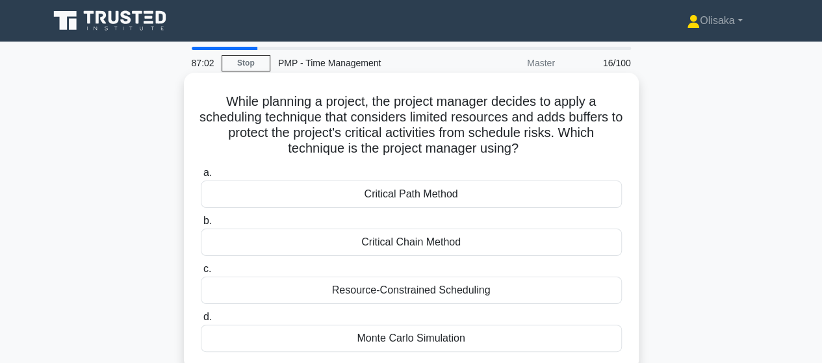
click at [435, 247] on div "Critical Chain Method" at bounding box center [411, 242] width 421 height 27
click at [201, 226] on input "b. Critical Chain Method" at bounding box center [201, 221] width 0 height 8
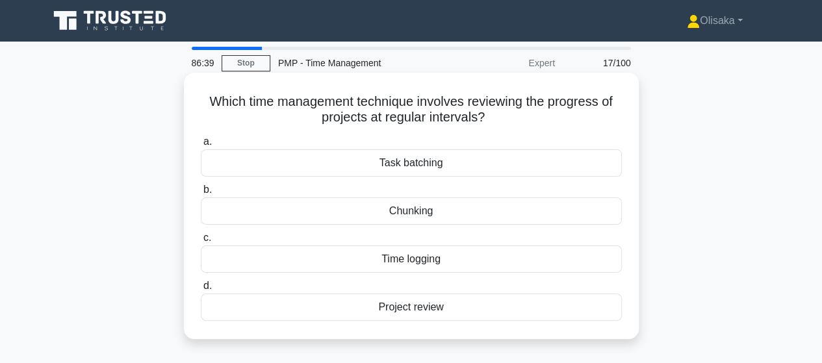
click at [432, 168] on div "Task batching" at bounding box center [411, 163] width 421 height 27
click at [201, 146] on input "a. Task batching" at bounding box center [201, 142] width 0 height 8
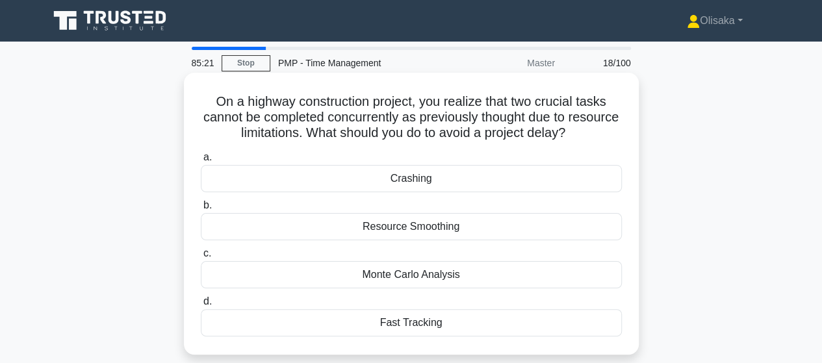
click at [404, 326] on div "Fast Tracking" at bounding box center [411, 322] width 421 height 27
click at [201, 306] on input "d. Fast Tracking" at bounding box center [201, 302] width 0 height 8
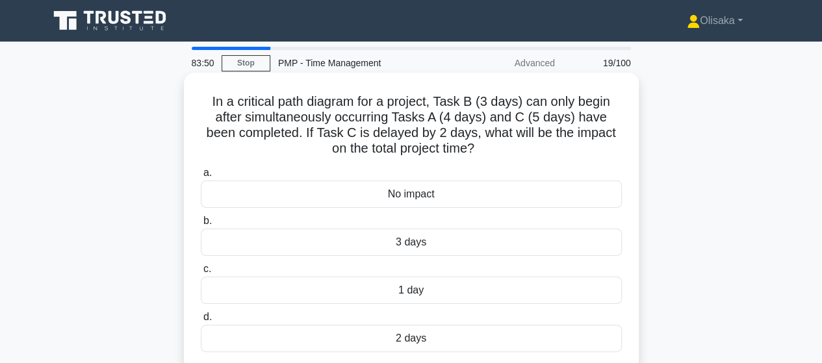
click at [406, 202] on div "No impact" at bounding box center [411, 194] width 421 height 27
click at [201, 177] on input "a. No impact" at bounding box center [201, 173] width 0 height 8
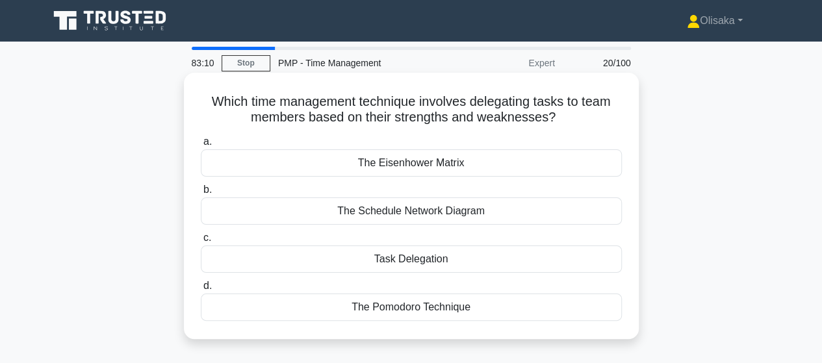
click at [410, 301] on div "The Pomodoro Technique" at bounding box center [411, 307] width 421 height 27
click at [201, 291] on input "d. The Pomodoro Technique" at bounding box center [201, 286] width 0 height 8
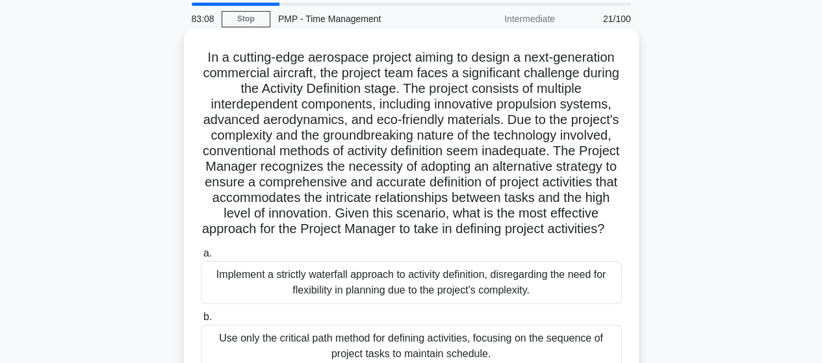
scroll to position [65, 0]
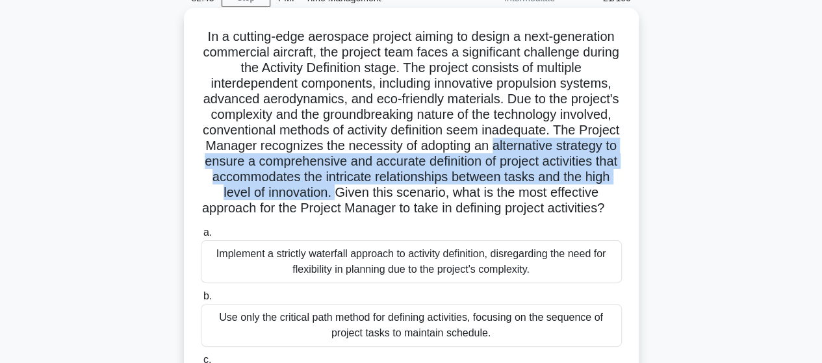
drag, startPoint x: 204, startPoint y: 161, endPoint x: 498, endPoint y: 191, distance: 295.3
click at [498, 191] on h5 "In a cutting-edge aerospace project aiming to design a next-generation commerci…" at bounding box center [412, 123] width 424 height 189
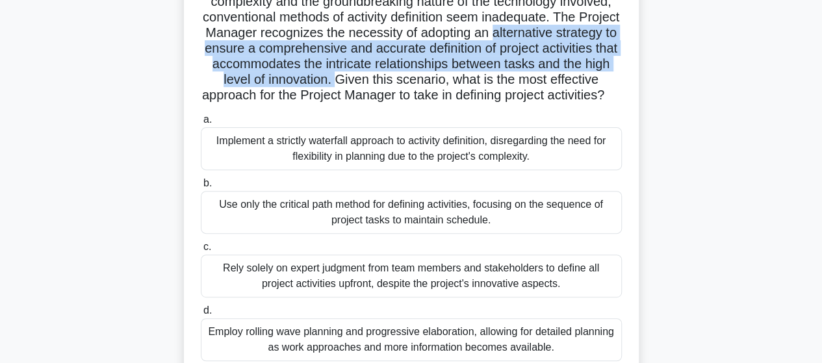
scroll to position [195, 0]
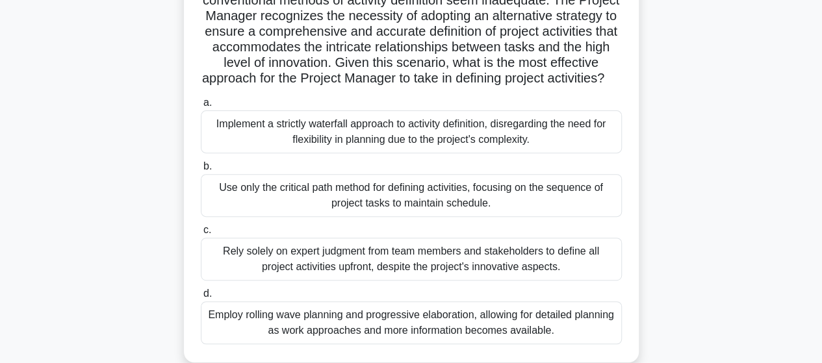
click at [338, 281] on div "Rely solely on expert judgment from team members and stakeholders to define all…" at bounding box center [411, 259] width 421 height 43
click at [201, 235] on input "c. Rely solely on expert judgment from team members and stakeholders to define …" at bounding box center [201, 230] width 0 height 8
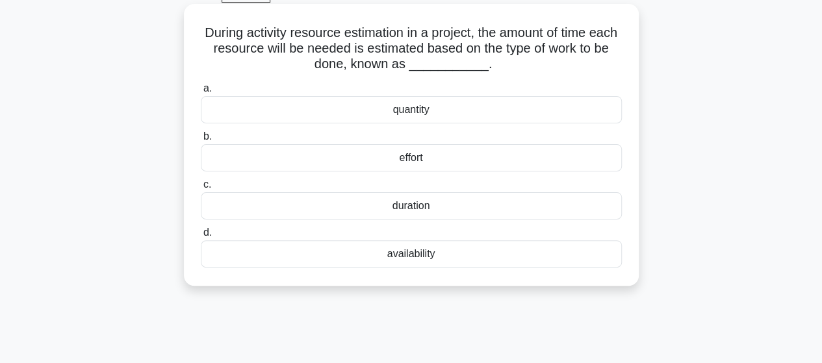
scroll to position [0, 0]
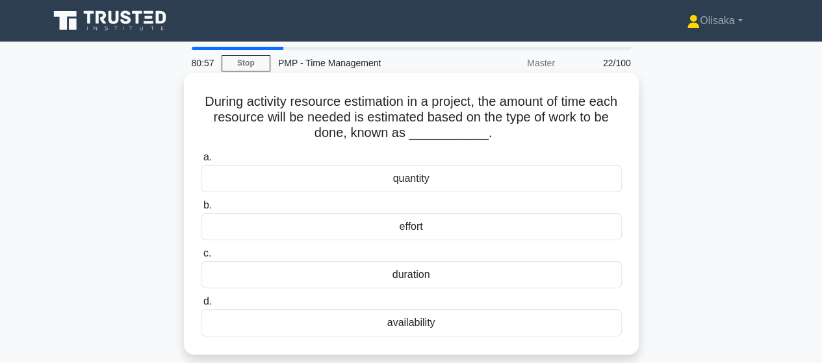
click at [392, 230] on div "effort" at bounding box center [411, 226] width 421 height 27
click at [201, 210] on input "b. effort" at bounding box center [201, 206] width 0 height 8
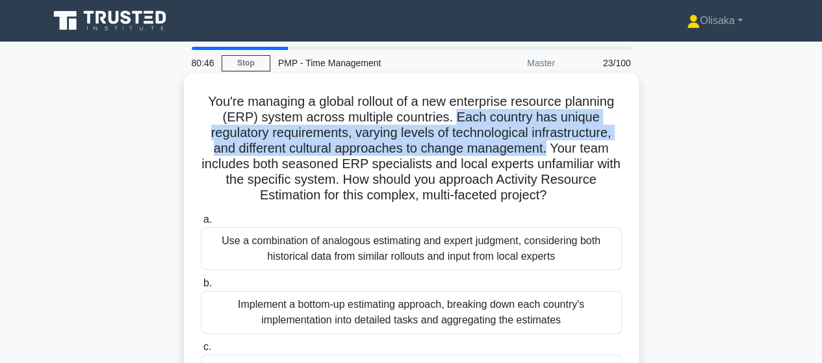
drag, startPoint x: 456, startPoint y: 116, endPoint x: 551, endPoint y: 146, distance: 99.5
click at [551, 146] on h5 "You're managing a global rollout of a new enterprise resource planning (ERP) sy…" at bounding box center [412, 149] width 424 height 111
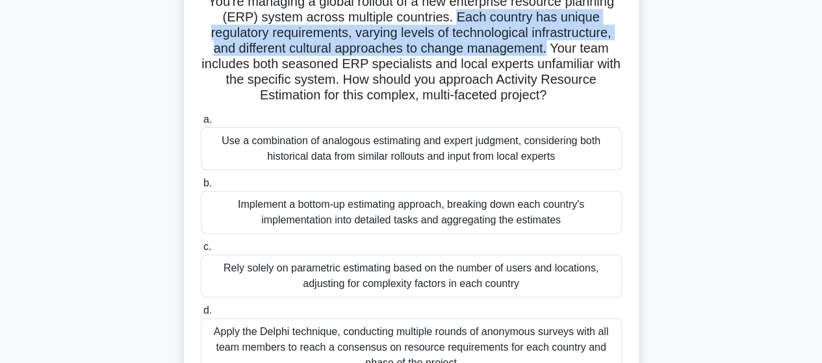
scroll to position [65, 0]
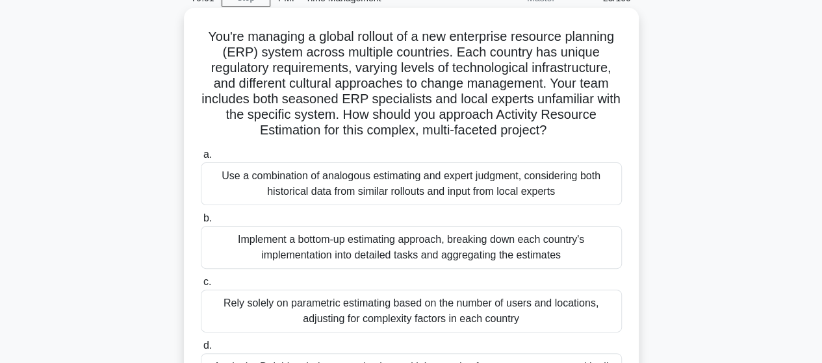
click at [421, 188] on div "Use a combination of analogous estimating and expert judgment, considering both…" at bounding box center [411, 184] width 421 height 43
click at [201, 159] on input "a. Use a combination of analogous estimating and expert judgment, considering b…" at bounding box center [201, 155] width 0 height 8
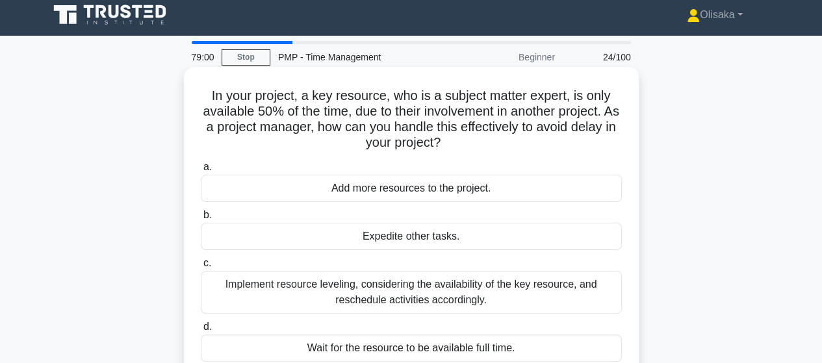
scroll to position [0, 0]
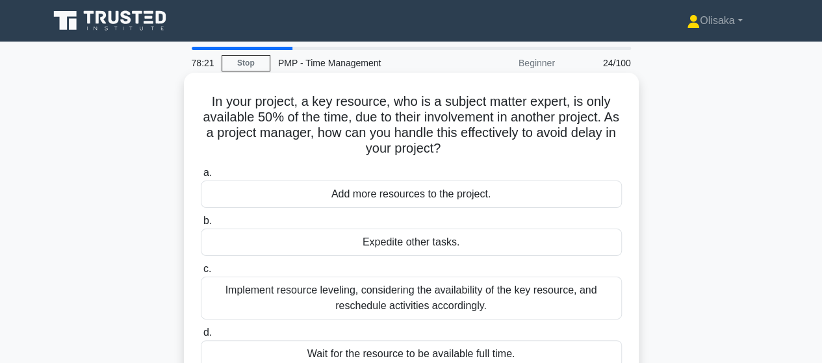
click at [444, 301] on div "Implement resource leveling, considering the availability of the key resource, …" at bounding box center [411, 298] width 421 height 43
click at [201, 274] on input "c. Implement resource leveling, considering the availability of the key resourc…" at bounding box center [201, 269] width 0 height 8
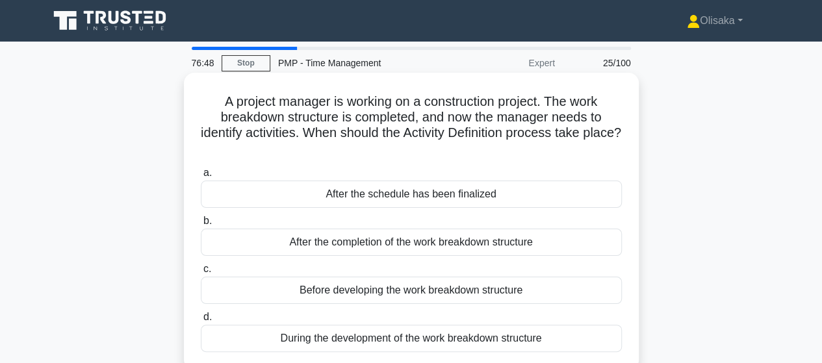
click at [333, 249] on div "After the completion of the work breakdown structure" at bounding box center [411, 242] width 421 height 27
click at [201, 226] on input "b. After the completion of the work breakdown structure" at bounding box center [201, 221] width 0 height 8
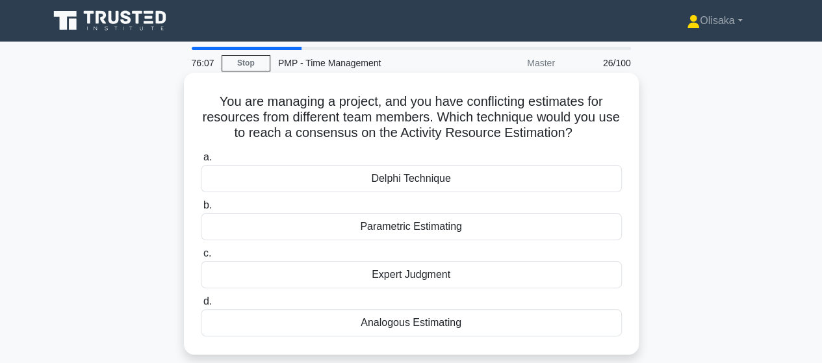
click at [395, 185] on div "Delphi Technique" at bounding box center [411, 178] width 421 height 27
click at [201, 162] on input "a. Delphi Technique" at bounding box center [201, 157] width 0 height 8
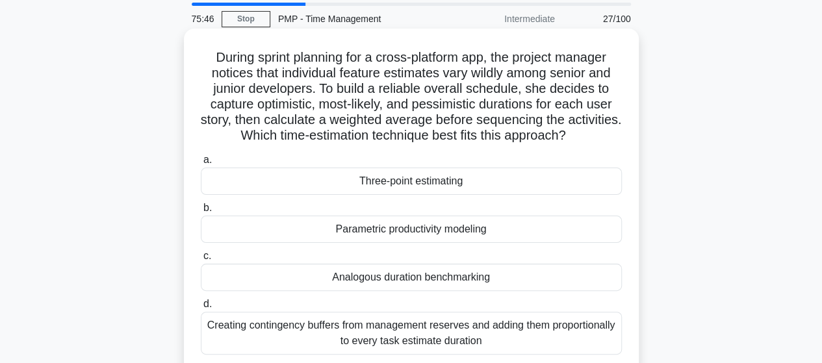
scroll to position [65, 0]
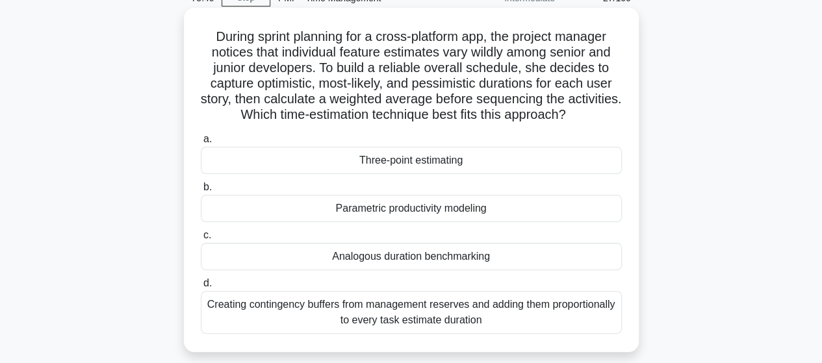
click at [404, 168] on div "Three-point estimating" at bounding box center [411, 160] width 421 height 27
click at [201, 144] on input "a. Three-point estimating" at bounding box center [201, 139] width 0 height 8
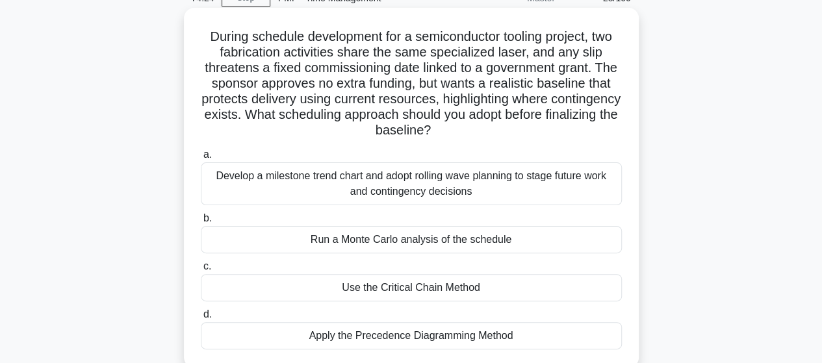
click at [365, 287] on div "Use the Critical Chain Method" at bounding box center [411, 287] width 421 height 27
click at [201, 271] on input "c. Use the Critical Chain Method" at bounding box center [201, 267] width 0 height 8
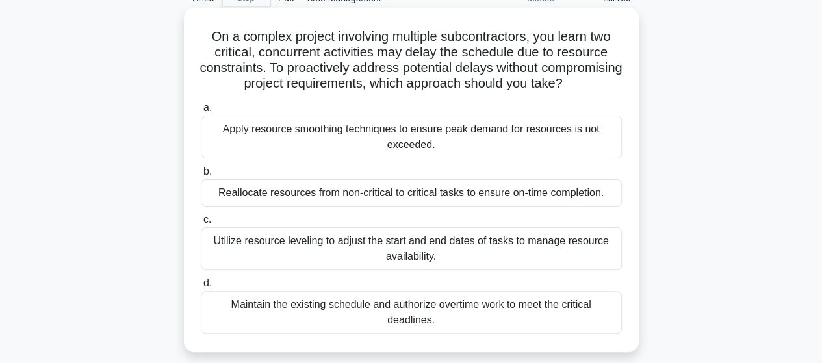
click at [383, 207] on div "Reallocate resources from non-critical to critical tasks to ensure on-time comp…" at bounding box center [411, 192] width 421 height 27
click at [201, 176] on input "b. Reallocate resources from non-critical to critical tasks to ensure on-time c…" at bounding box center [201, 172] width 0 height 8
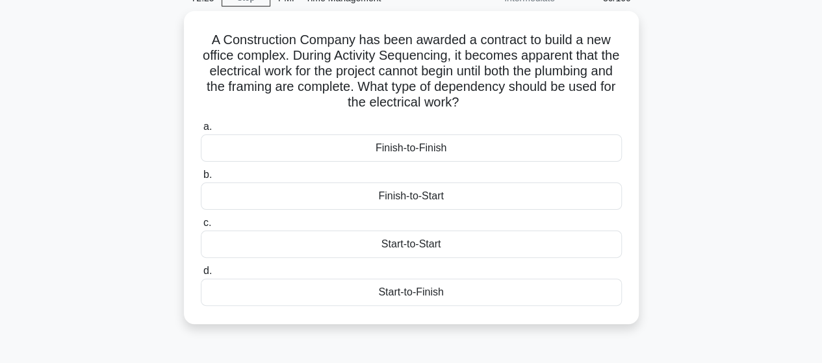
scroll to position [0, 0]
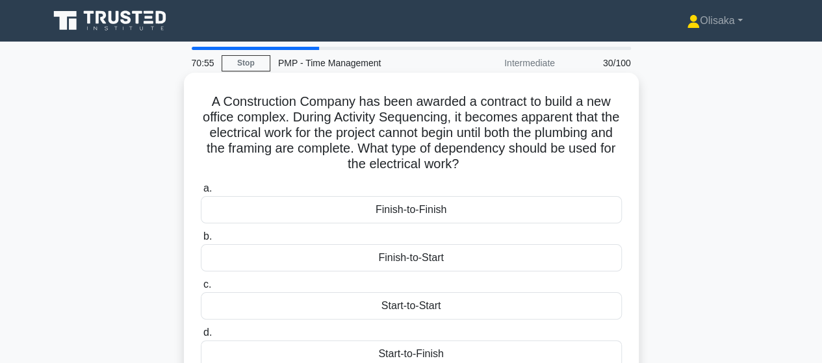
click at [395, 259] on div "Finish-to-Start" at bounding box center [411, 257] width 421 height 27
click at [201, 241] on input "b. Finish-to-Start" at bounding box center [201, 237] width 0 height 8
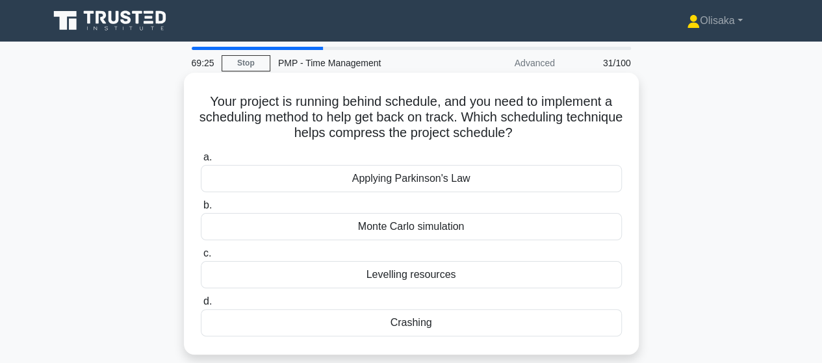
click at [386, 276] on div "Levelling resources" at bounding box center [411, 274] width 421 height 27
click at [201, 258] on input "c. Levelling resources" at bounding box center [201, 254] width 0 height 8
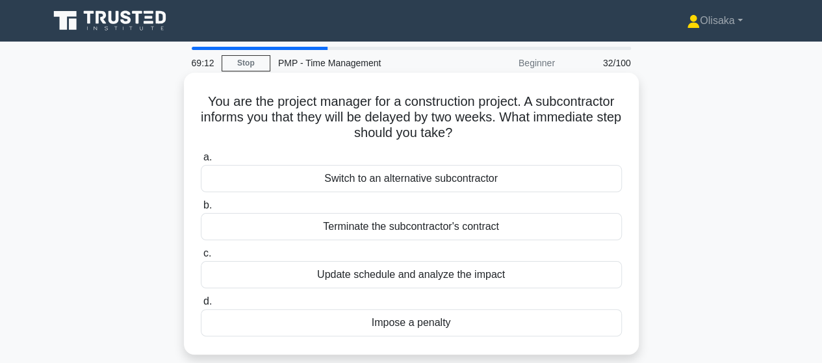
click at [383, 281] on div "Update schedule and analyze the impact" at bounding box center [411, 274] width 421 height 27
click at [201, 258] on input "c. Update schedule and analyze the impact" at bounding box center [201, 254] width 0 height 8
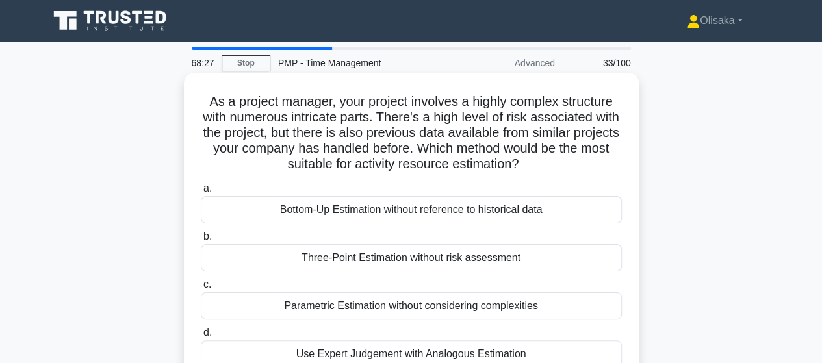
click at [391, 354] on div "Use Expert Judgement with Analogous Estimation" at bounding box center [411, 354] width 421 height 27
click at [201, 337] on input "d. Use Expert Judgement with Analogous Estimation" at bounding box center [201, 333] width 0 height 8
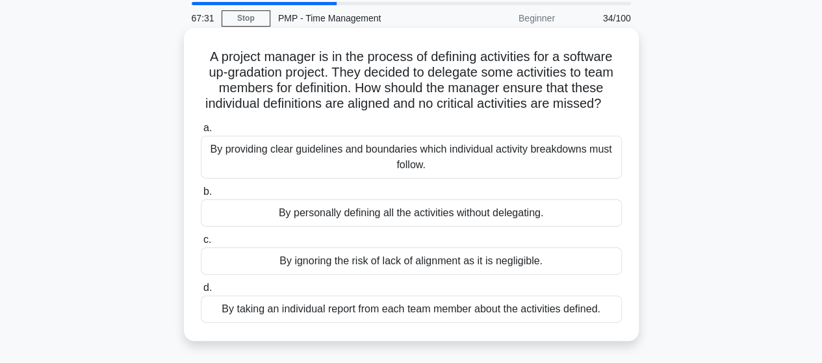
scroll to position [65, 0]
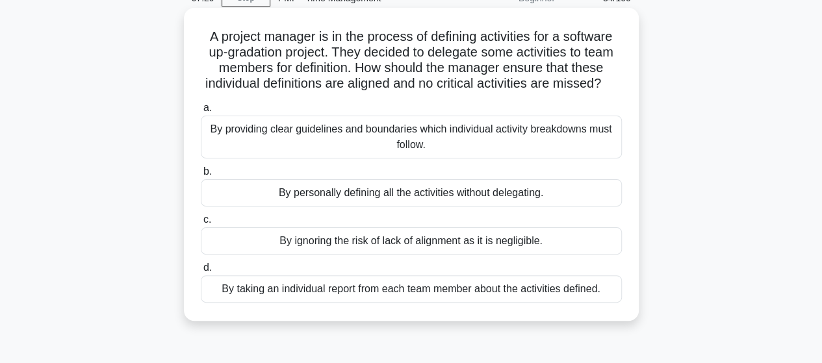
click at [463, 159] on div "By providing clear guidelines and boundaries which individual activity breakdow…" at bounding box center [411, 137] width 421 height 43
click at [201, 112] on input "a. By providing clear guidelines and boundaries which individual activity break…" at bounding box center [201, 108] width 0 height 8
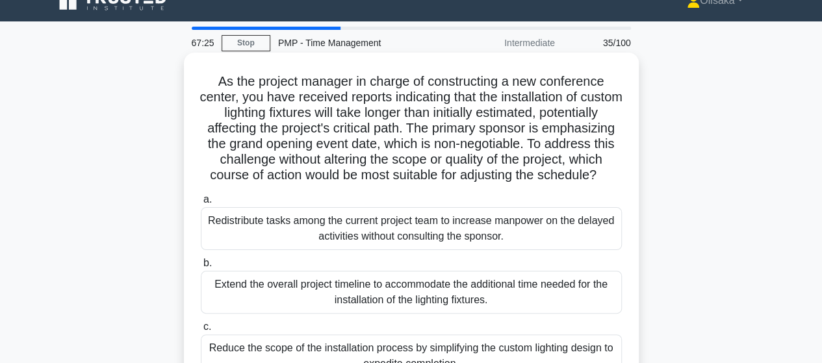
scroll to position [0, 0]
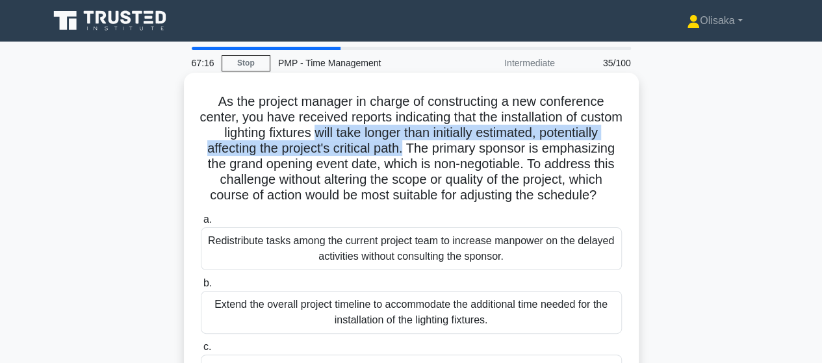
drag, startPoint x: 368, startPoint y: 133, endPoint x: 478, endPoint y: 150, distance: 111.9
click at [478, 150] on h5 "As the project manager in charge of constructing a new conference center, you h…" at bounding box center [412, 149] width 424 height 111
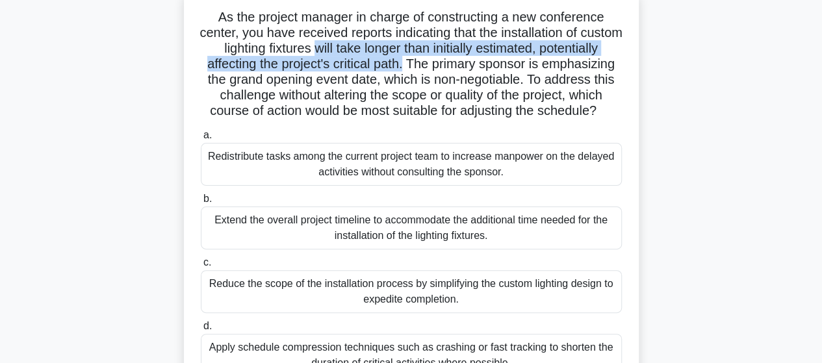
scroll to position [65, 0]
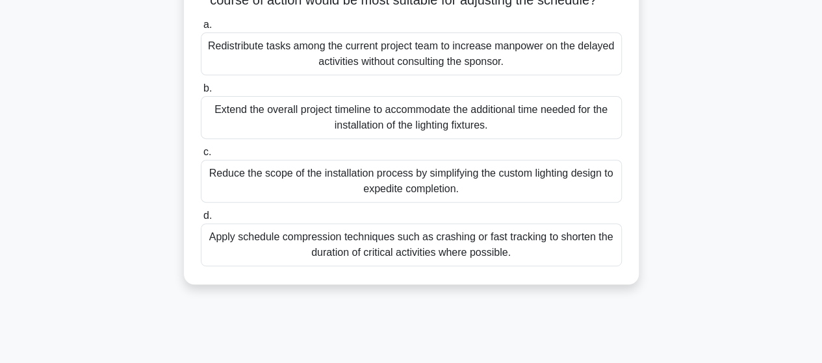
click at [421, 267] on div "Apply schedule compression techniques such as crashing or fast tracking to shor…" at bounding box center [411, 245] width 421 height 43
click at [201, 220] on input "d. Apply schedule compression techniques such as crashing or fast tracking to s…" at bounding box center [201, 216] width 0 height 8
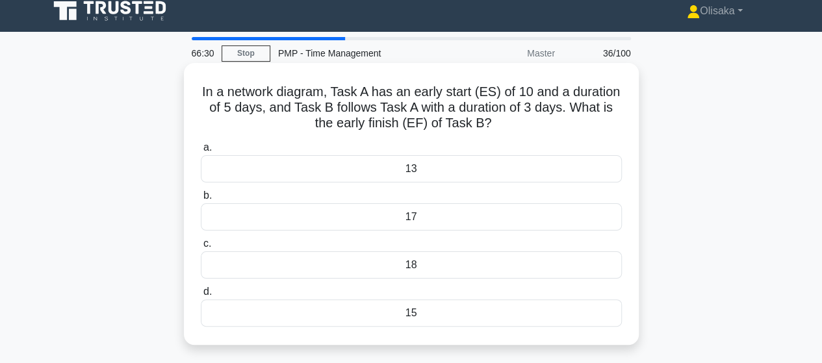
scroll to position [0, 0]
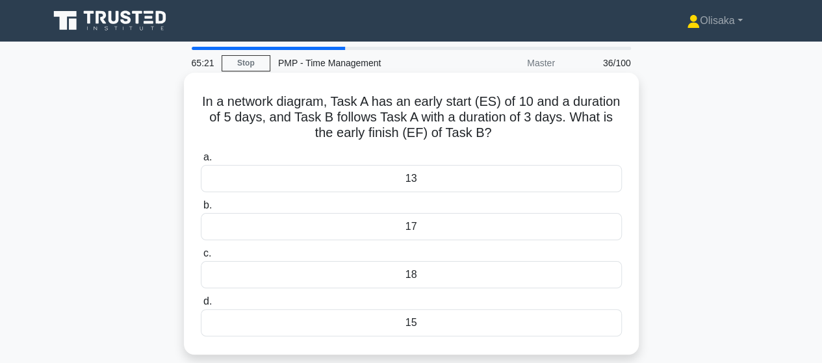
click at [410, 276] on div "18" at bounding box center [411, 274] width 421 height 27
click at [201, 258] on input "c. 18" at bounding box center [201, 254] width 0 height 8
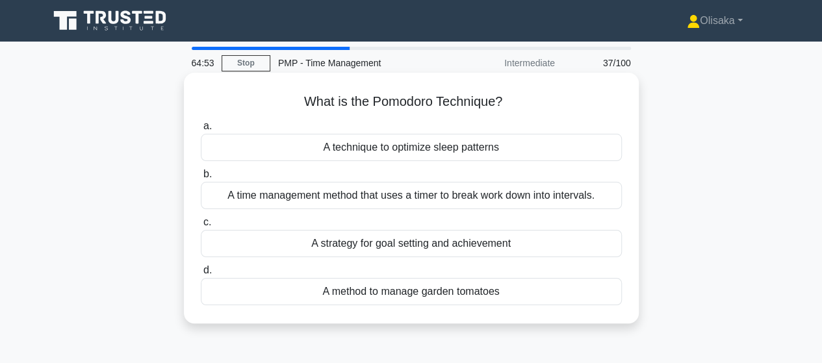
click at [393, 196] on div "A time management method that uses a timer to break work down into intervals." at bounding box center [411, 195] width 421 height 27
click at [201, 179] on input "b. A time management method that uses a timer to break work down into intervals." at bounding box center [201, 174] width 0 height 8
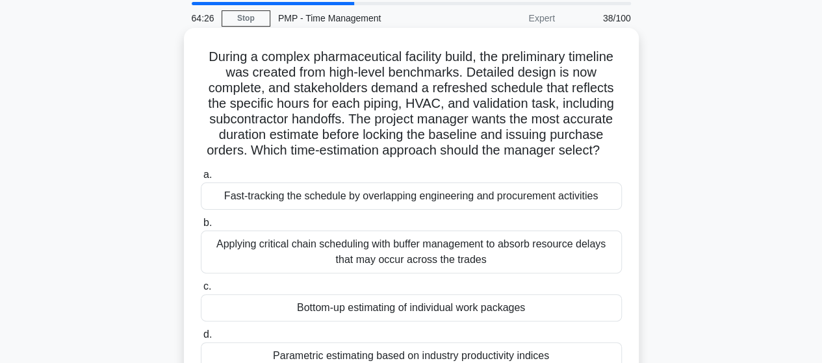
scroll to position [65, 0]
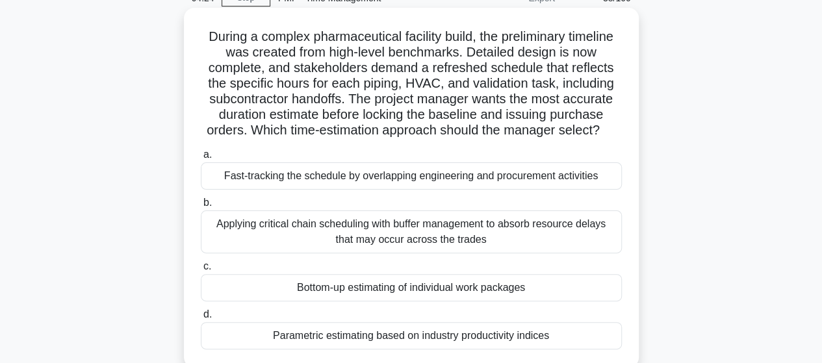
click at [335, 294] on div "Bottom-up estimating of individual work packages" at bounding box center [411, 287] width 421 height 27
click at [201, 271] on input "c. Bottom-up estimating of individual work packages" at bounding box center [201, 267] width 0 height 8
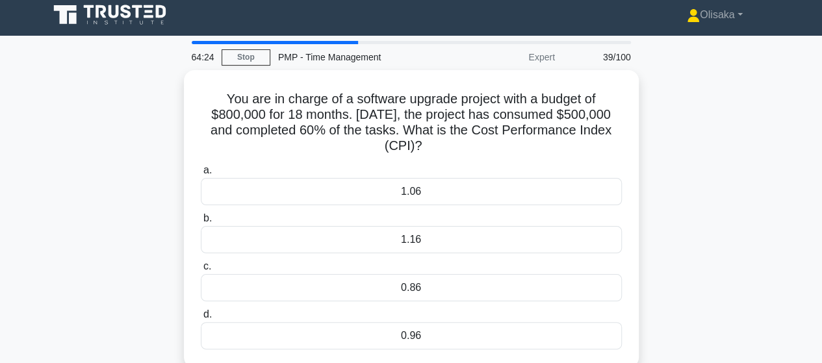
scroll to position [0, 0]
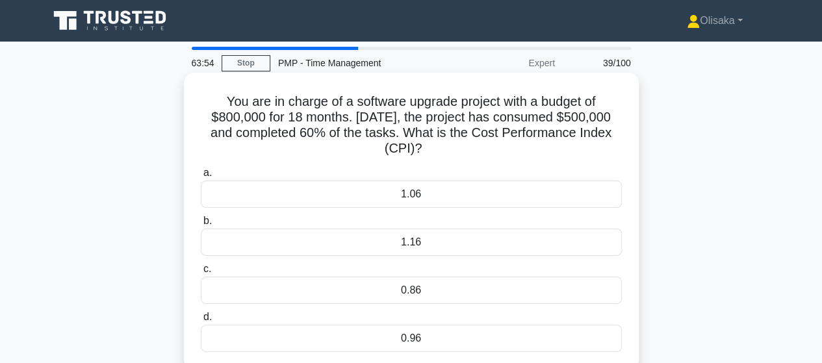
click at [419, 337] on div "0.96" at bounding box center [411, 338] width 421 height 27
click at [201, 322] on input "d. 0.96" at bounding box center [201, 317] width 0 height 8
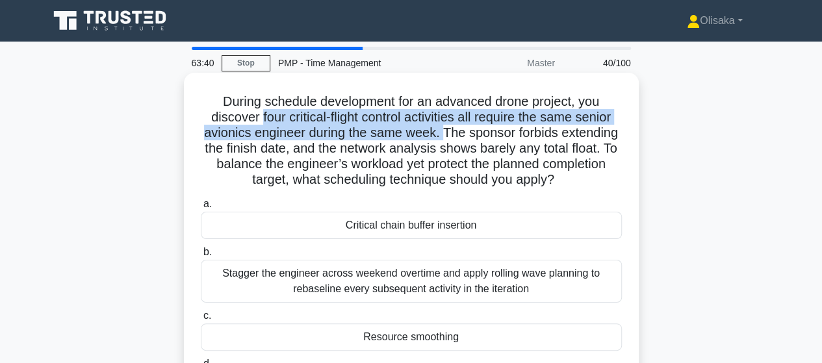
drag, startPoint x: 255, startPoint y: 119, endPoint x: 476, endPoint y: 132, distance: 221.4
click at [477, 132] on h5 "During schedule development for an advanced drone project, you discover four cr…" at bounding box center [412, 141] width 424 height 95
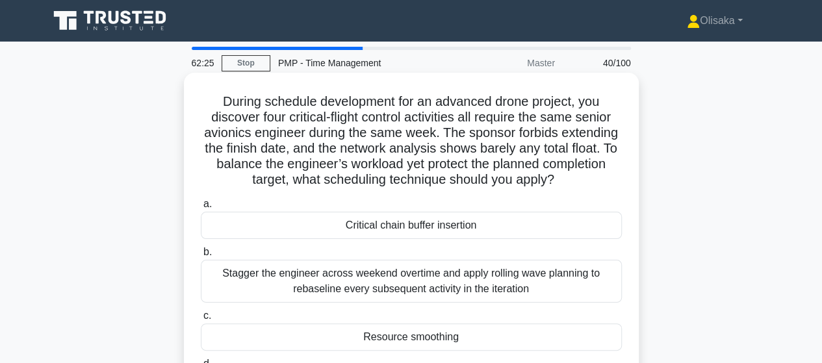
click at [440, 228] on div "Critical chain buffer insertion" at bounding box center [411, 225] width 421 height 27
click at [201, 209] on input "a. Critical chain buffer insertion" at bounding box center [201, 204] width 0 height 8
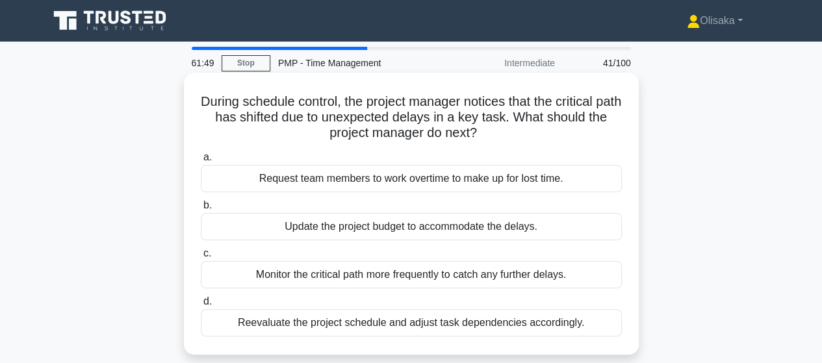
click at [407, 323] on div "Reevaluate the project schedule and adjust task dependencies accordingly." at bounding box center [411, 322] width 421 height 27
click at [201, 306] on input "d. Reevaluate the project schedule and adjust task dependencies accordingly." at bounding box center [201, 302] width 0 height 8
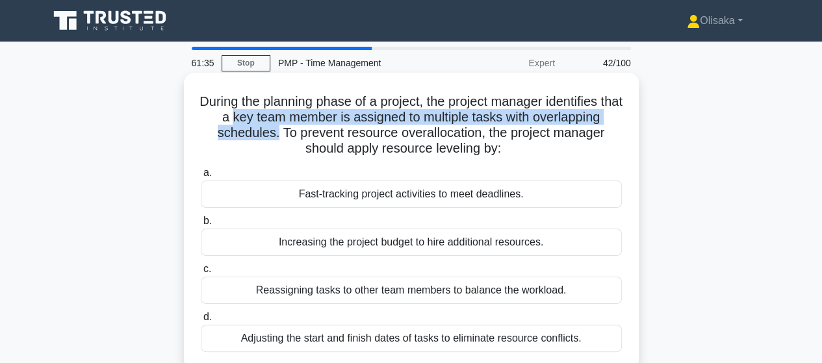
drag, startPoint x: 241, startPoint y: 114, endPoint x: 275, endPoint y: 133, distance: 39.0
click at [275, 133] on h5 "During the planning phase of a project, the project manager identifies that a k…" at bounding box center [412, 126] width 424 height 64
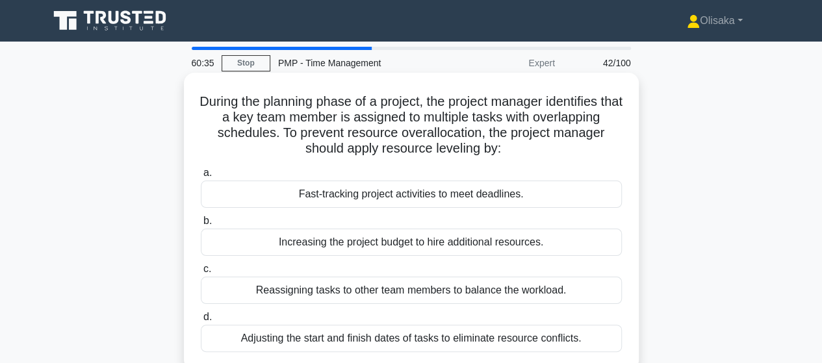
click at [400, 344] on div "Adjusting the start and finish dates of tasks to eliminate resource conflicts." at bounding box center [411, 338] width 421 height 27
click at [201, 322] on input "d. Adjusting the start and finish dates of tasks to eliminate resource conflict…" at bounding box center [201, 317] width 0 height 8
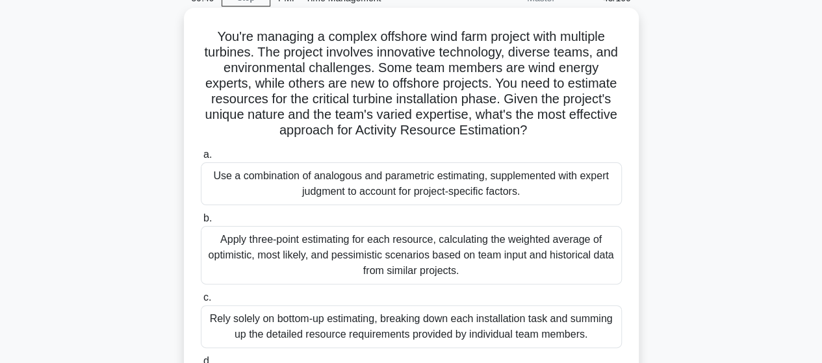
scroll to position [130, 0]
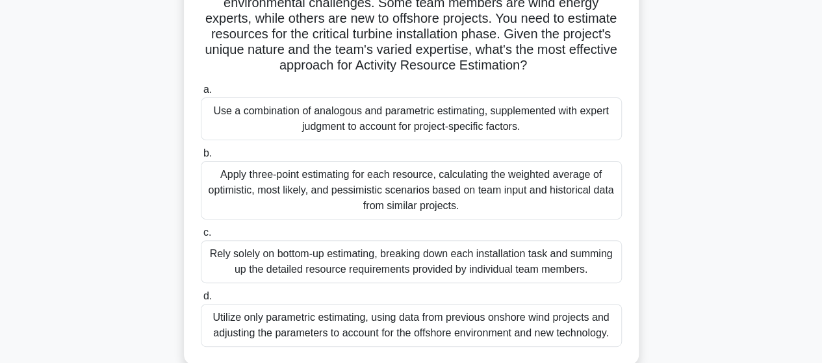
click at [437, 121] on div "Use a combination of analogous and parametric estimating, supplemented with exp…" at bounding box center [411, 119] width 421 height 43
click at [201, 94] on input "a. Use a combination of analogous and parametric estimating, supplemented with …" at bounding box center [201, 90] width 0 height 8
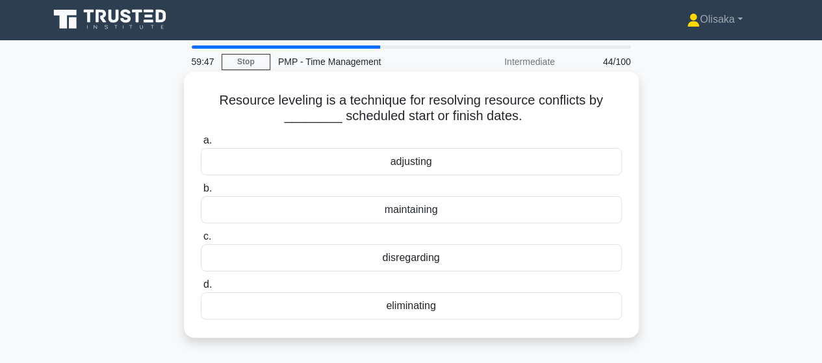
scroll to position [0, 0]
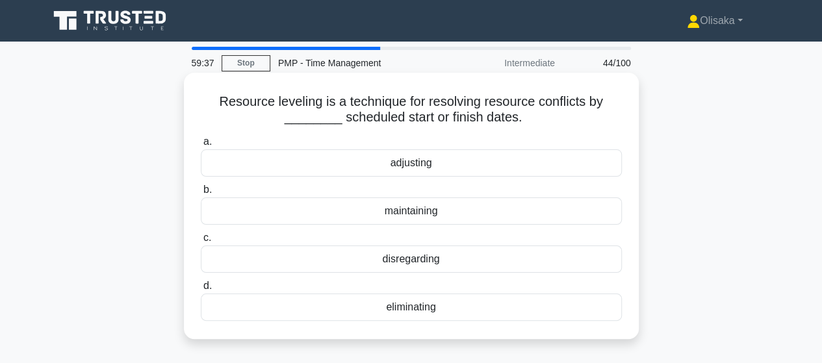
click at [404, 167] on div "adjusting" at bounding box center [411, 163] width 421 height 27
click at [201, 146] on input "a. adjusting" at bounding box center [201, 142] width 0 height 8
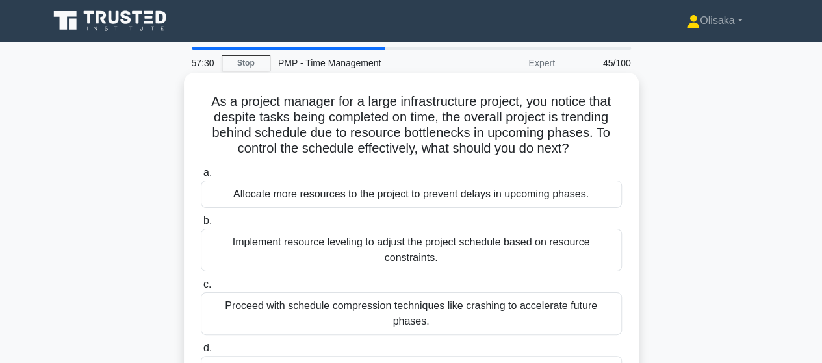
click at [382, 254] on div "Implement resource leveling to adjust the project schedule based on resource co…" at bounding box center [411, 250] width 421 height 43
click at [201, 226] on input "b. Implement resource leveling to adjust the project schedule based on resource…" at bounding box center [201, 221] width 0 height 8
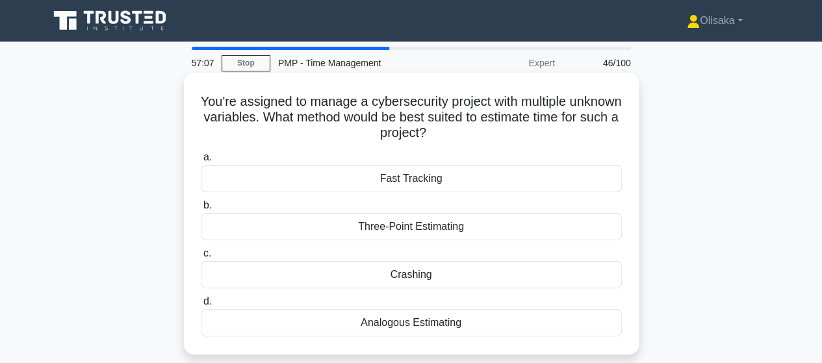
click at [384, 232] on div "Three-Point Estimating" at bounding box center [411, 226] width 421 height 27
click at [201, 210] on input "b. Three-Point Estimating" at bounding box center [201, 206] width 0 height 8
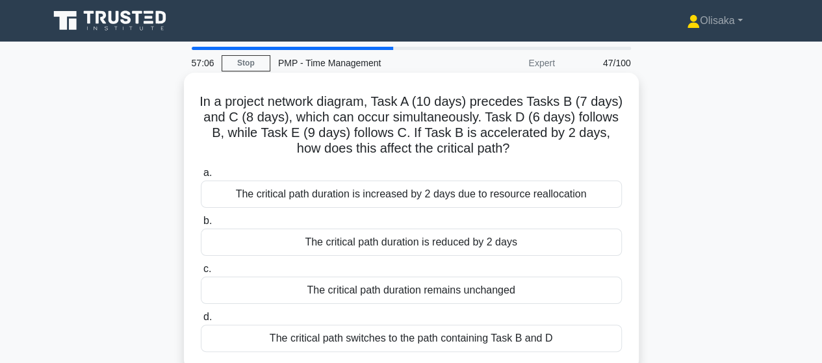
scroll to position [65, 0]
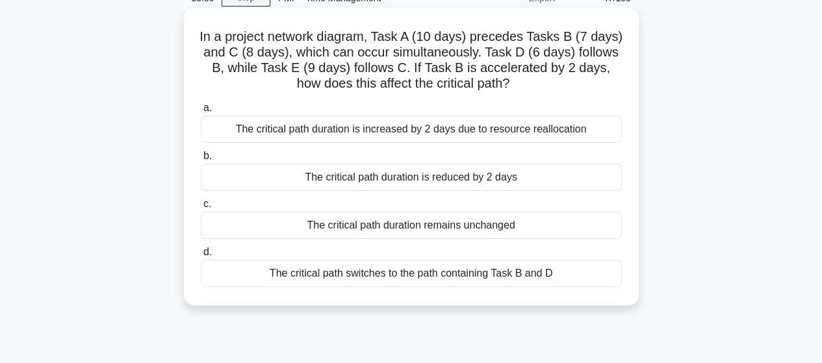
click at [391, 128] on div "The critical path duration is increased by 2 days due to resource reallocation" at bounding box center [411, 129] width 421 height 27
click at [201, 112] on input "a. The critical path duration is increased by 2 days due to resource reallocati…" at bounding box center [201, 108] width 0 height 8
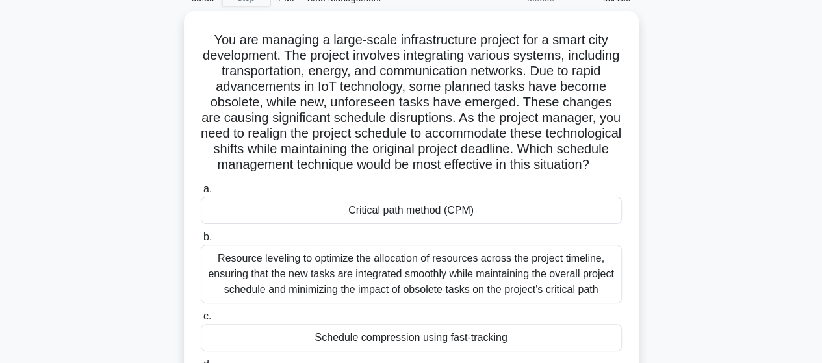
scroll to position [0, 0]
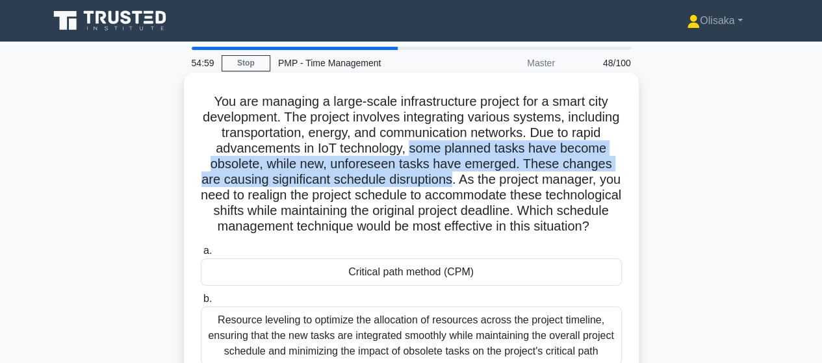
drag, startPoint x: 453, startPoint y: 150, endPoint x: 519, endPoint y: 183, distance: 74.1
click at [519, 183] on h5 "You are managing a large-scale infrastructure project for a smart city developm…" at bounding box center [412, 165] width 424 height 142
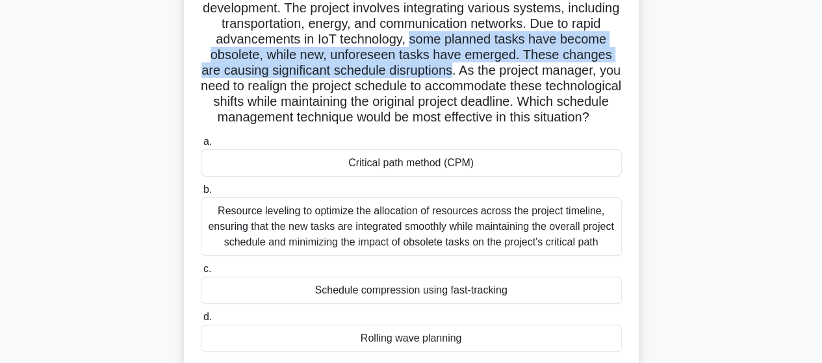
scroll to position [130, 0]
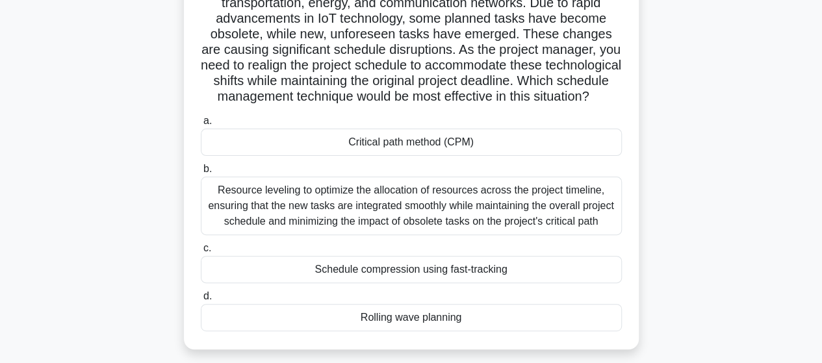
click at [372, 332] on div "Rolling wave planning" at bounding box center [411, 317] width 421 height 27
click at [201, 301] on input "d. Rolling wave planning" at bounding box center [201, 297] width 0 height 8
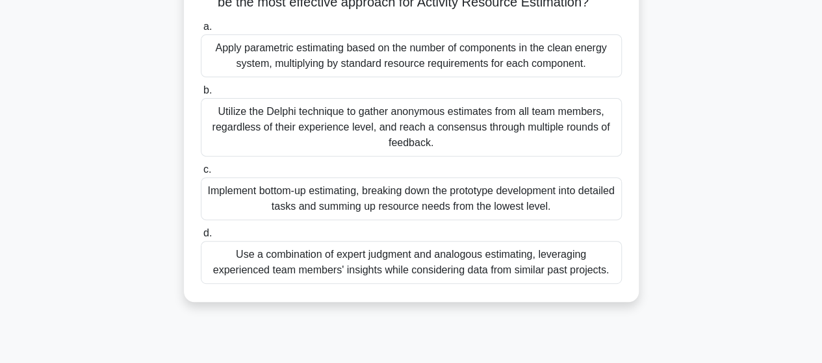
scroll to position [195, 0]
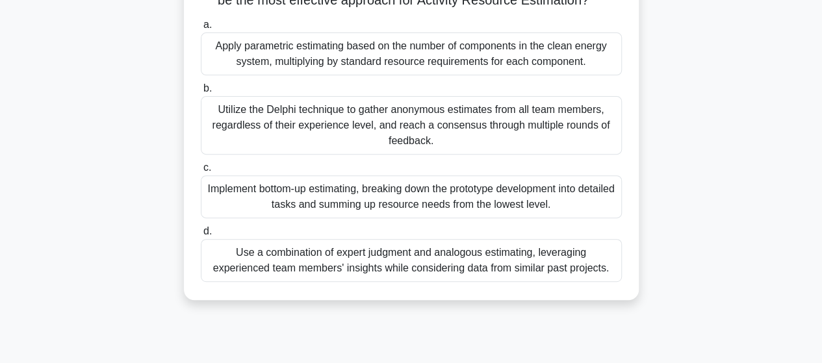
click at [378, 282] on div "Use a combination of expert judgment and analogous estimating, leveraging exper…" at bounding box center [411, 260] width 421 height 43
click at [201, 236] on input "d. Use a combination of expert judgment and analogous estimating, leveraging ex…" at bounding box center [201, 232] width 0 height 8
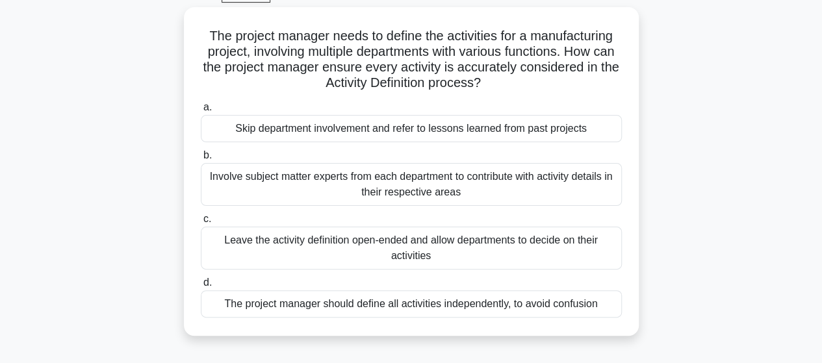
scroll to position [0, 0]
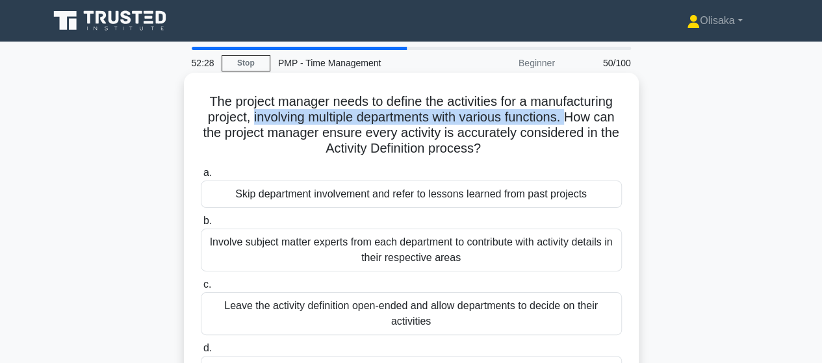
drag, startPoint x: 259, startPoint y: 119, endPoint x: 586, endPoint y: 119, distance: 327.0
click at [586, 119] on h5 "The project manager needs to define the activities for a manufacturing project,…" at bounding box center [412, 126] width 424 height 64
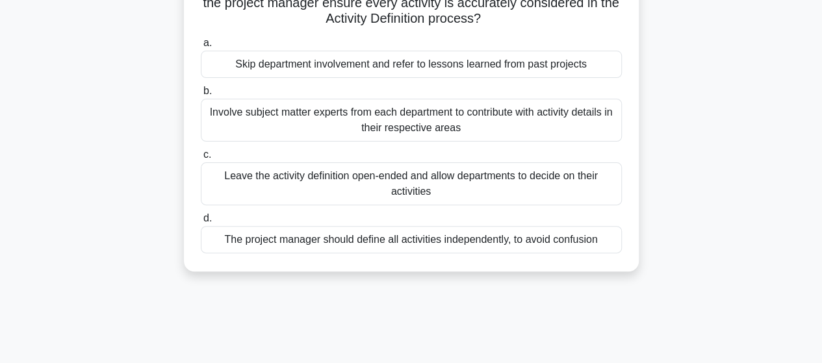
scroll to position [65, 0]
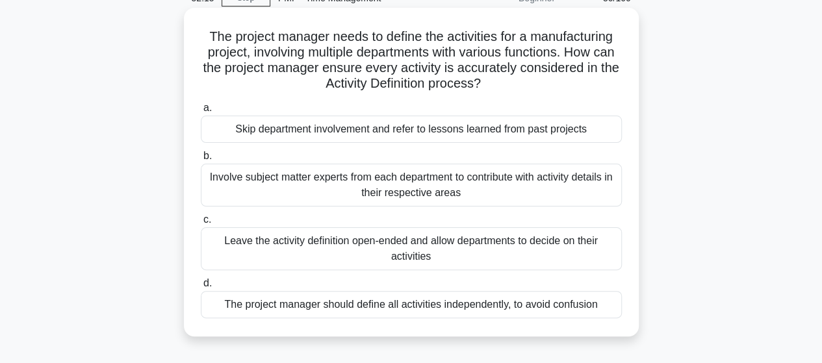
click at [404, 193] on div "Involve subject matter experts from each department to contribute with activity…" at bounding box center [411, 185] width 421 height 43
click at [201, 161] on input "b. Involve subject matter experts from each department to contribute with activ…" at bounding box center [201, 156] width 0 height 8
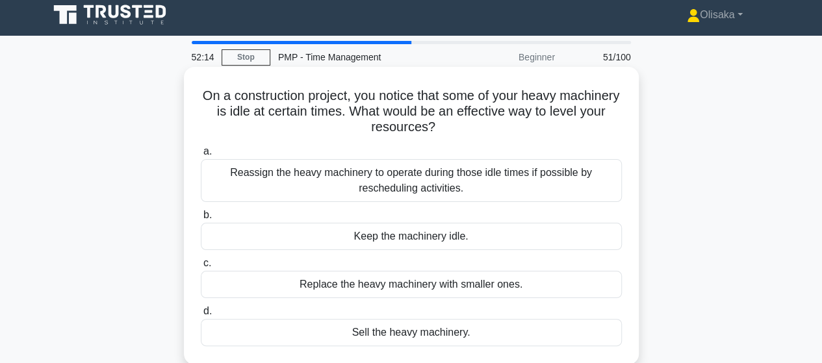
scroll to position [0, 0]
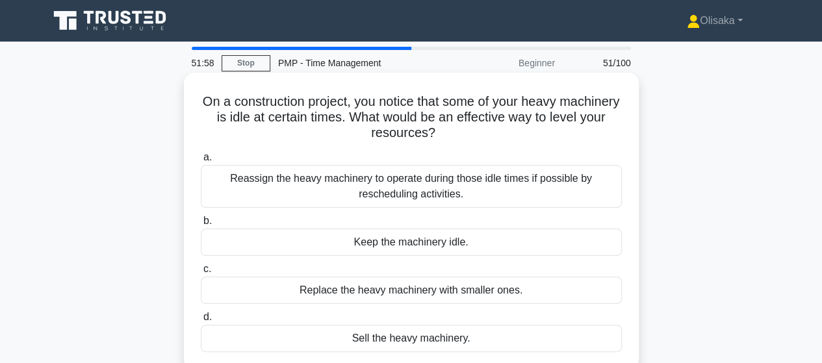
click at [445, 189] on div "Reassign the heavy machinery to operate during those idle times if possible by …" at bounding box center [411, 186] width 421 height 43
click at [201, 162] on input "a. Reassign the heavy machinery to operate during those idle times if possible …" at bounding box center [201, 157] width 0 height 8
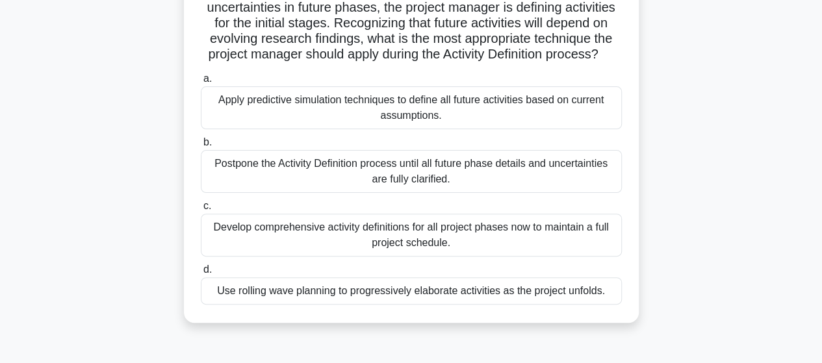
scroll to position [130, 0]
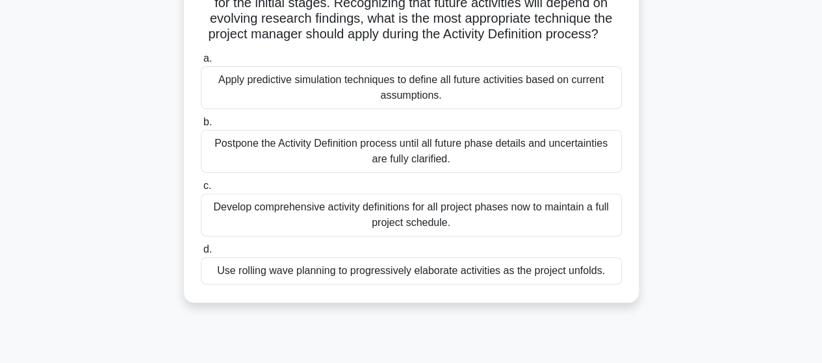
click at [345, 285] on div "Use rolling wave planning to progressively elaborate activities as the project …" at bounding box center [411, 270] width 421 height 27
click at [201, 254] on input "d. Use rolling wave planning to progressively elaborate activities as the proje…" at bounding box center [201, 250] width 0 height 8
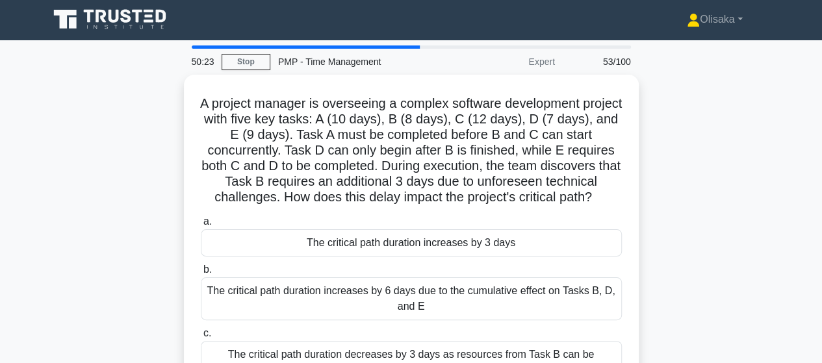
scroll to position [0, 0]
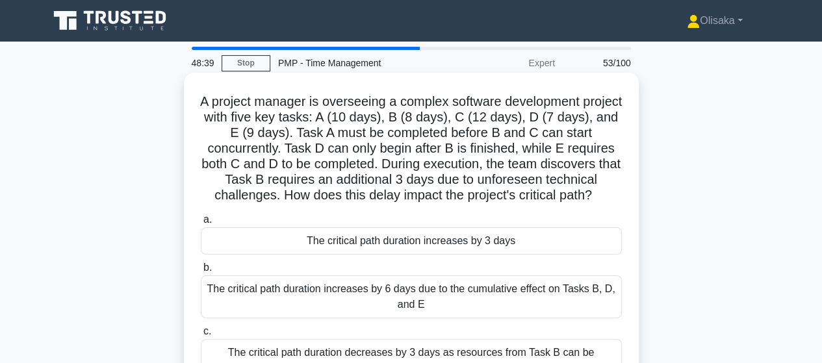
click at [408, 255] on div "The critical path duration increases by 3 days" at bounding box center [411, 241] width 421 height 27
click at [201, 224] on input "a. The critical path duration increases by 3 days" at bounding box center [201, 220] width 0 height 8
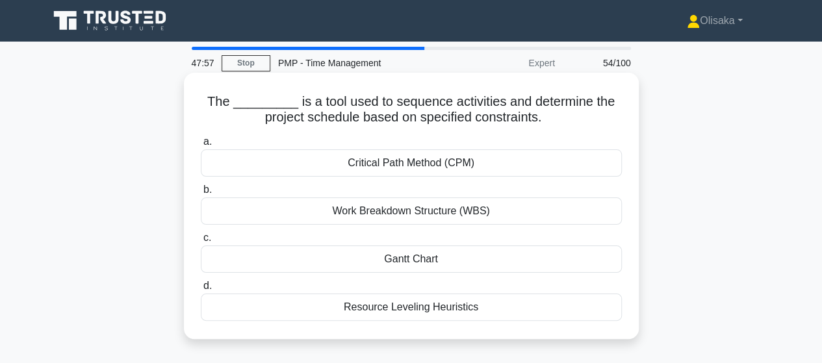
click at [398, 162] on div "Critical Path Method (CPM)" at bounding box center [411, 163] width 421 height 27
click at [201, 146] on input "a. Critical Path Method (CPM)" at bounding box center [201, 142] width 0 height 8
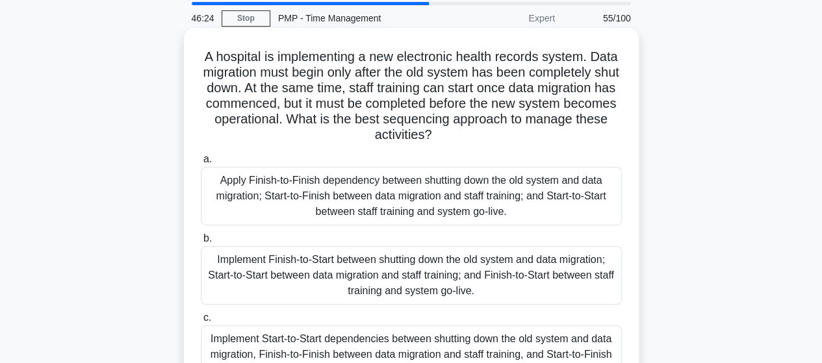
scroll to position [65, 0]
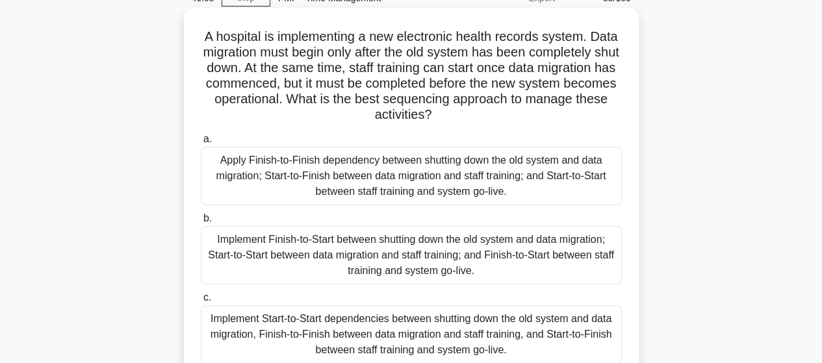
click at [348, 259] on div "Implement Finish-to-Start between shutting down the old system and data migrati…" at bounding box center [411, 255] width 421 height 59
click at [201, 223] on input "b. Implement Finish-to-Start between shutting down the old system and data migr…" at bounding box center [201, 219] width 0 height 8
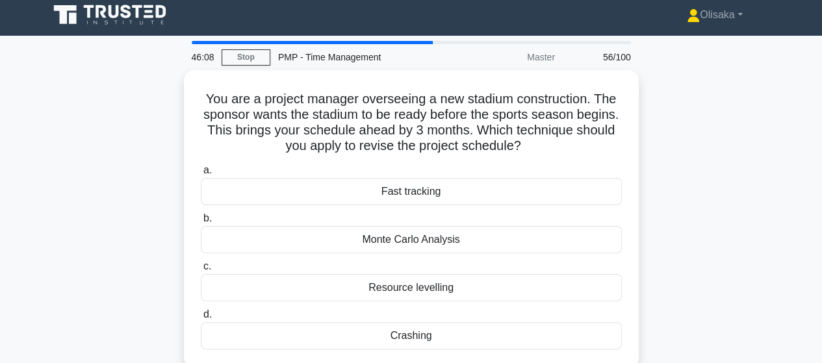
scroll to position [0, 0]
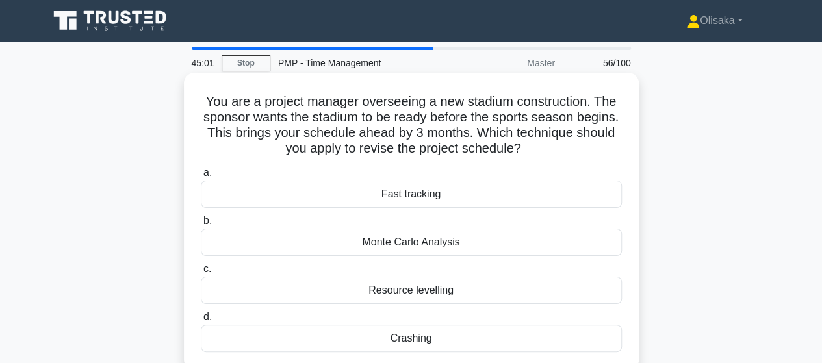
click at [405, 339] on div "Crashing" at bounding box center [411, 338] width 421 height 27
click at [201, 322] on input "d. Crashing" at bounding box center [201, 317] width 0 height 8
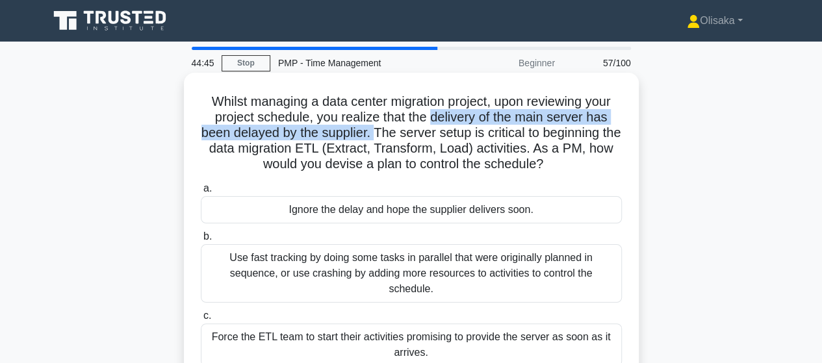
drag, startPoint x: 432, startPoint y: 116, endPoint x: 382, endPoint y: 140, distance: 55.5
click at [382, 140] on h5 "Whilst managing a data center migration project, upon reviewing your project sc…" at bounding box center [412, 133] width 424 height 79
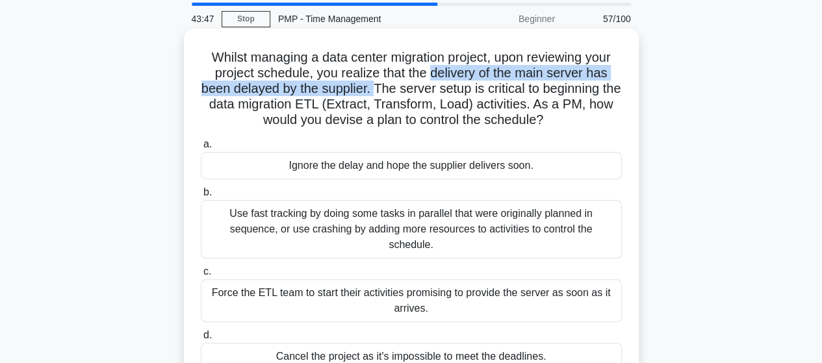
scroll to position [65, 0]
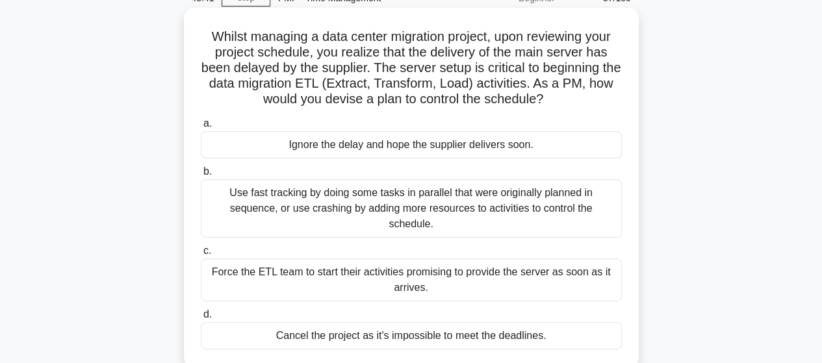
click at [448, 202] on div "Use fast tracking by doing some tasks in parallel that were originally planned …" at bounding box center [411, 208] width 421 height 59
click at [201, 176] on input "b. Use fast tracking by doing some tasks in parallel that were originally plann…" at bounding box center [201, 172] width 0 height 8
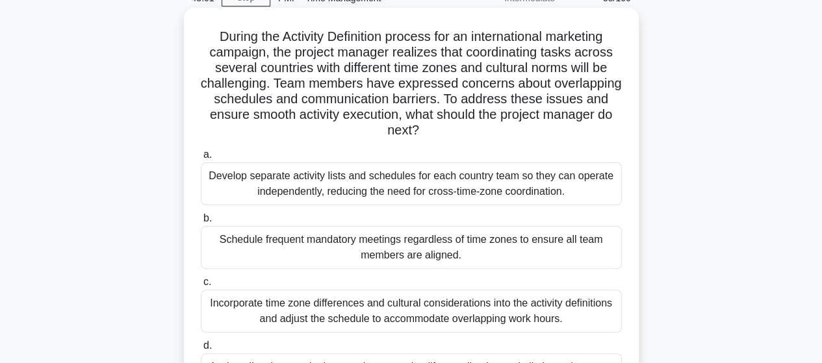
click at [366, 319] on div "Incorporate time zone differences and cultural considerations into the activity…" at bounding box center [411, 311] width 421 height 43
click at [201, 287] on input "c. Incorporate time zone differences and cultural considerations into the activ…" at bounding box center [201, 282] width 0 height 8
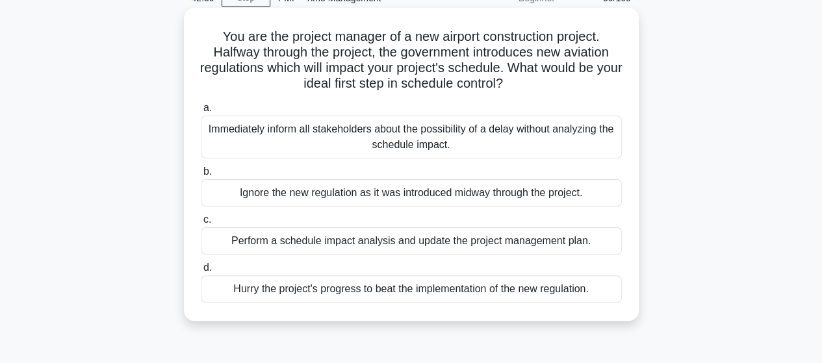
click at [342, 245] on div "Perform a schedule impact analysis and update the project management plan." at bounding box center [411, 241] width 421 height 27
click at [201, 224] on input "c. Perform a schedule impact analysis and update the project management plan." at bounding box center [201, 220] width 0 height 8
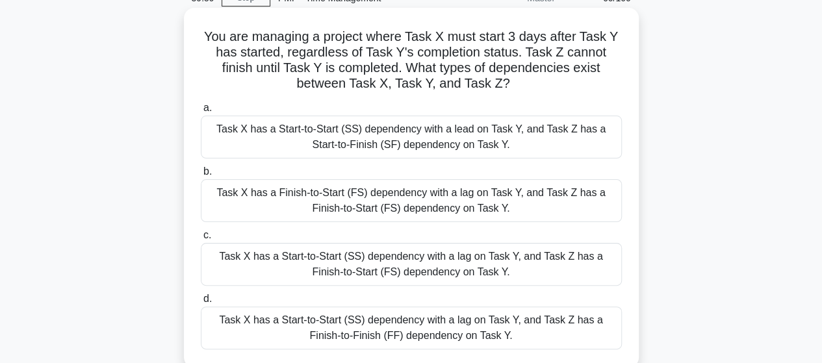
click at [426, 330] on div "Task X has a Start-to-Start (SS) dependency with a lag on Task Y, and Task Z ha…" at bounding box center [411, 328] width 421 height 43
click at [201, 304] on input "d. Task X has a Start-to-Start (SS) dependency with a lag on Task Y, and Task Z…" at bounding box center [201, 299] width 0 height 8
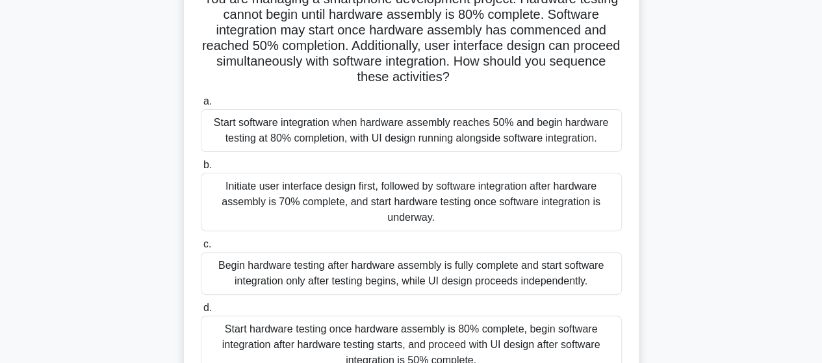
scroll to position [130, 0]
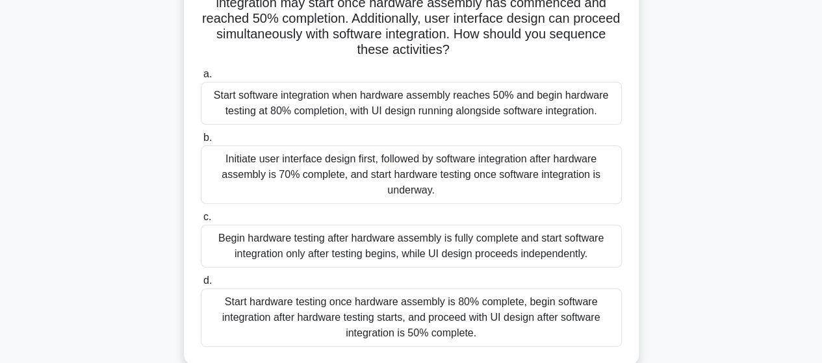
click at [458, 311] on div "Start hardware testing once hardware assembly is 80% complete, begin software i…" at bounding box center [411, 318] width 421 height 59
click at [201, 285] on input "d. Start hardware testing once hardware assembly is 80% complete, begin softwar…" at bounding box center [201, 281] width 0 height 8
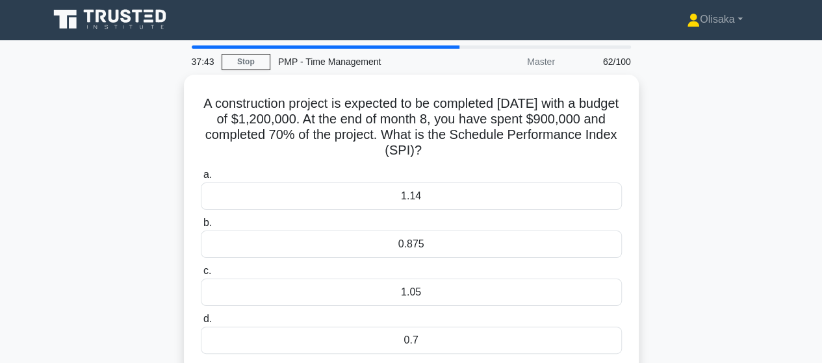
scroll to position [0, 0]
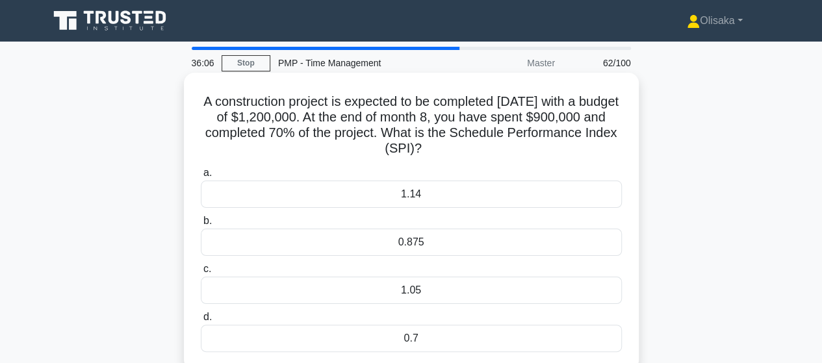
click at [425, 295] on div "1.05" at bounding box center [411, 290] width 421 height 27
click at [201, 274] on input "c. 1.05" at bounding box center [201, 269] width 0 height 8
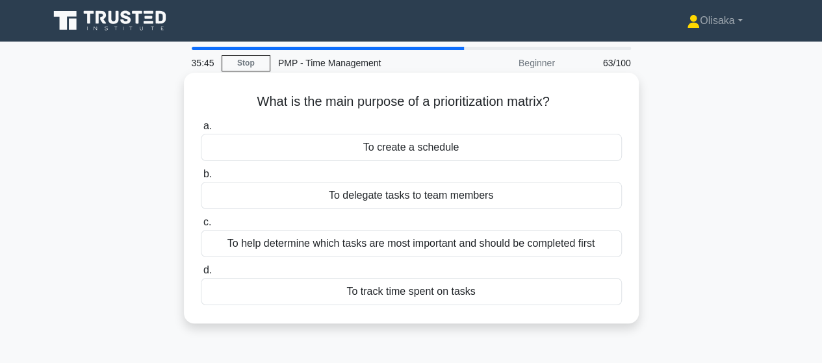
click at [420, 243] on div "To help determine which tasks are most important and should be completed first" at bounding box center [411, 243] width 421 height 27
click at [201, 227] on input "c. To help determine which tasks are most important and should be completed fir…" at bounding box center [201, 222] width 0 height 8
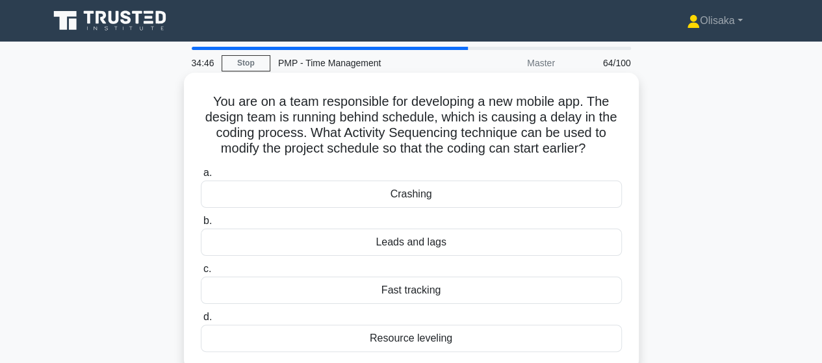
click at [413, 198] on div "Crashing" at bounding box center [411, 194] width 421 height 27
click at [201, 177] on input "a. Crashing" at bounding box center [201, 173] width 0 height 8
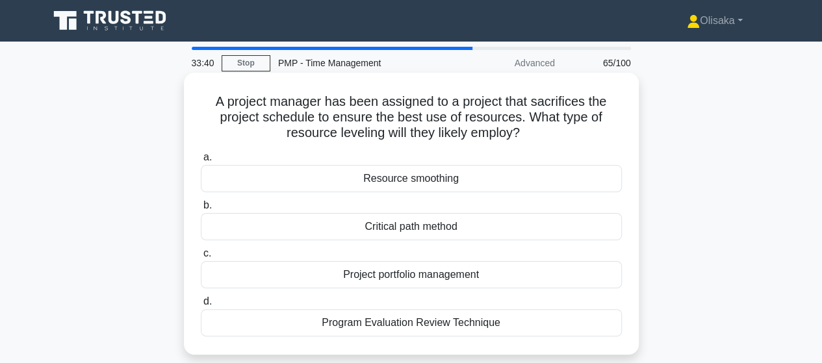
click at [398, 184] on div "Resource smoothing" at bounding box center [411, 178] width 421 height 27
click at [201, 162] on input "a. Resource smoothing" at bounding box center [201, 157] width 0 height 8
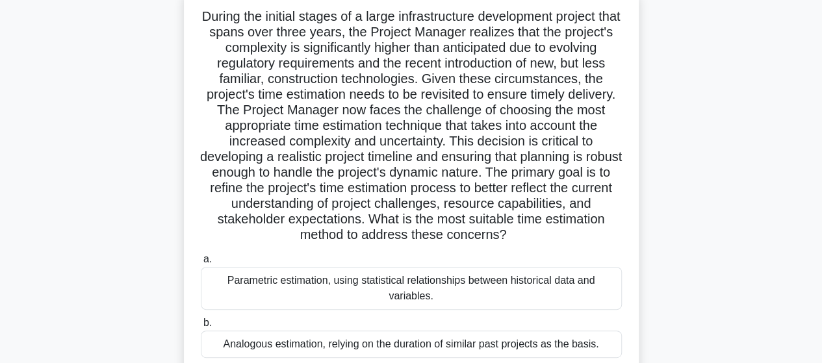
scroll to position [65, 0]
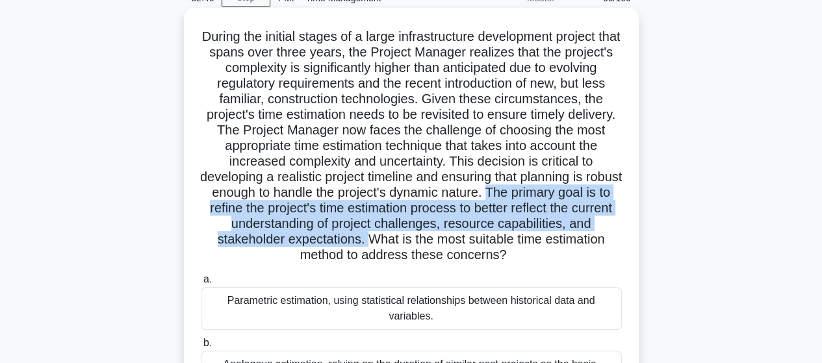
drag, startPoint x: 540, startPoint y: 194, endPoint x: 410, endPoint y: 241, distance: 138.2
click at [410, 241] on h5 ".spinner_0XTQ{transform-origin:center;animation:spinner_y6GP .75s linear infini…" at bounding box center [412, 146] width 424 height 235
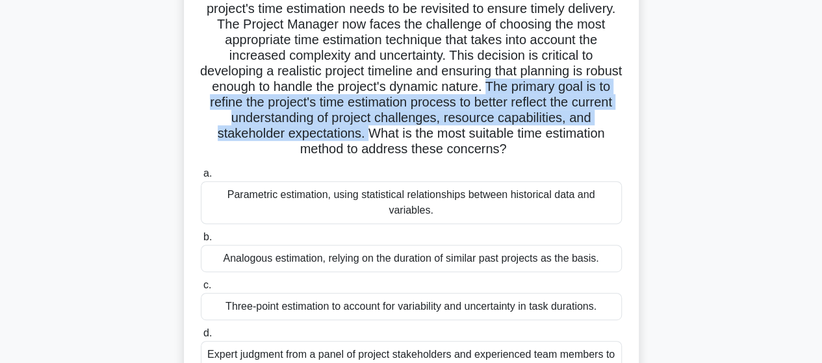
scroll to position [195, 0]
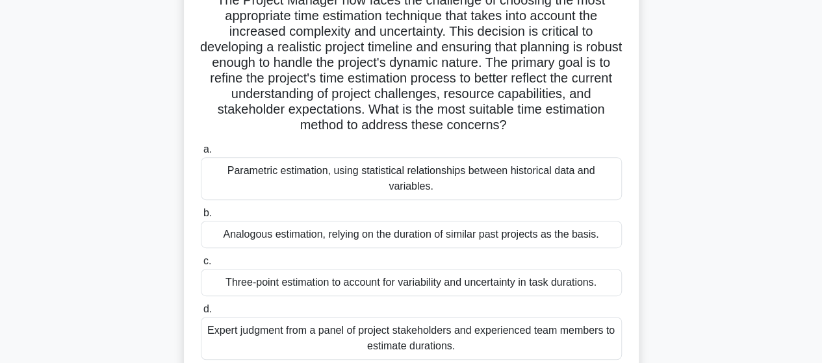
click at [411, 285] on div "Three-point estimation to account for variability and uncertainty in task durat…" at bounding box center [411, 282] width 421 height 27
click at [201, 266] on input "c. Three-point estimation to account for variability and uncertainty in task du…" at bounding box center [201, 261] width 0 height 8
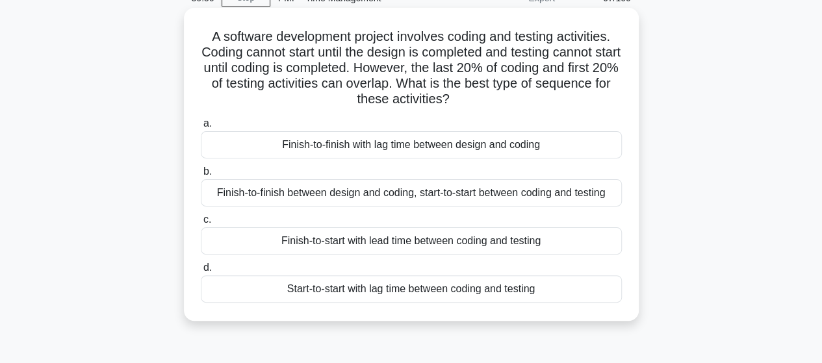
scroll to position [0, 0]
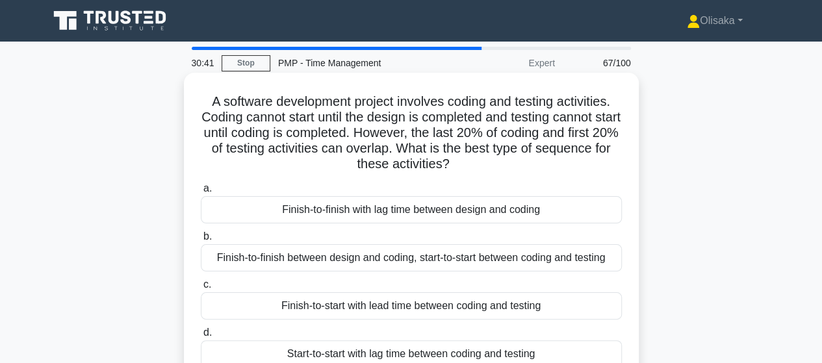
click at [391, 313] on div "Finish-to-start with lead time between coding and testing" at bounding box center [411, 306] width 421 height 27
click at [201, 289] on input "c. Finish-to-start with lead time between coding and testing" at bounding box center [201, 285] width 0 height 8
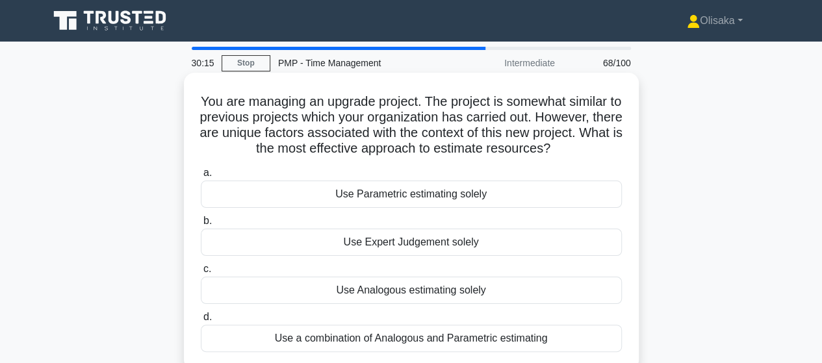
click at [410, 337] on div "Use a combination of Analogous and Parametric estimating" at bounding box center [411, 338] width 421 height 27
click at [201, 322] on input "d. Use a combination of Analogous and Parametric estimating" at bounding box center [201, 317] width 0 height 8
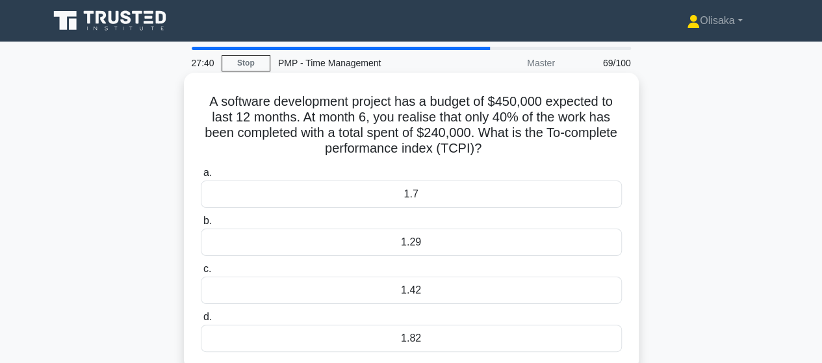
click at [420, 245] on div "1.29" at bounding box center [411, 242] width 421 height 27
click at [201, 226] on input "b. 1.29" at bounding box center [201, 221] width 0 height 8
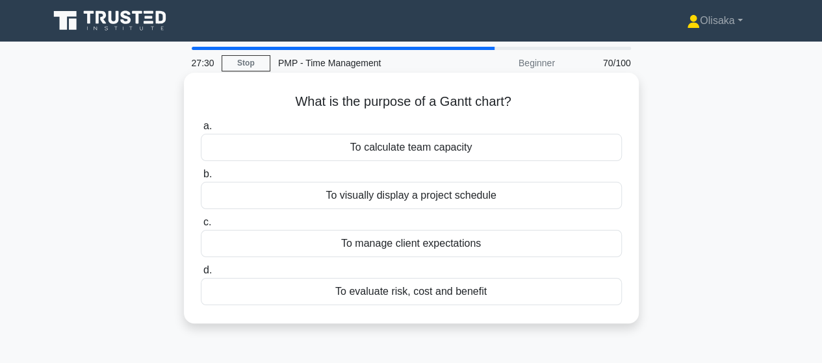
click at [437, 198] on div "To visually display a project schedule" at bounding box center [411, 195] width 421 height 27
click at [201, 179] on input "b. To visually display a project schedule" at bounding box center [201, 174] width 0 height 8
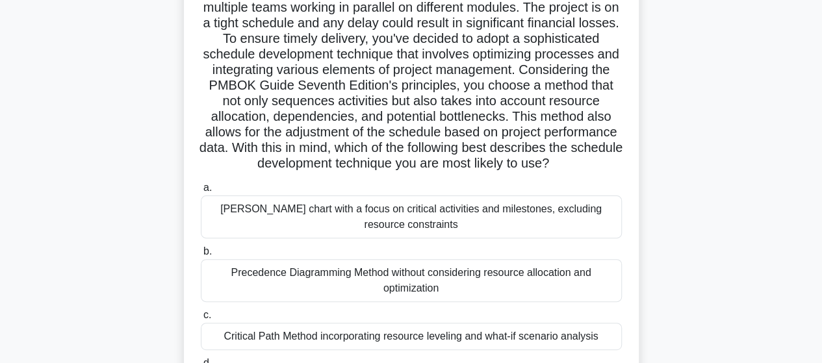
scroll to position [130, 0]
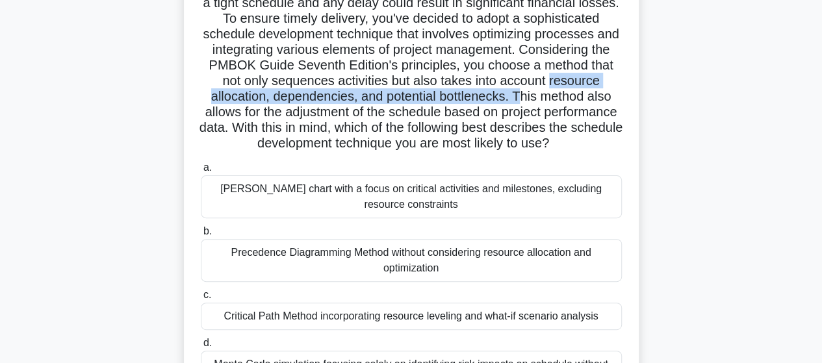
drag, startPoint x: 217, startPoint y: 97, endPoint x: 585, endPoint y: 93, distance: 367.9
click at [585, 93] on h5 "You are the project manager of a software development project that has multiple…" at bounding box center [412, 58] width 424 height 189
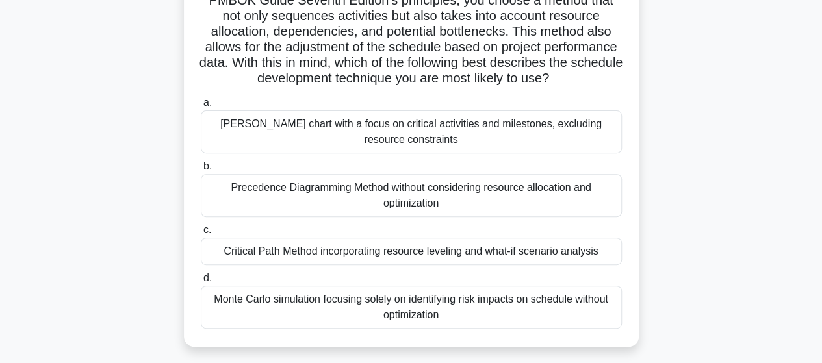
click at [319, 329] on div "Monte Carlo simulation focusing solely on identifying risk impacts on schedule …" at bounding box center [411, 307] width 421 height 43
click at [201, 283] on input "d. Monte Carlo simulation focusing solely on identifying risk impacts on schedu…" at bounding box center [201, 278] width 0 height 8
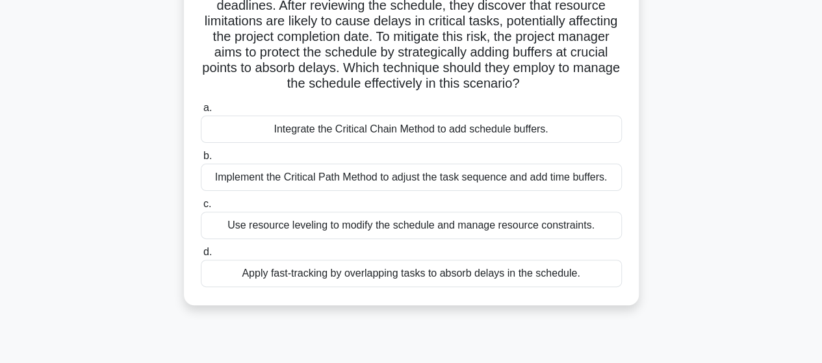
scroll to position [130, 0]
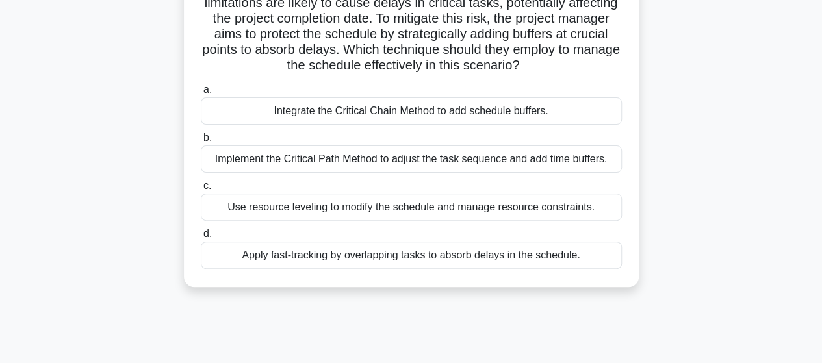
click at [386, 125] on div "Integrate the Critical Chain Method to add schedule buffers." at bounding box center [411, 111] width 421 height 27
click at [201, 94] on input "a. Integrate the Critical Chain Method to add schedule buffers." at bounding box center [201, 90] width 0 height 8
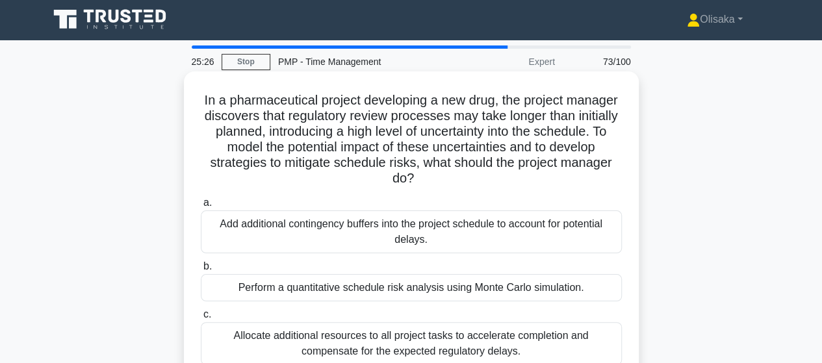
scroll to position [0, 0]
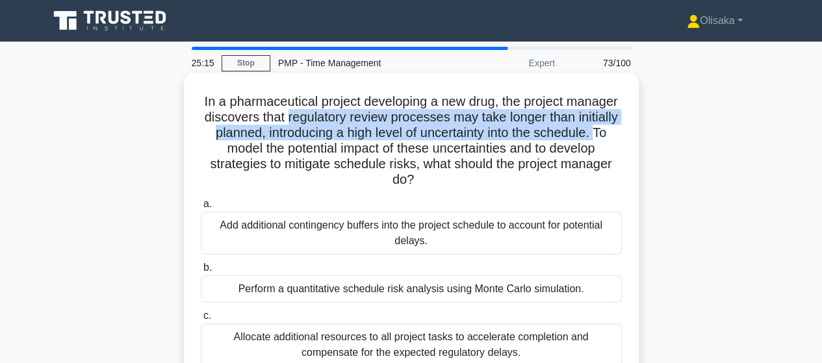
drag, startPoint x: 350, startPoint y: 118, endPoint x: 263, endPoint y: 150, distance: 92.7
click at [263, 150] on h5 "In a pharmaceutical project developing a new drug, the project manager discover…" at bounding box center [412, 141] width 424 height 95
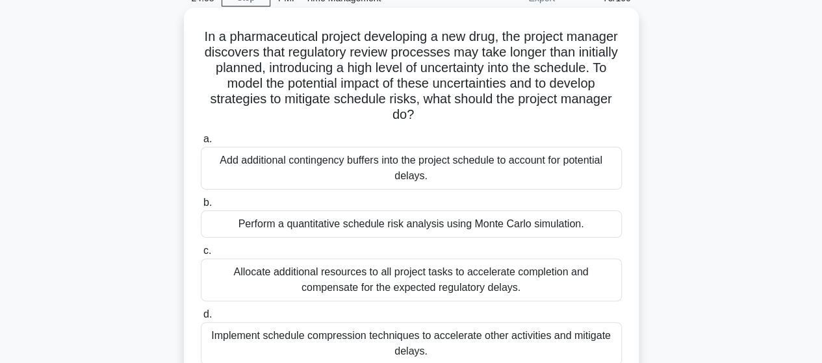
click at [380, 230] on div "Perform a quantitative schedule risk analysis using Monte Carlo simulation." at bounding box center [411, 224] width 421 height 27
click at [201, 207] on input "b. Perform a quantitative schedule risk analysis using Monte Carlo simulation." at bounding box center [201, 203] width 0 height 8
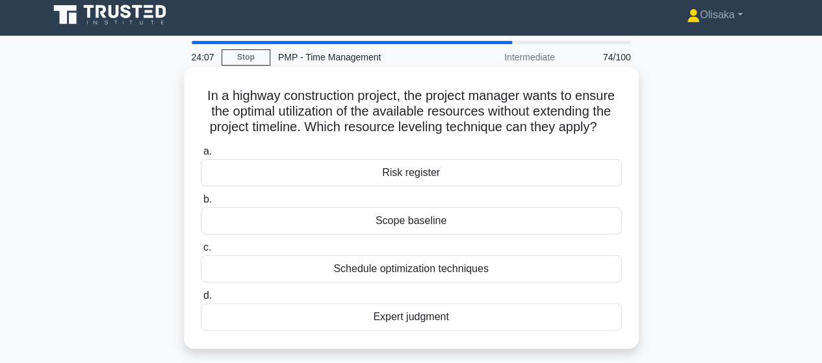
scroll to position [0, 0]
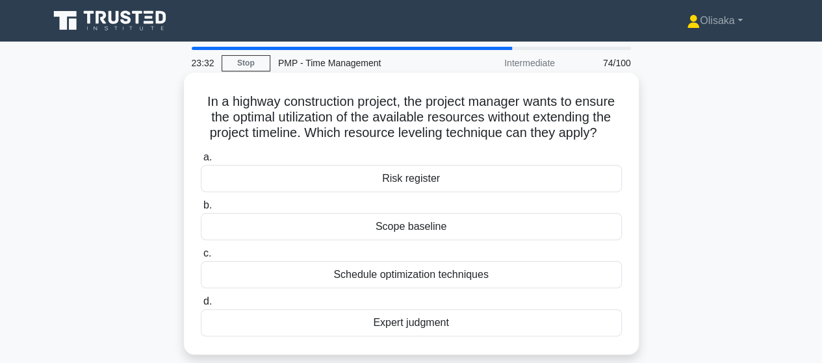
click at [394, 277] on div "Schedule optimization techniques" at bounding box center [411, 274] width 421 height 27
click at [201, 258] on input "c. Schedule optimization techniques" at bounding box center [201, 254] width 0 height 8
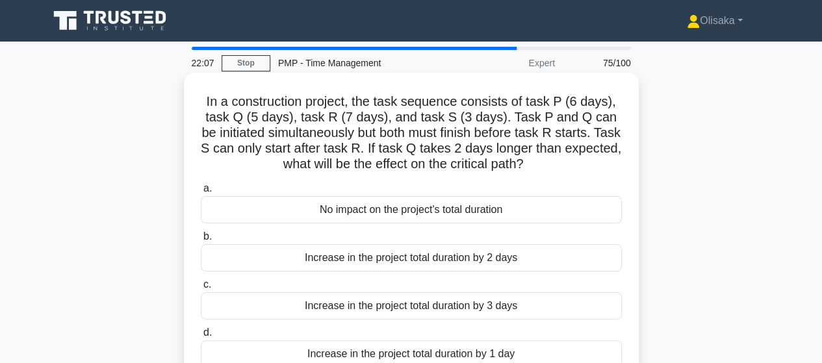
click at [351, 263] on div "Increase in the project total duration by 2 days" at bounding box center [411, 257] width 421 height 27
click at [201, 241] on input "b. Increase in the project total duration by 2 days" at bounding box center [201, 237] width 0 height 8
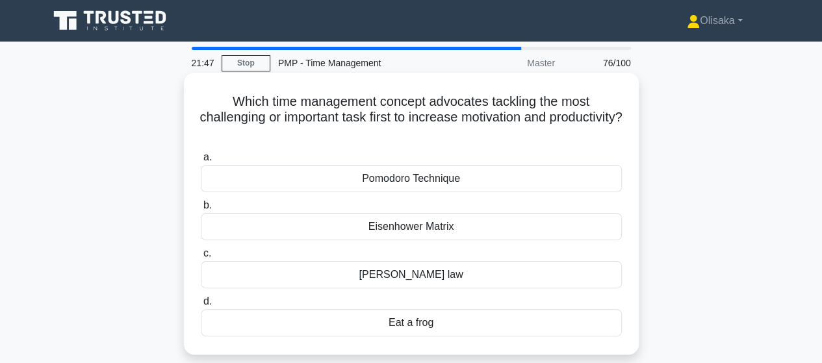
click at [397, 228] on div "Eisenhower Matrix" at bounding box center [411, 226] width 421 height 27
click at [201, 210] on input "b. Eisenhower Matrix" at bounding box center [201, 206] width 0 height 8
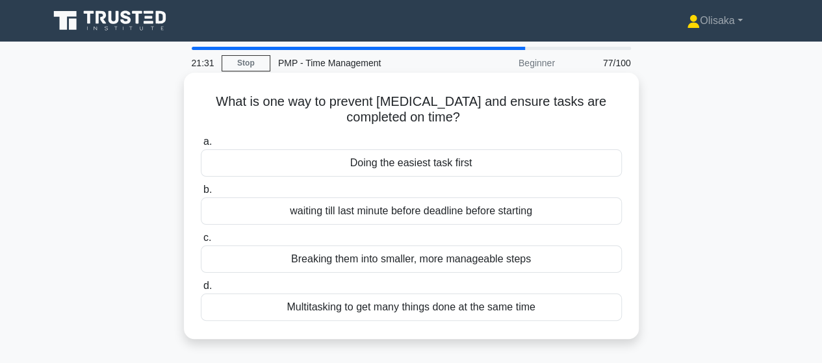
click at [465, 261] on div "Breaking them into smaller, more manageable steps" at bounding box center [411, 259] width 421 height 27
click at [201, 242] on input "c. Breaking them into smaller, more manageable steps" at bounding box center [201, 238] width 0 height 8
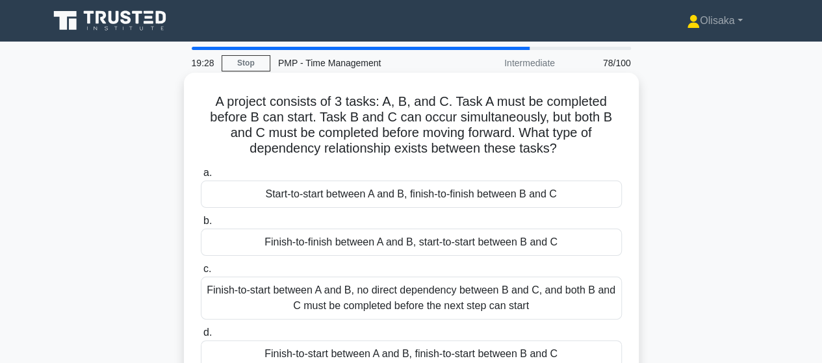
click at [356, 302] on div "Finish-to-start between A and B, no direct dependency between B and C, and both…" at bounding box center [411, 298] width 421 height 43
click at [201, 274] on input "c. Finish-to-start between A and B, no direct dependency between B and C, and b…" at bounding box center [201, 269] width 0 height 8
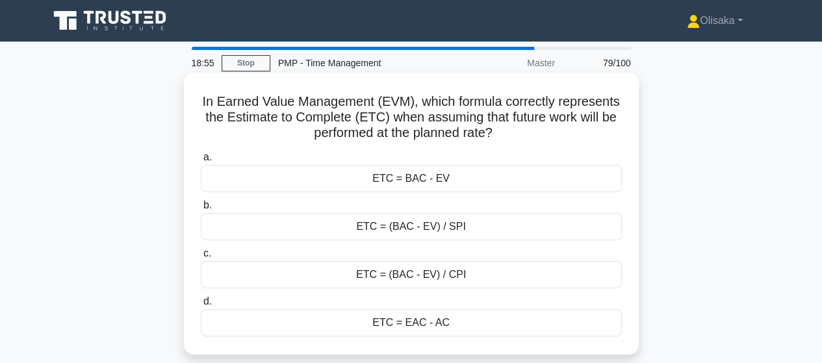
click at [406, 233] on div "ETC = (BAC - EV) / SPI" at bounding box center [411, 226] width 421 height 27
click at [201, 210] on input "b. ETC = (BAC - EV) / SPI" at bounding box center [201, 206] width 0 height 8
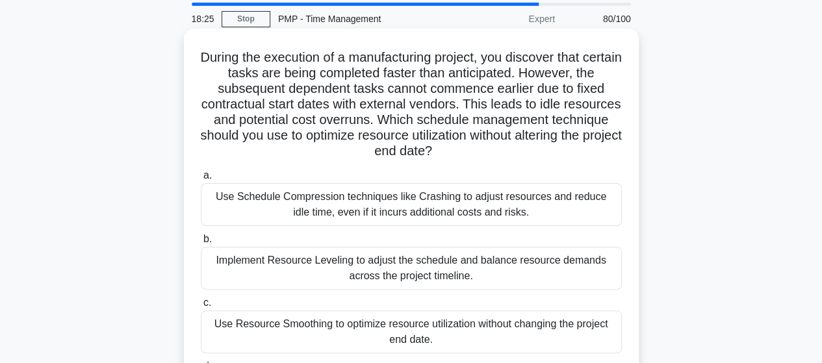
scroll to position [65, 0]
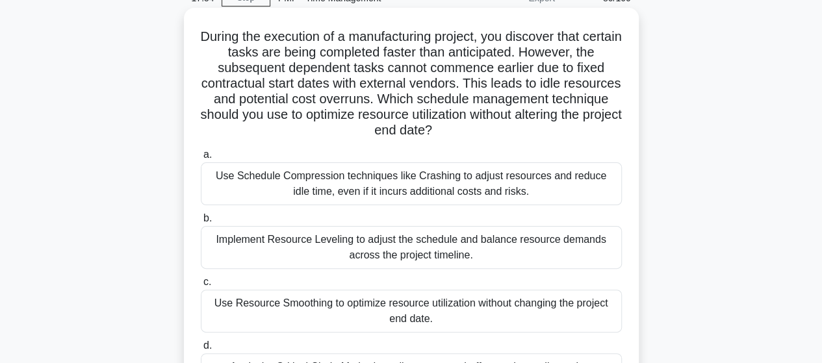
click at [303, 310] on div "Use Resource Smoothing to optimize resource utilization without changing the pr…" at bounding box center [411, 311] width 421 height 43
click at [201, 287] on input "c. Use Resource Smoothing to optimize resource utilization without changing the…" at bounding box center [201, 282] width 0 height 8
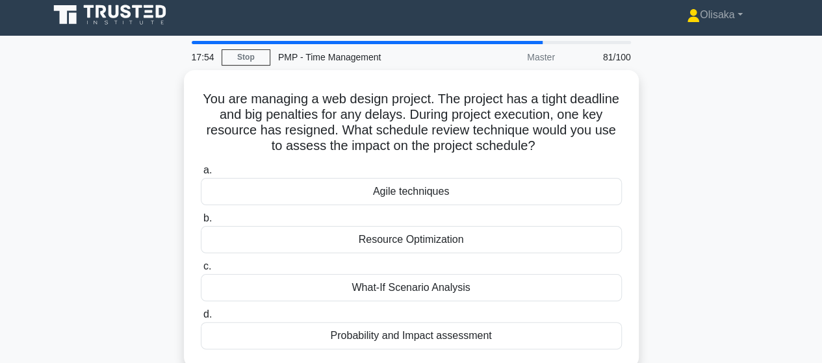
scroll to position [0, 0]
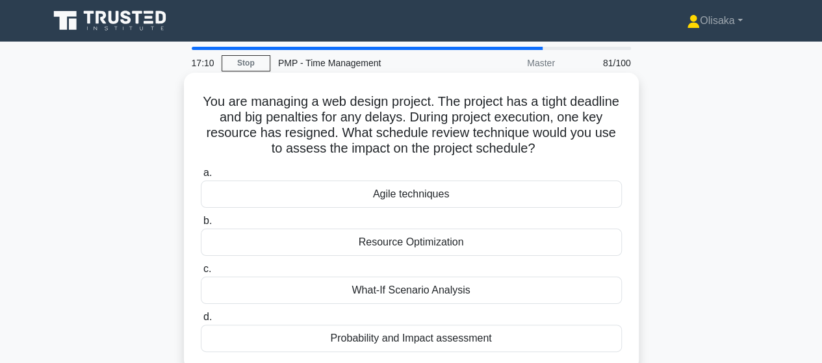
click at [382, 244] on div "Resource Optimization" at bounding box center [411, 242] width 421 height 27
click at [201, 226] on input "b. Resource Optimization" at bounding box center [201, 221] width 0 height 8
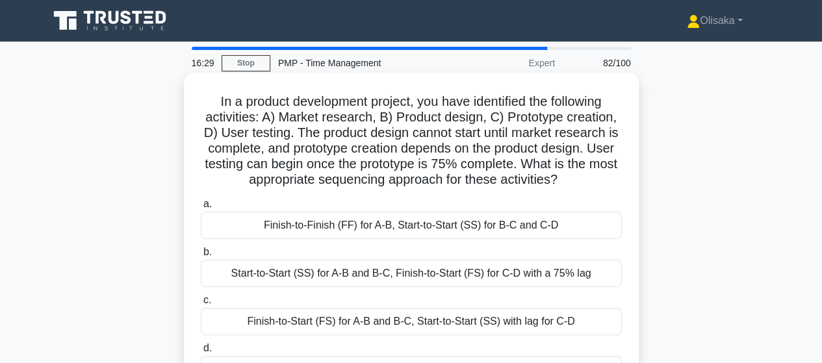
scroll to position [65, 0]
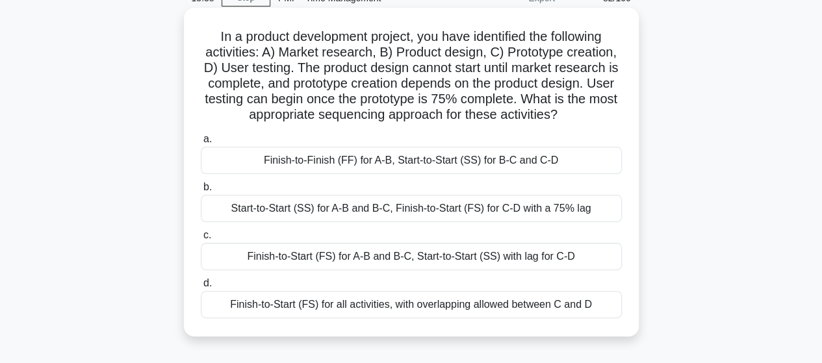
click at [343, 257] on div "Finish-to-Start (FS) for A-B and B-C, Start-to-Start (SS) with lag for C-D" at bounding box center [411, 256] width 421 height 27
click at [201, 240] on input "c. Finish-to-Start (FS) for A-B and B-C, Start-to-Start (SS) with lag for C-D" at bounding box center [201, 235] width 0 height 8
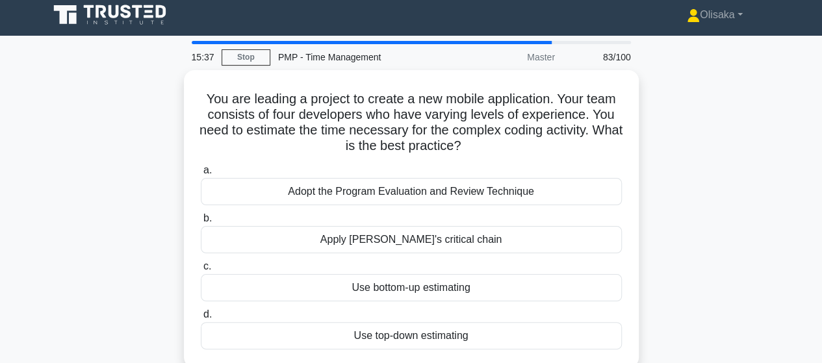
scroll to position [0, 0]
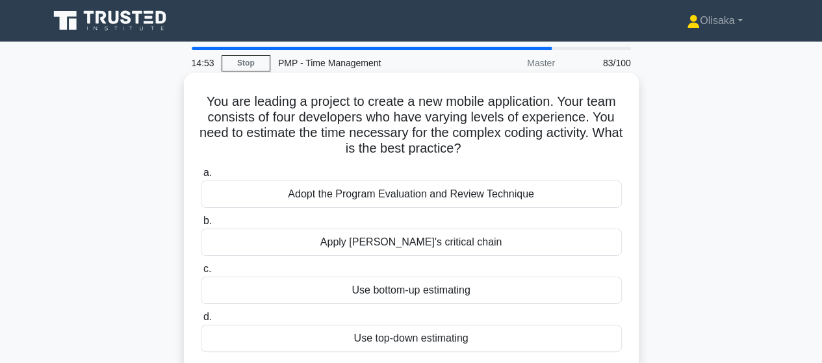
click at [365, 244] on div "Apply Goldratt's critical chain" at bounding box center [411, 242] width 421 height 27
click at [201, 226] on input "b. Apply Goldratt's critical chain" at bounding box center [201, 221] width 0 height 8
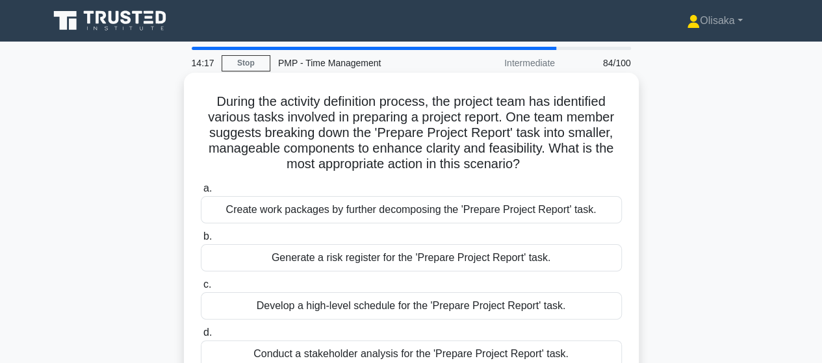
click at [391, 210] on div "Create work packages by further decomposing the 'Prepare Project Report' task." at bounding box center [411, 209] width 421 height 27
click at [201, 193] on input "a. Create work packages by further decomposing the 'Prepare Project Report' tas…" at bounding box center [201, 189] width 0 height 8
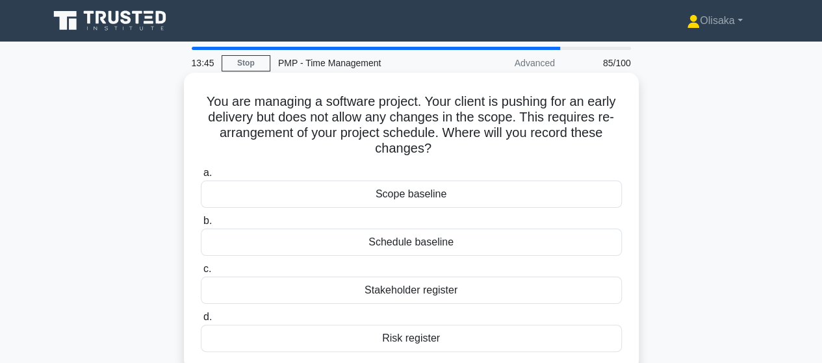
click at [430, 246] on div "Schedule baseline" at bounding box center [411, 242] width 421 height 27
click at [201, 226] on input "b. Schedule baseline" at bounding box center [201, 221] width 0 height 8
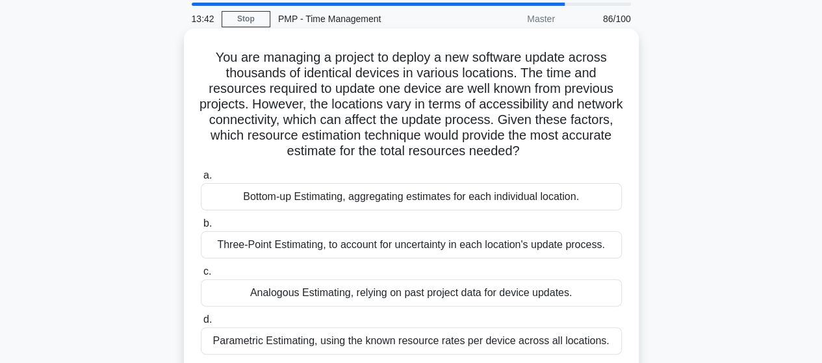
scroll to position [65, 0]
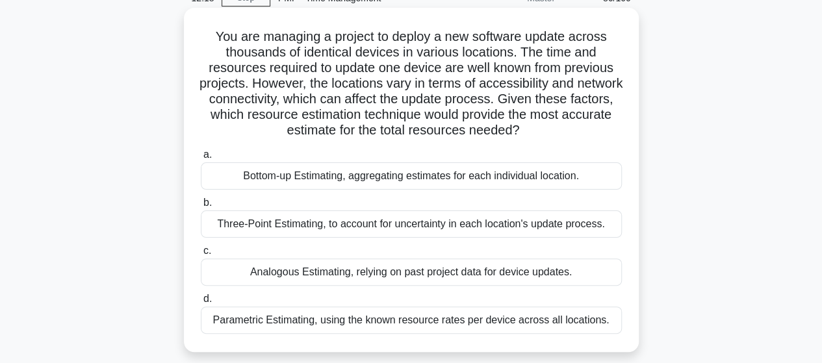
click at [303, 274] on div "Analogous Estimating, relying on past project data for device updates." at bounding box center [411, 272] width 421 height 27
click at [201, 255] on input "c. Analogous Estimating, relying on past project data for device updates." at bounding box center [201, 251] width 0 height 8
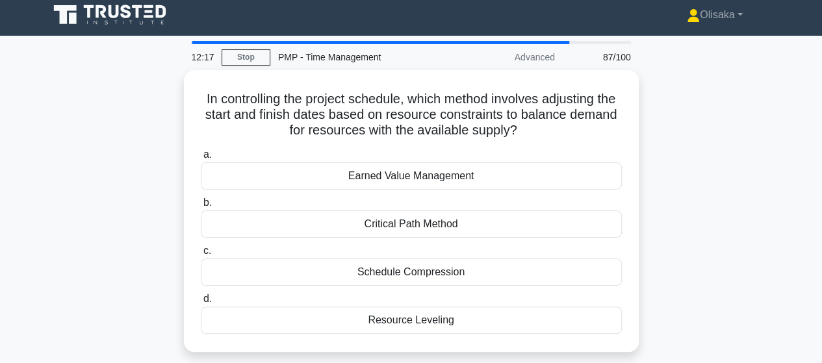
scroll to position [0, 0]
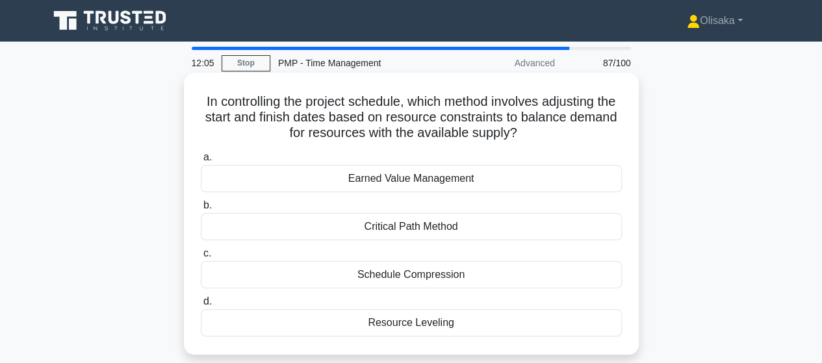
click at [384, 322] on div "Resource Leveling" at bounding box center [411, 322] width 421 height 27
click at [201, 306] on input "d. Resource Leveling" at bounding box center [201, 302] width 0 height 8
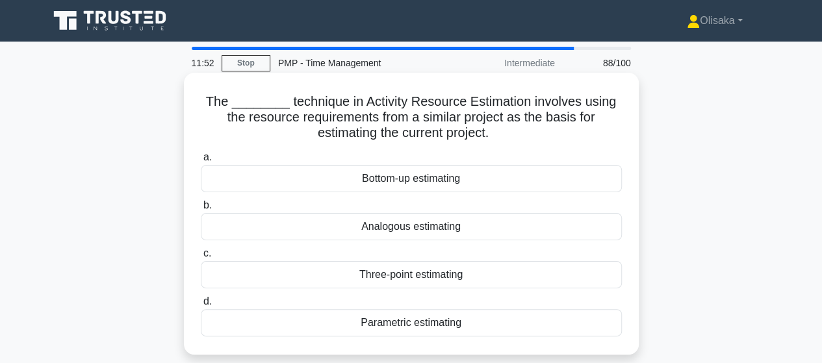
click at [387, 230] on div "Analogous estimating" at bounding box center [411, 226] width 421 height 27
click at [201, 210] on input "b. Analogous estimating" at bounding box center [201, 206] width 0 height 8
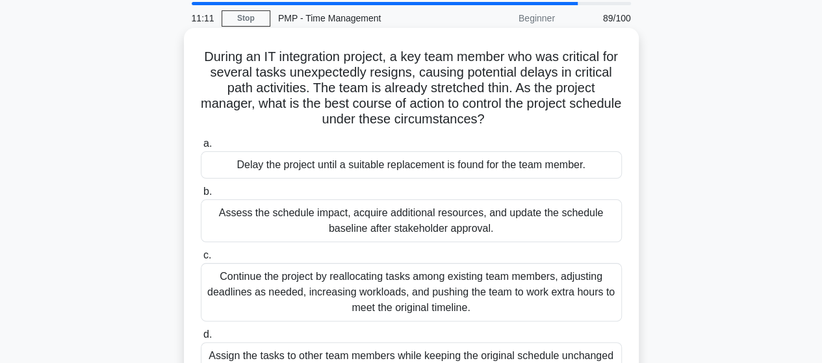
scroll to position [65, 0]
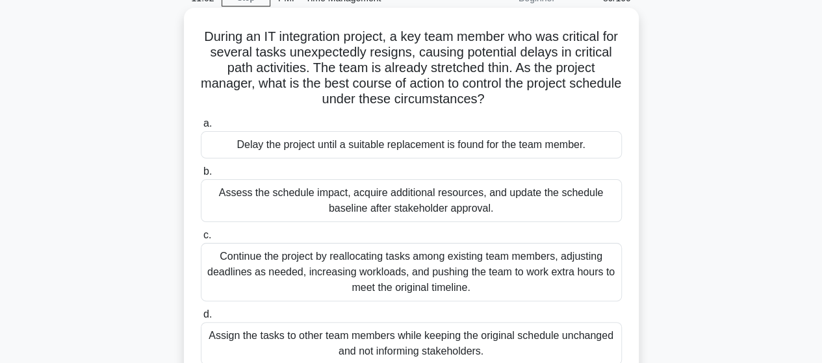
click at [372, 207] on div "Assess the schedule impact, acquire additional resources, and update the schedu…" at bounding box center [411, 200] width 421 height 43
click at [201, 176] on input "b. Assess the schedule impact, acquire additional resources, and update the sch…" at bounding box center [201, 172] width 0 height 8
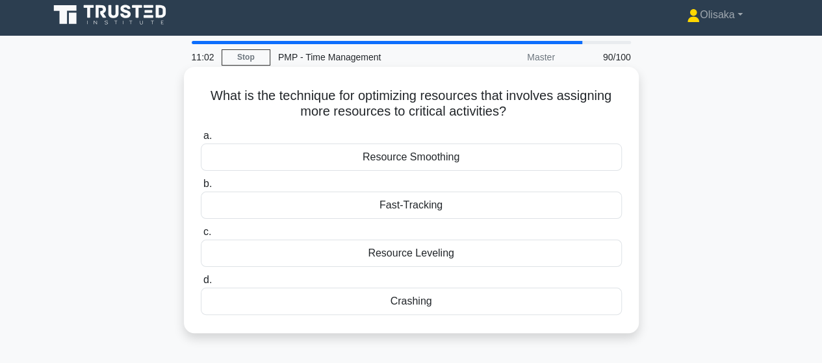
scroll to position [0, 0]
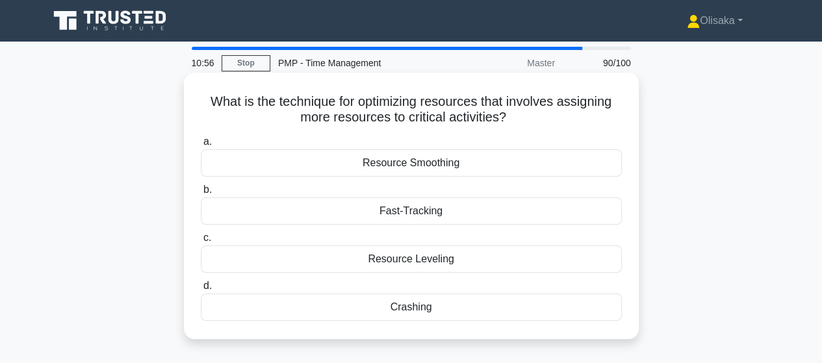
click at [409, 310] on div "Crashing" at bounding box center [411, 307] width 421 height 27
click at [201, 291] on input "d. Crashing" at bounding box center [201, 286] width 0 height 8
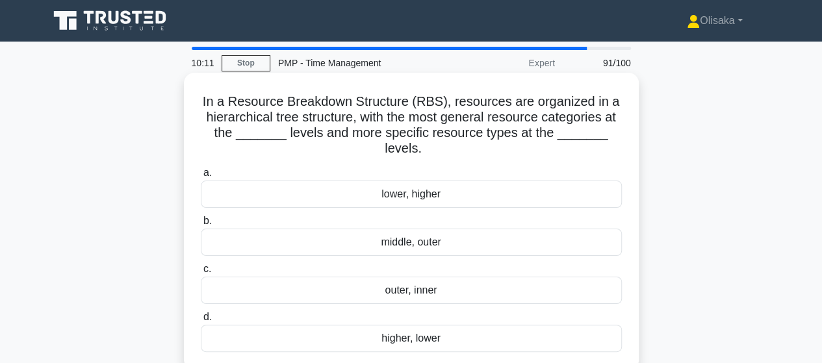
click at [408, 202] on div "lower, higher" at bounding box center [411, 194] width 421 height 27
click at [201, 177] on input "a. lower, higher" at bounding box center [201, 173] width 0 height 8
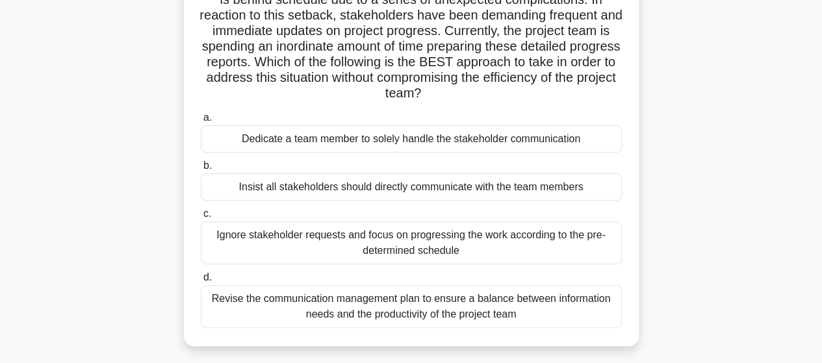
scroll to position [130, 0]
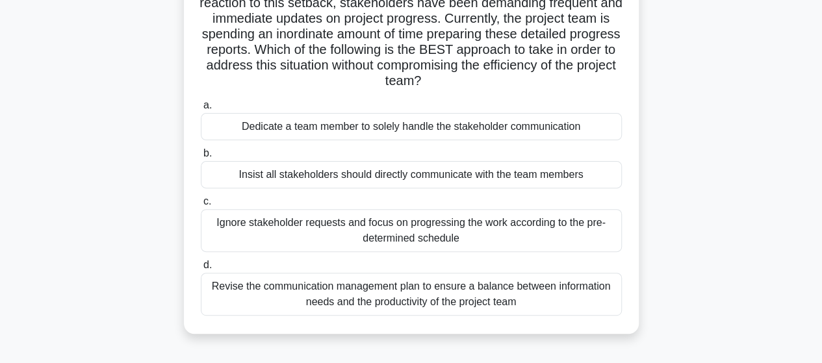
click at [423, 301] on div "Revise the communication management plan to ensure a balance between informatio…" at bounding box center [411, 294] width 421 height 43
click at [201, 270] on input "d. Revise the communication management plan to ensure a balance between informa…" at bounding box center [201, 265] width 0 height 8
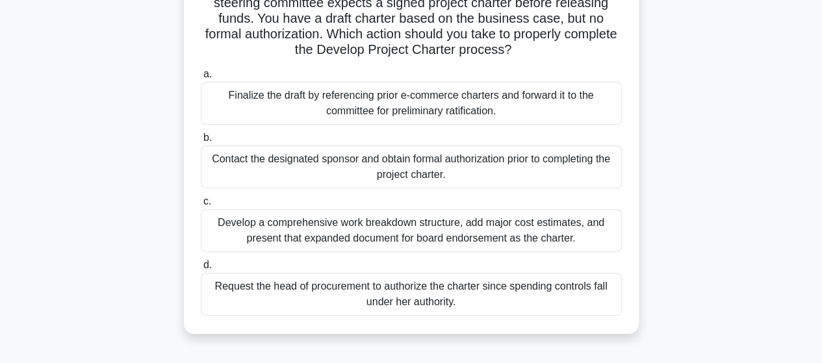
click at [423, 180] on div "Contact the designated sponsor and obtain formal authorization prior to complet…" at bounding box center [411, 167] width 421 height 43
click at [201, 142] on input "b. Contact the designated sponsor and obtain formal authorization prior to comp…" at bounding box center [201, 138] width 0 height 8
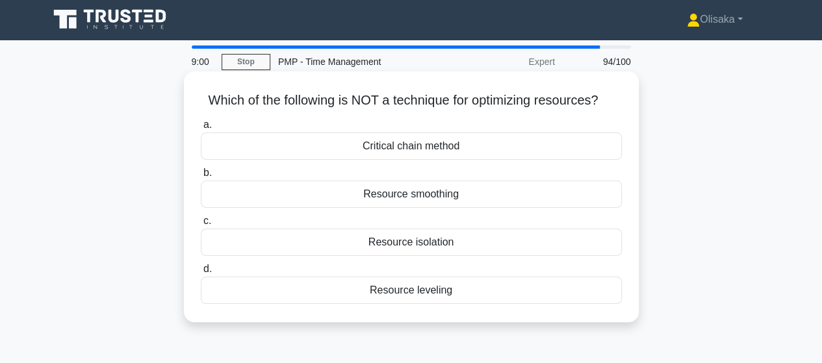
scroll to position [0, 0]
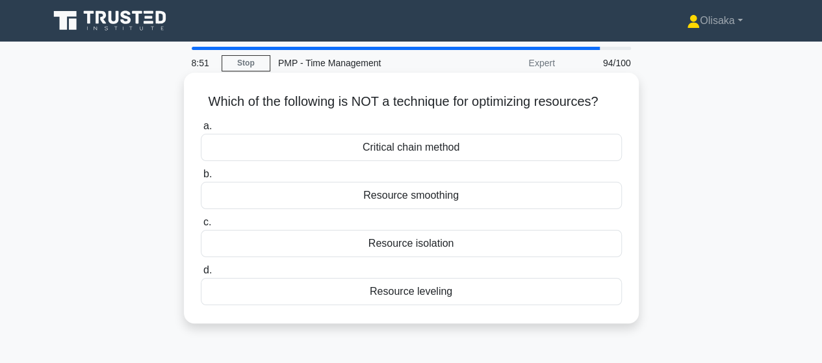
click at [406, 242] on div "Resource isolation" at bounding box center [411, 243] width 421 height 27
click at [201, 227] on input "c. Resource isolation" at bounding box center [201, 222] width 0 height 8
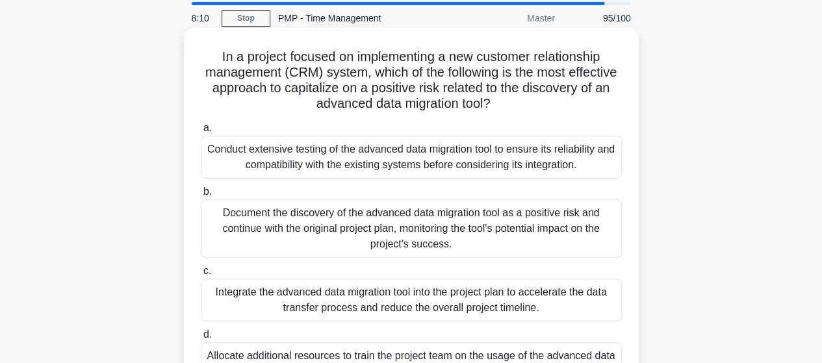
scroll to position [65, 0]
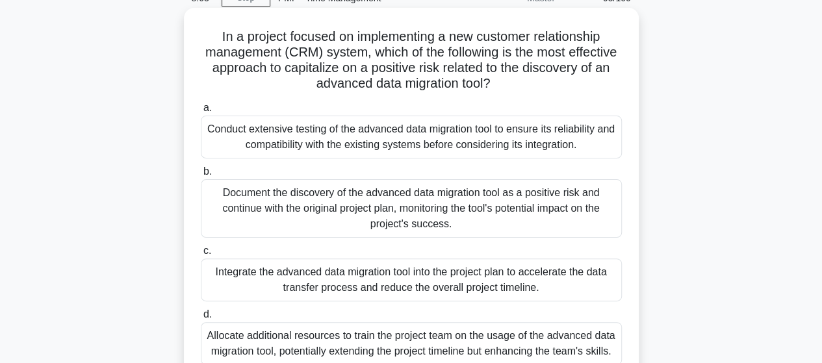
click at [395, 147] on div "Conduct extensive testing of the advanced data migration tool to ensure its rel…" at bounding box center [411, 137] width 421 height 43
click at [201, 112] on input "a. Conduct extensive testing of the advanced data migration tool to ensure its …" at bounding box center [201, 108] width 0 height 8
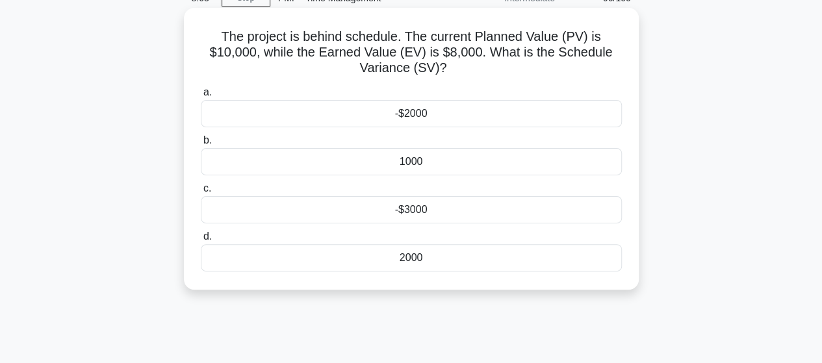
scroll to position [0, 0]
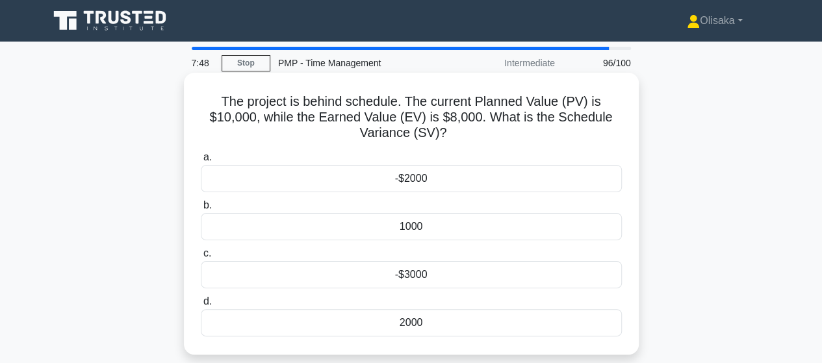
click at [413, 182] on div "-$2000" at bounding box center [411, 178] width 421 height 27
click at [201, 162] on input "a. -$2000" at bounding box center [201, 157] width 0 height 8
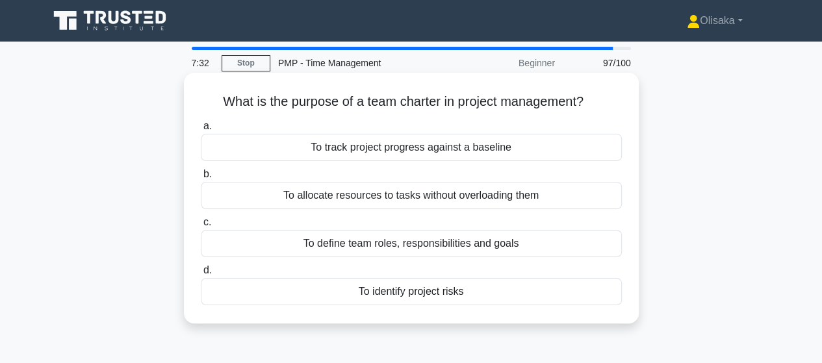
click at [425, 246] on div "To define team roles, responsibilities and goals" at bounding box center [411, 243] width 421 height 27
click at [201, 227] on input "c. To define team roles, responsibilities and goals" at bounding box center [201, 222] width 0 height 8
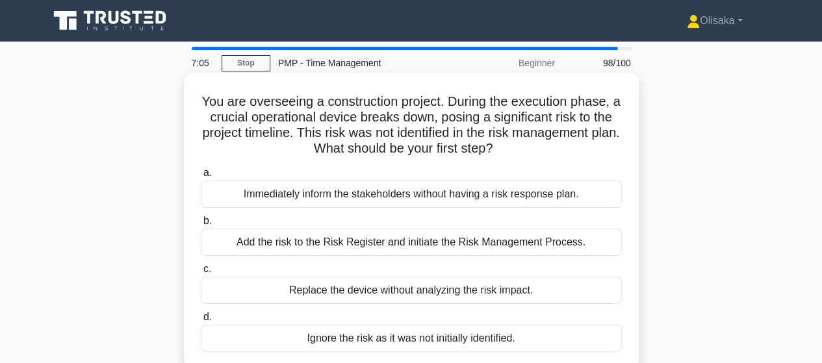
click at [395, 244] on div "Add the risk to the Risk Register and initiate the Risk Management Process." at bounding box center [411, 242] width 421 height 27
click at [201, 226] on input "b. Add the risk to the Risk Register and initiate the Risk Management Process." at bounding box center [201, 221] width 0 height 8
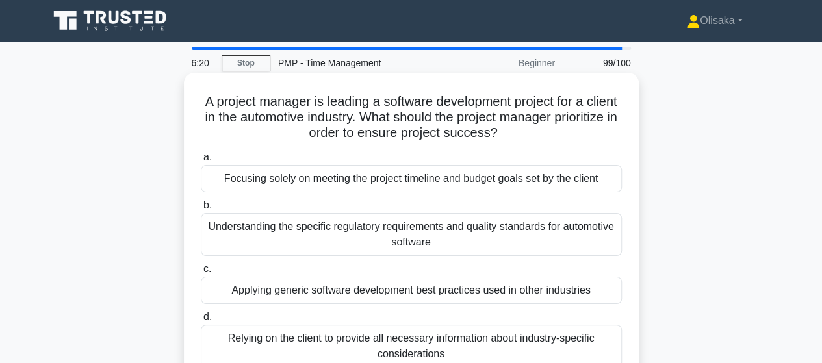
click at [404, 239] on div "Understanding the specific regulatory requirements and quality standards for au…" at bounding box center [411, 234] width 421 height 43
click at [201, 210] on input "b. Understanding the specific regulatory requirements and quality standards for…" at bounding box center [201, 206] width 0 height 8
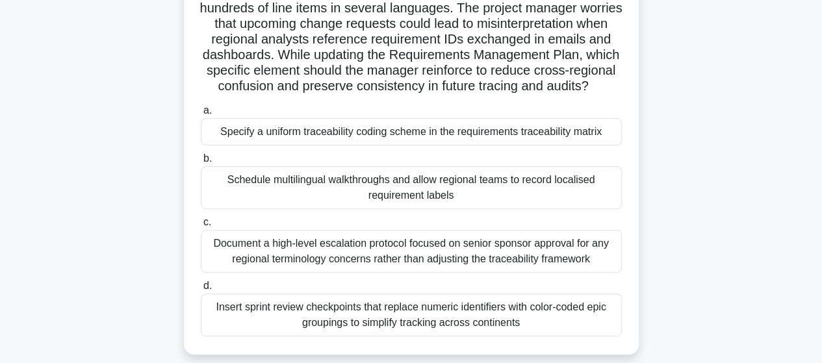
scroll to position [130, 0]
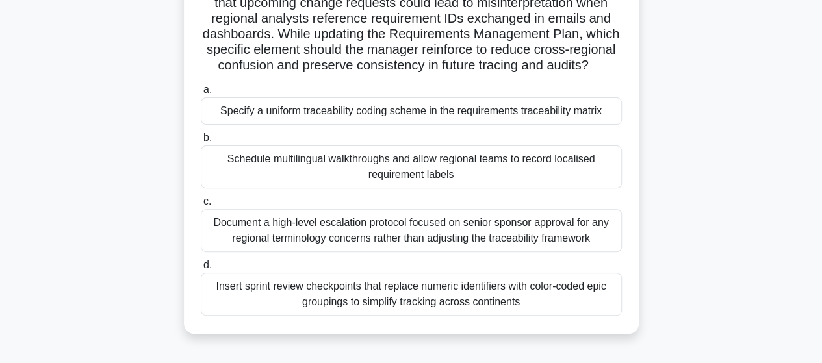
click at [389, 125] on div "Specify a uniform traceability coding scheme in the requirements traceability m…" at bounding box center [411, 111] width 421 height 27
click at [201, 94] on input "a. Specify a uniform traceability coding scheme in the requirements traceabilit…" at bounding box center [201, 90] width 0 height 8
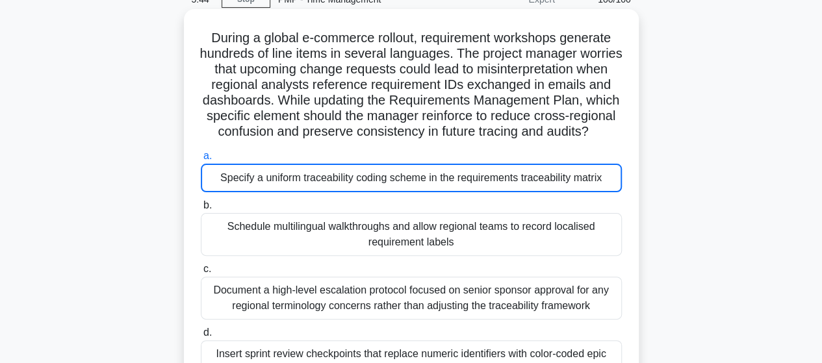
scroll to position [0, 0]
